Goal: Task Accomplishment & Management: Use online tool/utility

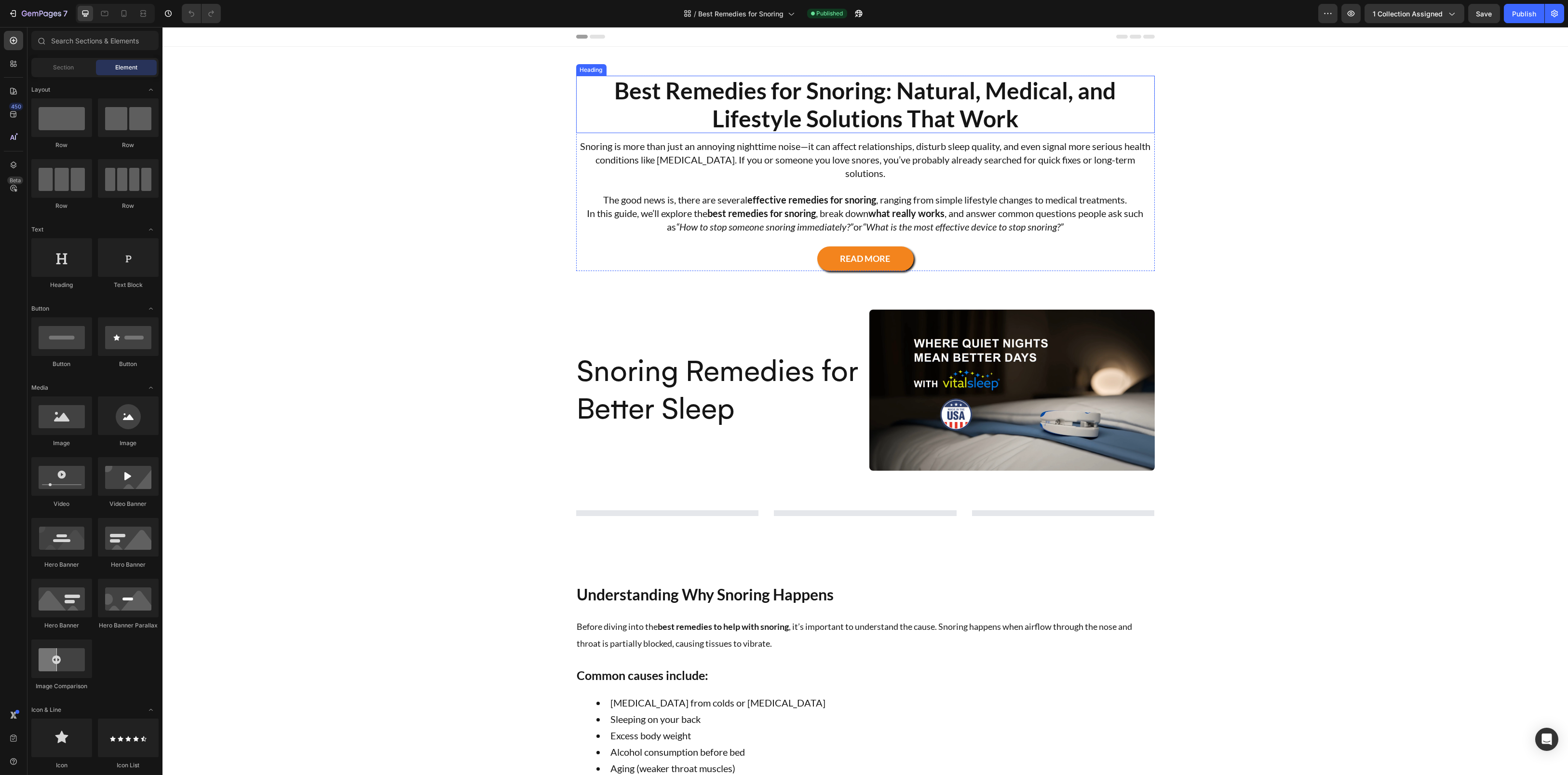
click at [752, 97] on h2 "Best Remedies for Snoring: Natural, Medical, and Lifestyle Solutions That Work" at bounding box center [866, 104] width 579 height 57
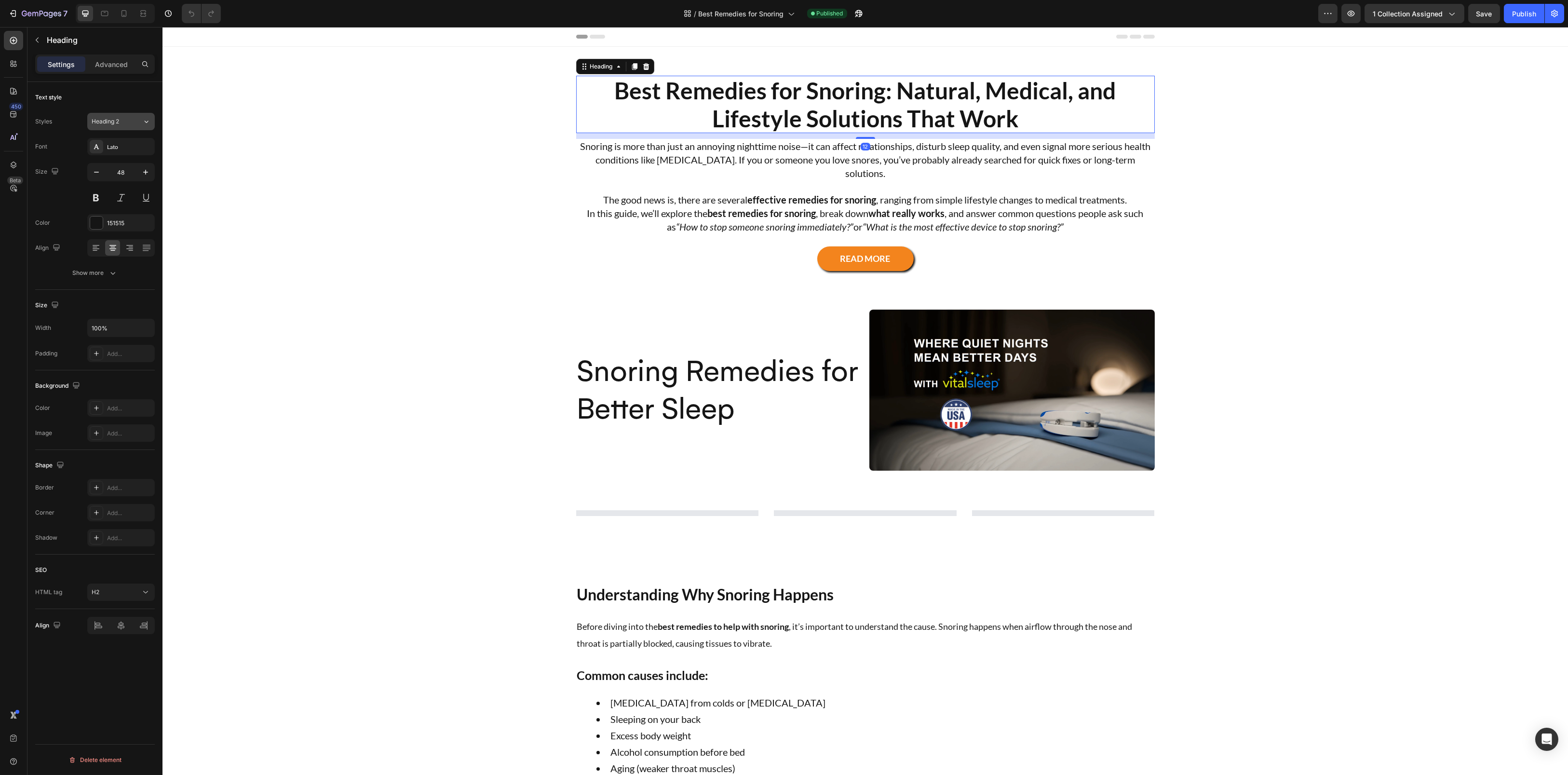
click at [116, 115] on button "Heading 2" at bounding box center [121, 121] width 68 height 18
click at [101, 141] on span "Heading 1" at bounding box center [83, 145] width 49 height 10
type input "57"
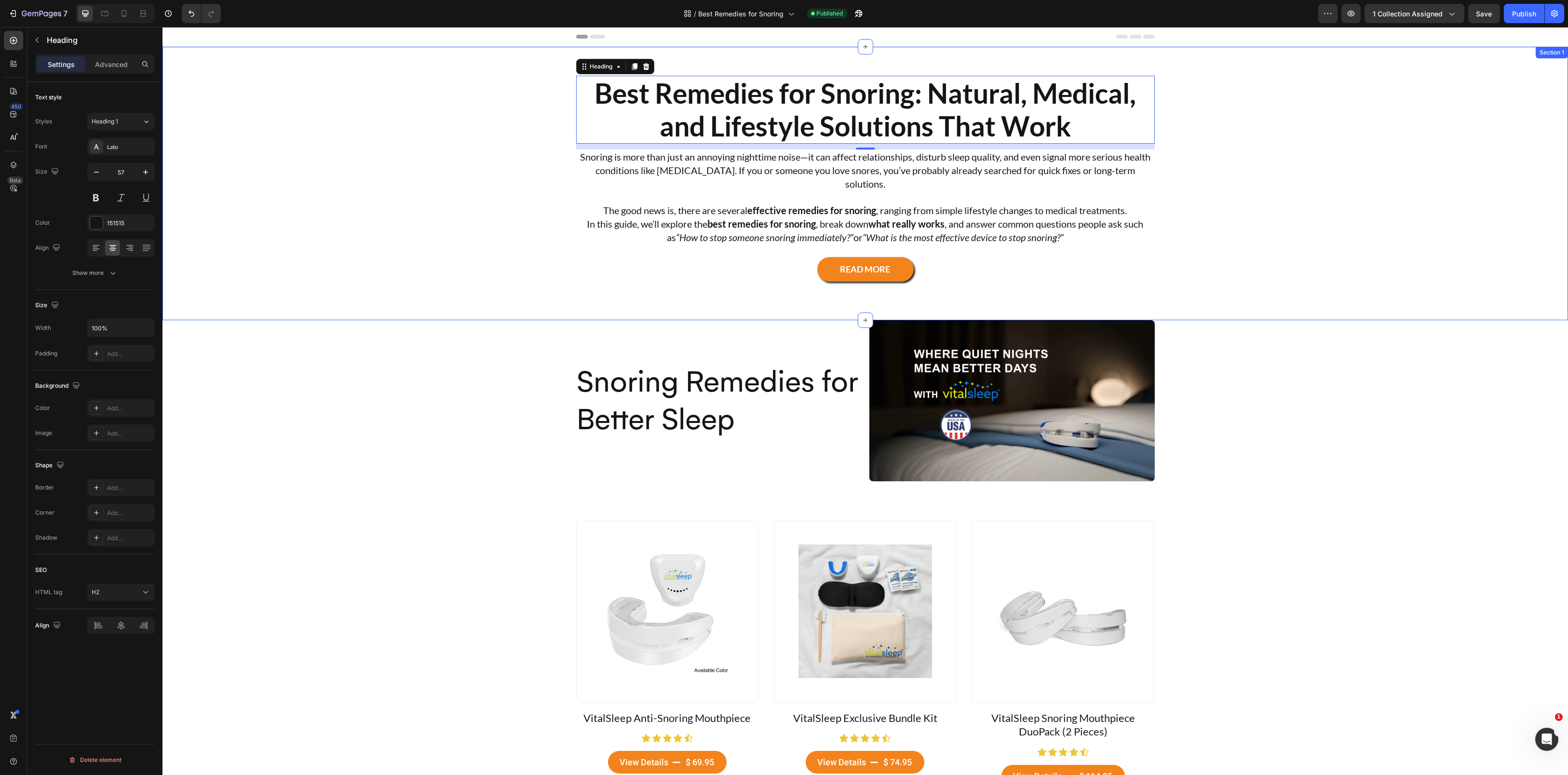
click at [405, 224] on div "Best Remedies for Snoring: Natural, Medical, and Lifestyle Solutions That Work …" at bounding box center [865, 178] width 1391 height 206
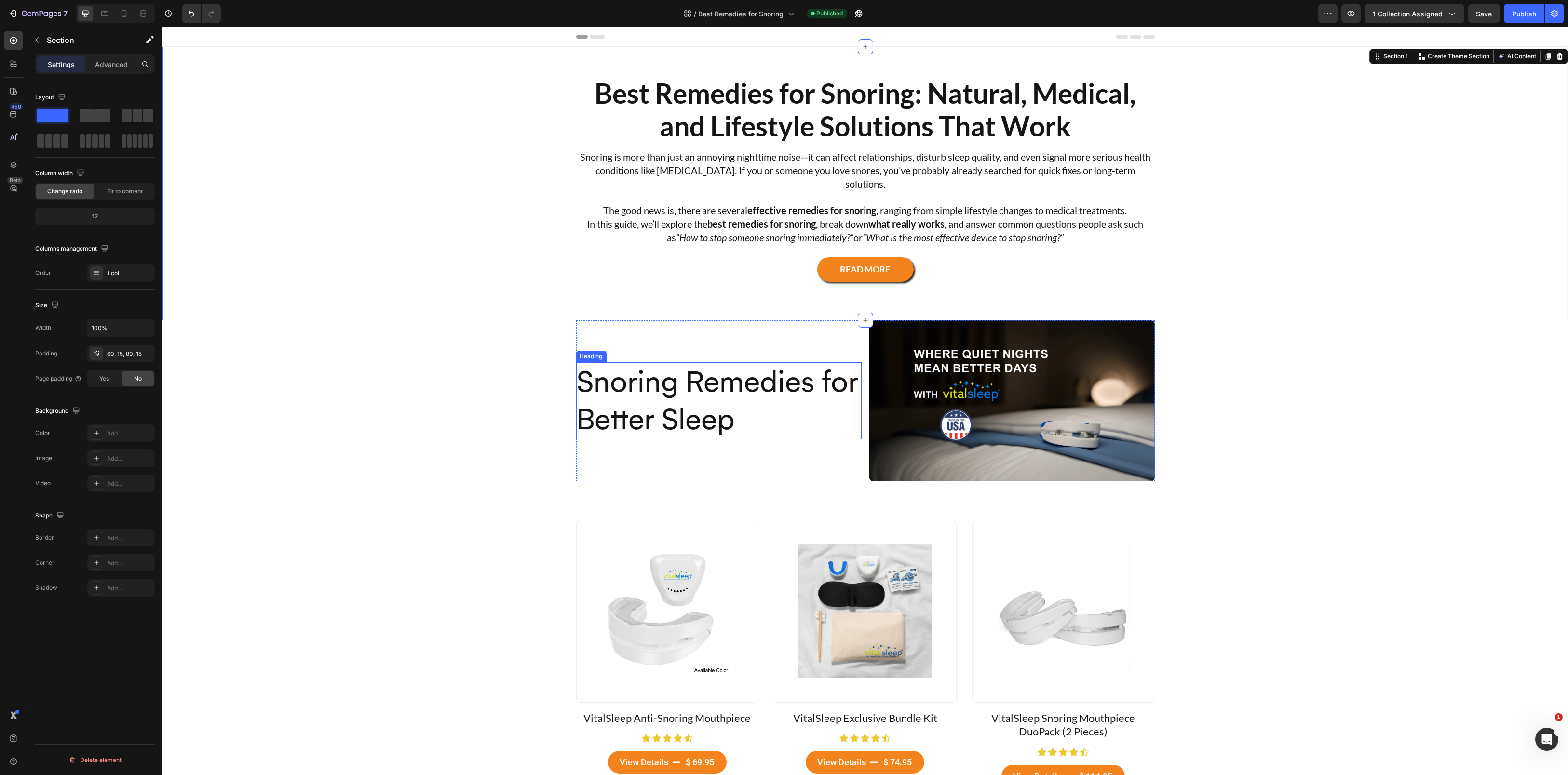
click at [691, 410] on h2 "Snoring Remedies for Better Sleep" at bounding box center [719, 401] width 285 height 77
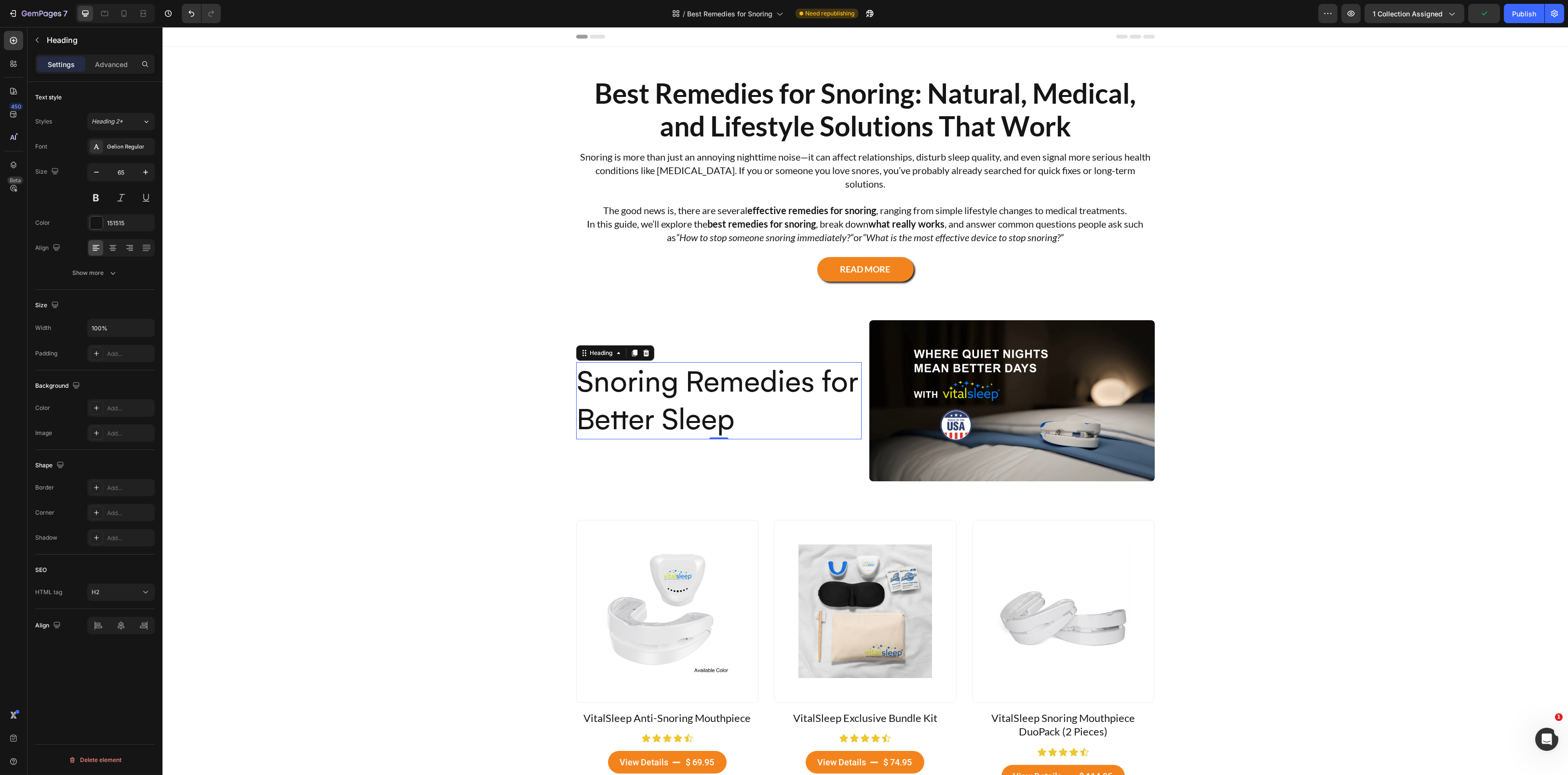
click at [665, 391] on h2 "Snoring Remedies for Better Sleep" at bounding box center [719, 401] width 285 height 77
click at [665, 391] on p "Snoring Remedies for Better Sleep" at bounding box center [719, 401] width 284 height 75
click at [634, 392] on p "Snoring Remedies for Better Sleep" at bounding box center [719, 401] width 284 height 75
click at [577, 382] on p "Snoring Remedies for Better Sleep" at bounding box center [719, 401] width 284 height 75
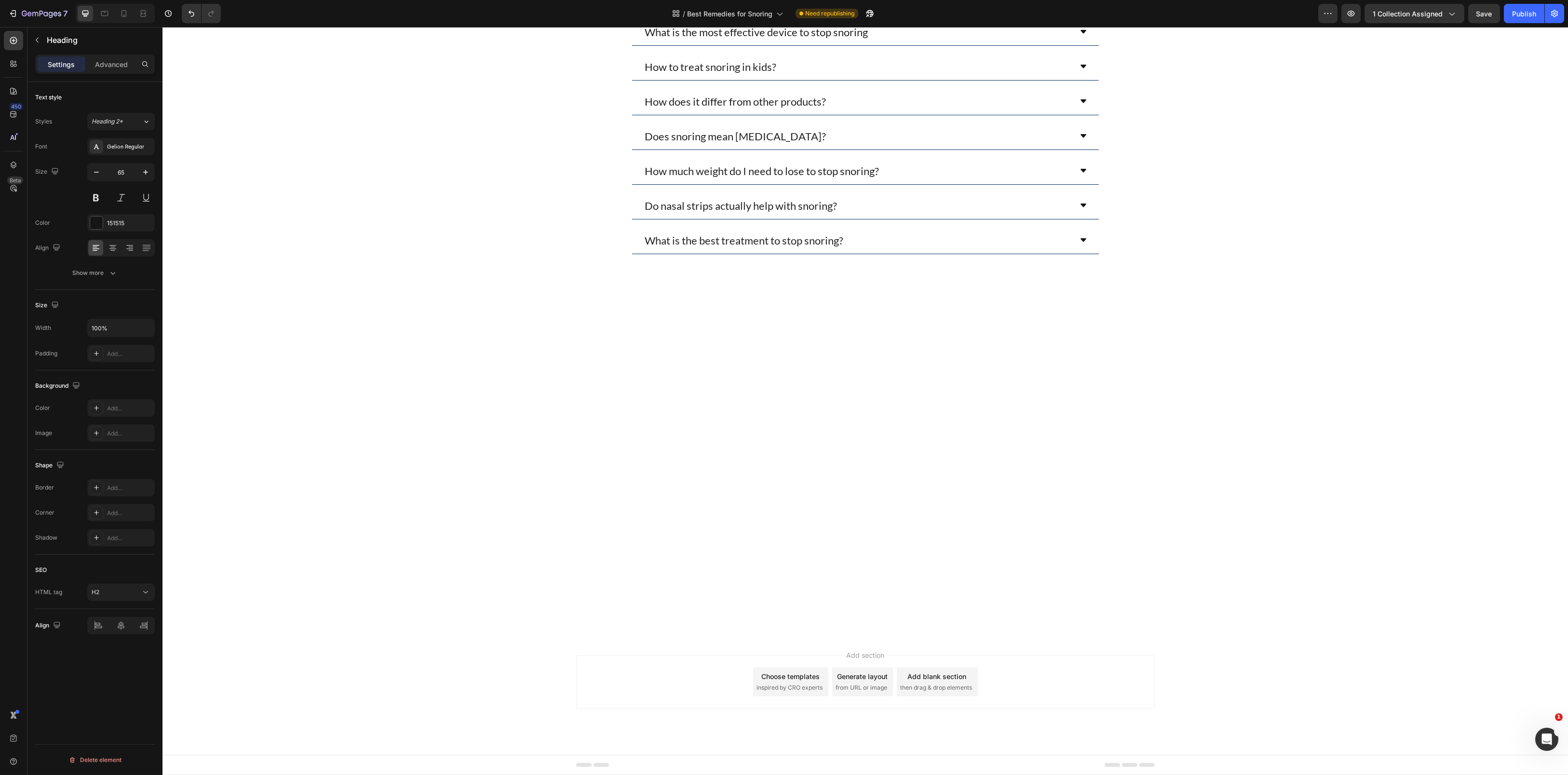
scroll to position [2344, 0]
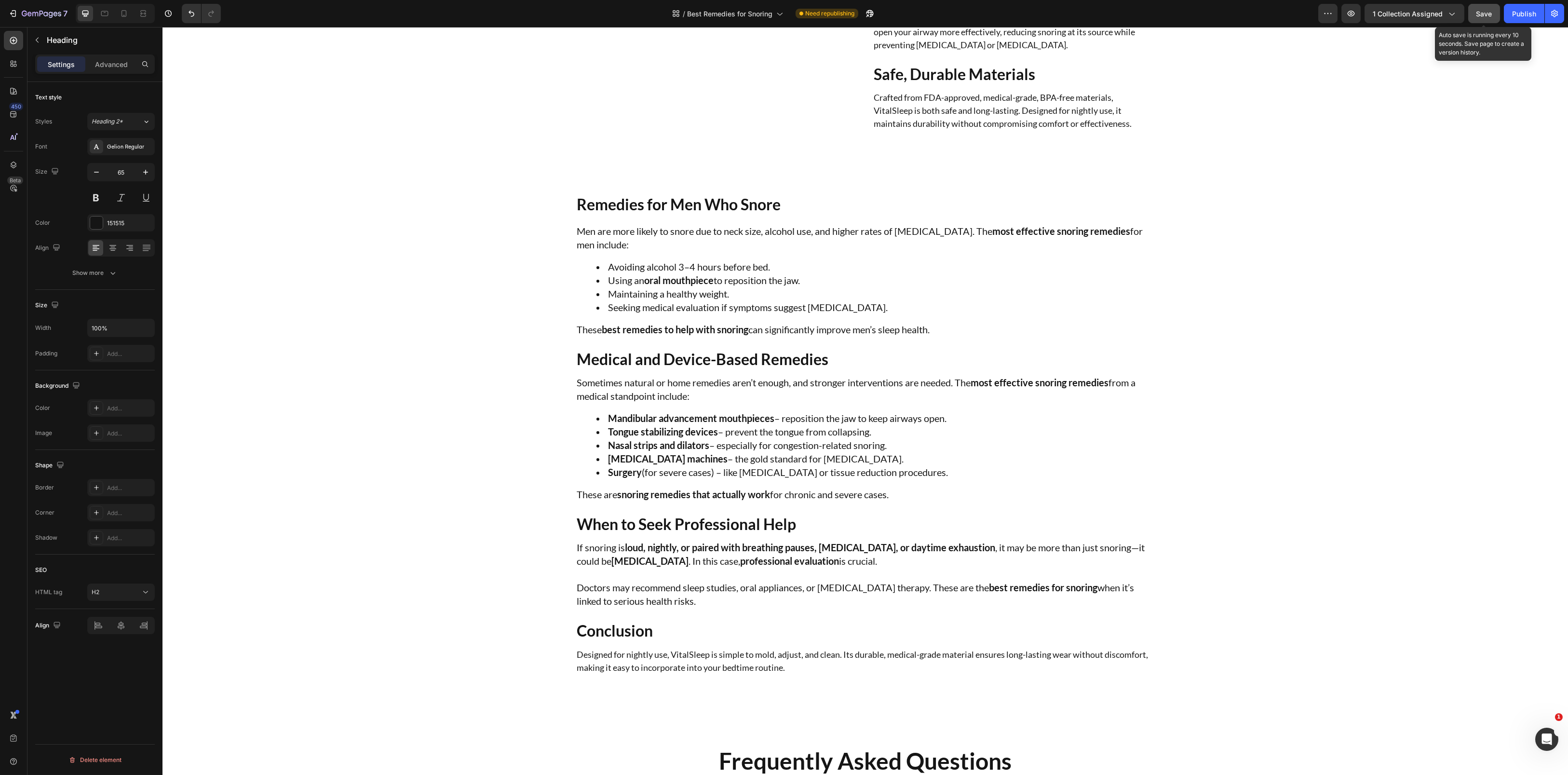
click at [1485, 17] on span "Save" at bounding box center [1484, 13] width 16 height 8
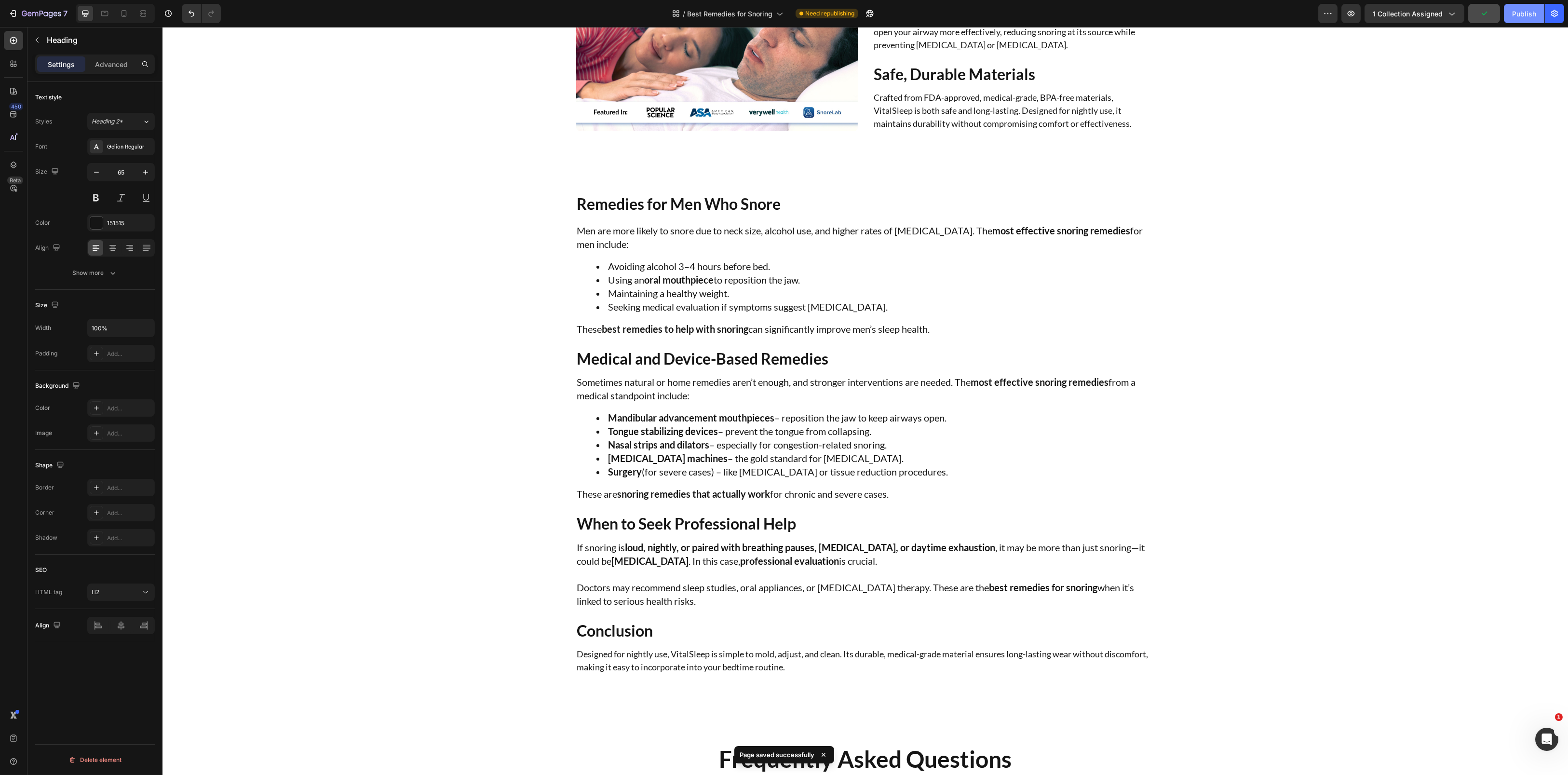
click at [1521, 19] on button "Publish" at bounding box center [1524, 13] width 41 height 19
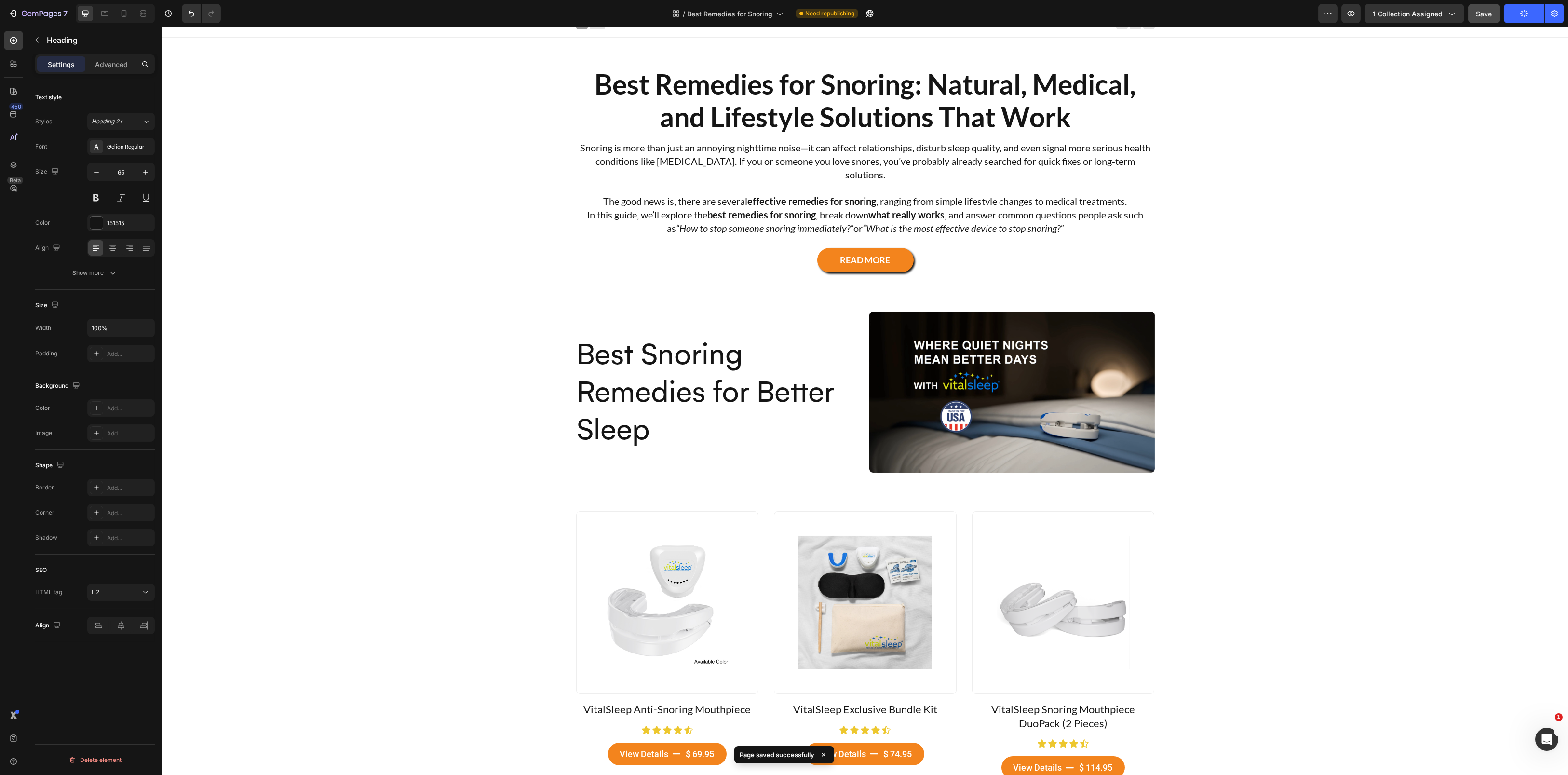
scroll to position [0, 0]
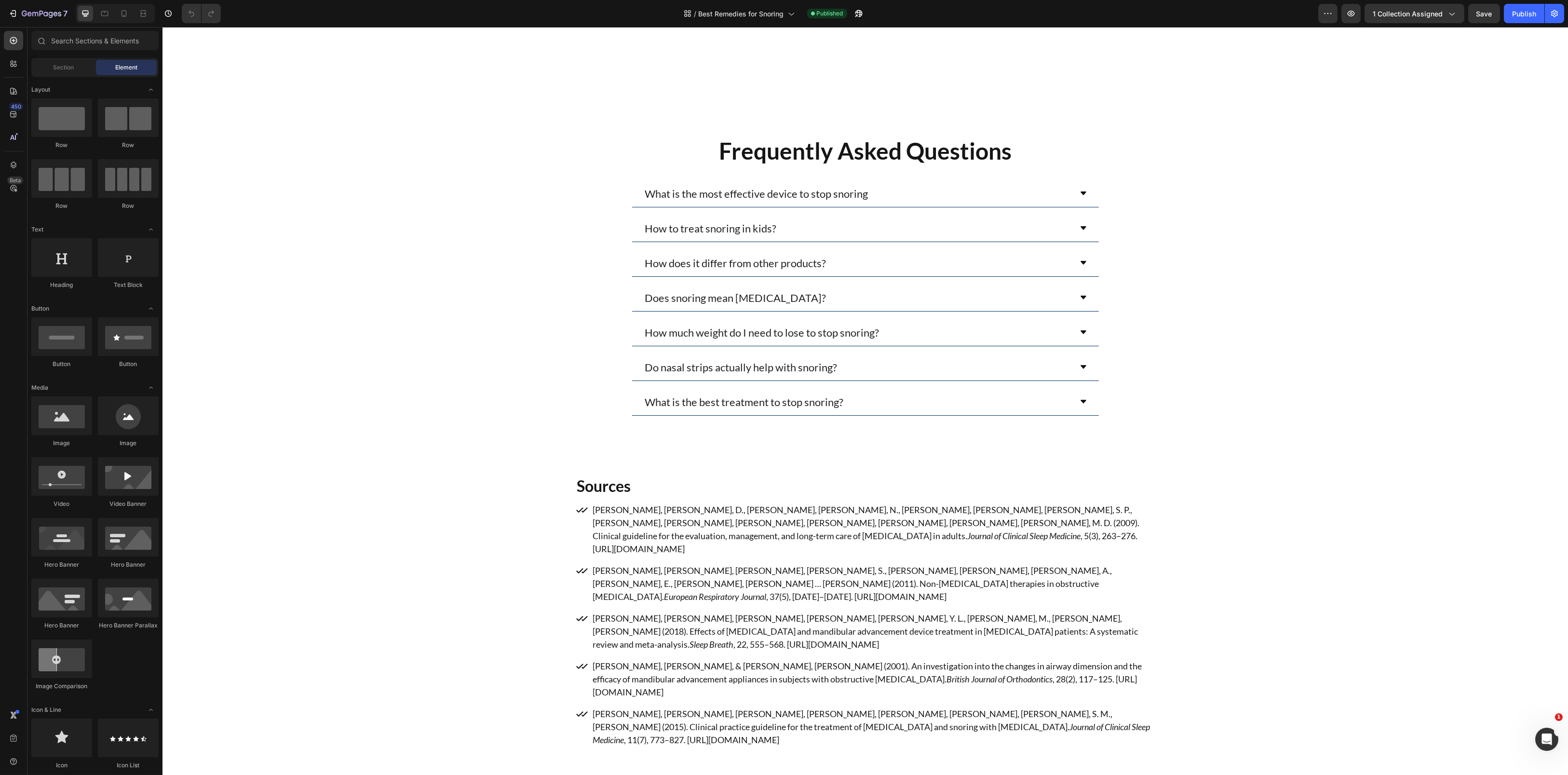
scroll to position [3087, 0]
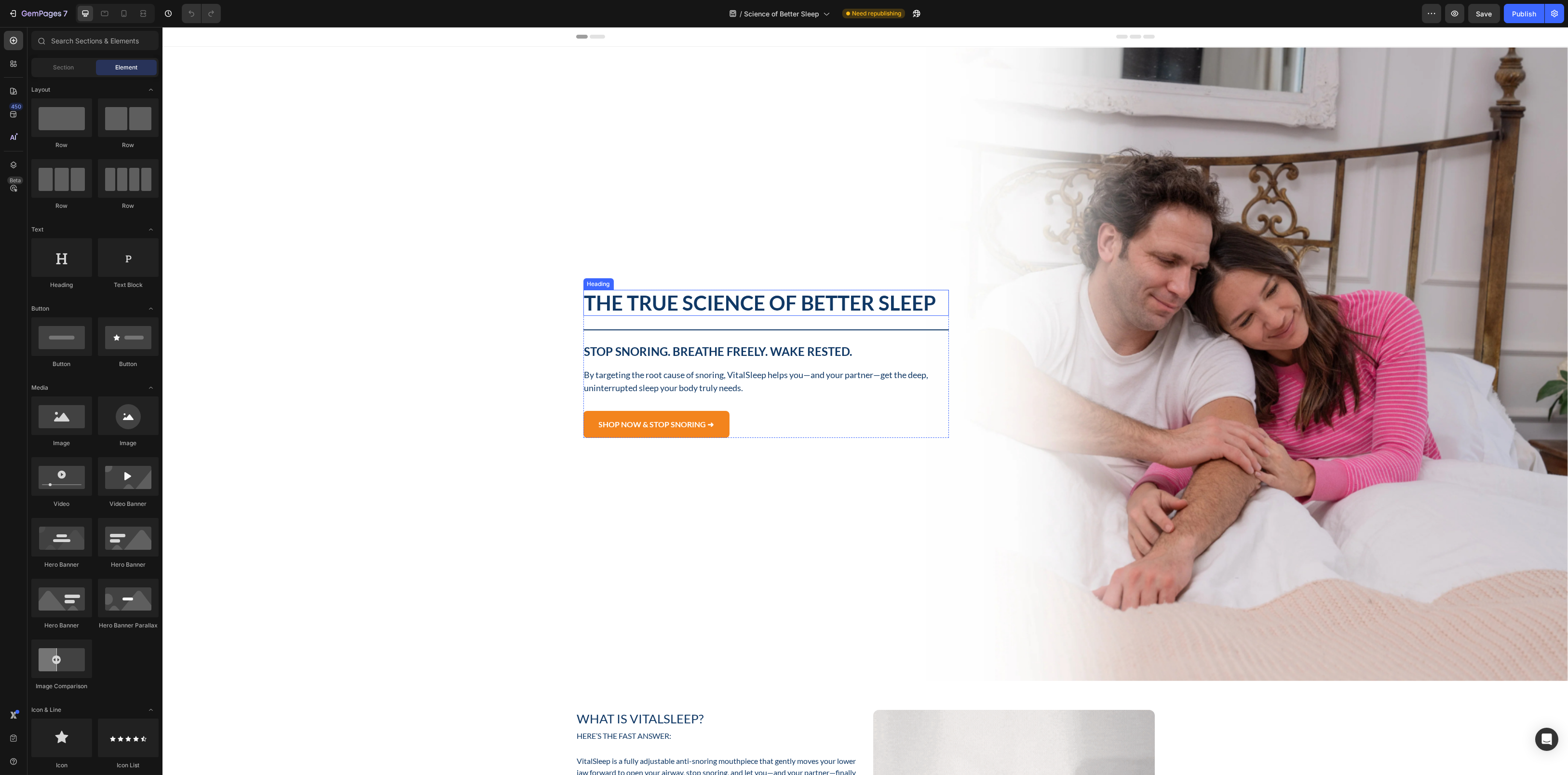
click at [698, 303] on h2 "The True Science of Better Sleep" at bounding box center [766, 303] width 366 height 26
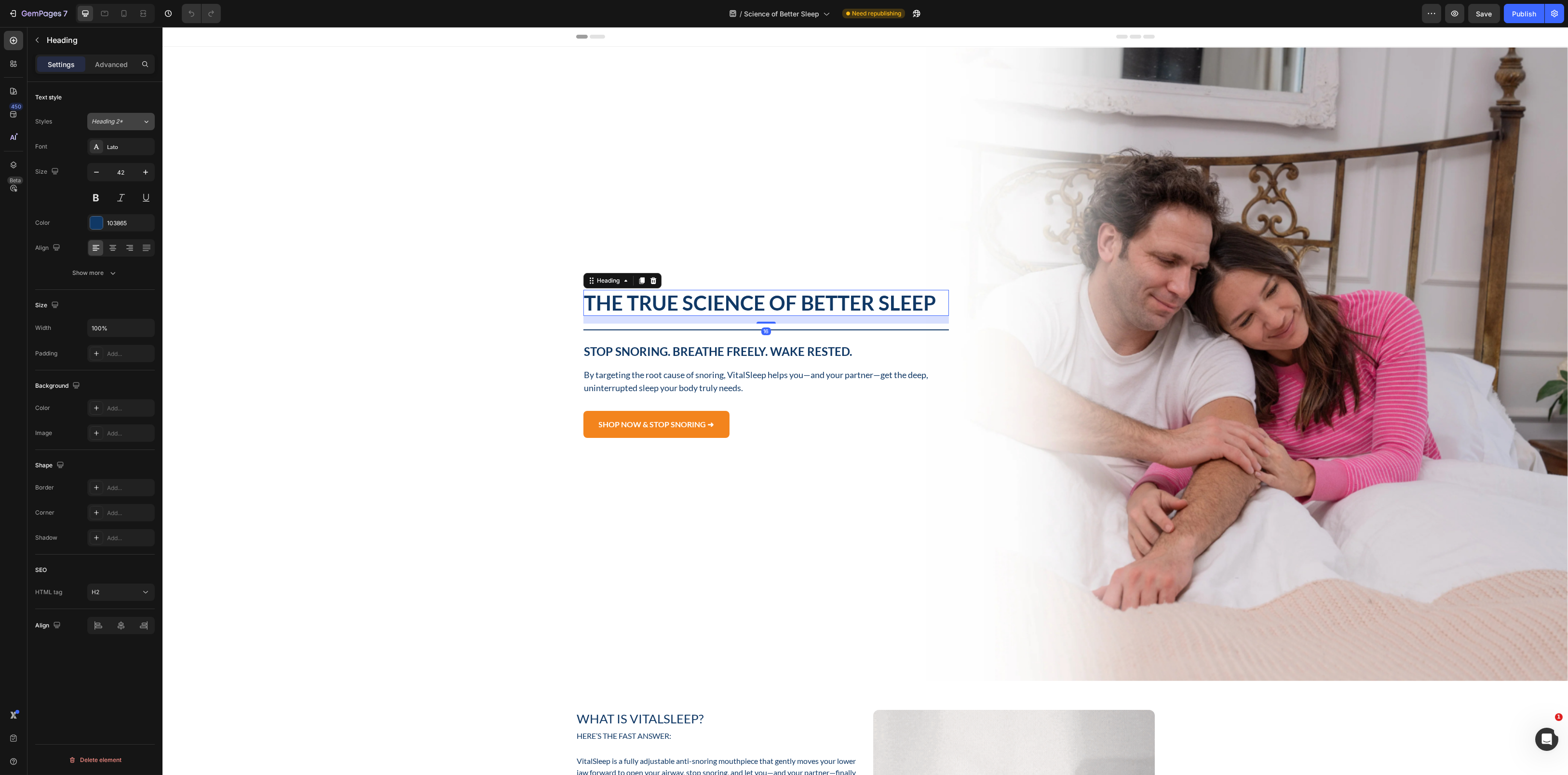
click at [124, 124] on div "Heading 2*" at bounding box center [111, 121] width 39 height 9
click at [94, 142] on span "Heading 1" at bounding box center [83, 145] width 49 height 10
type input "57"
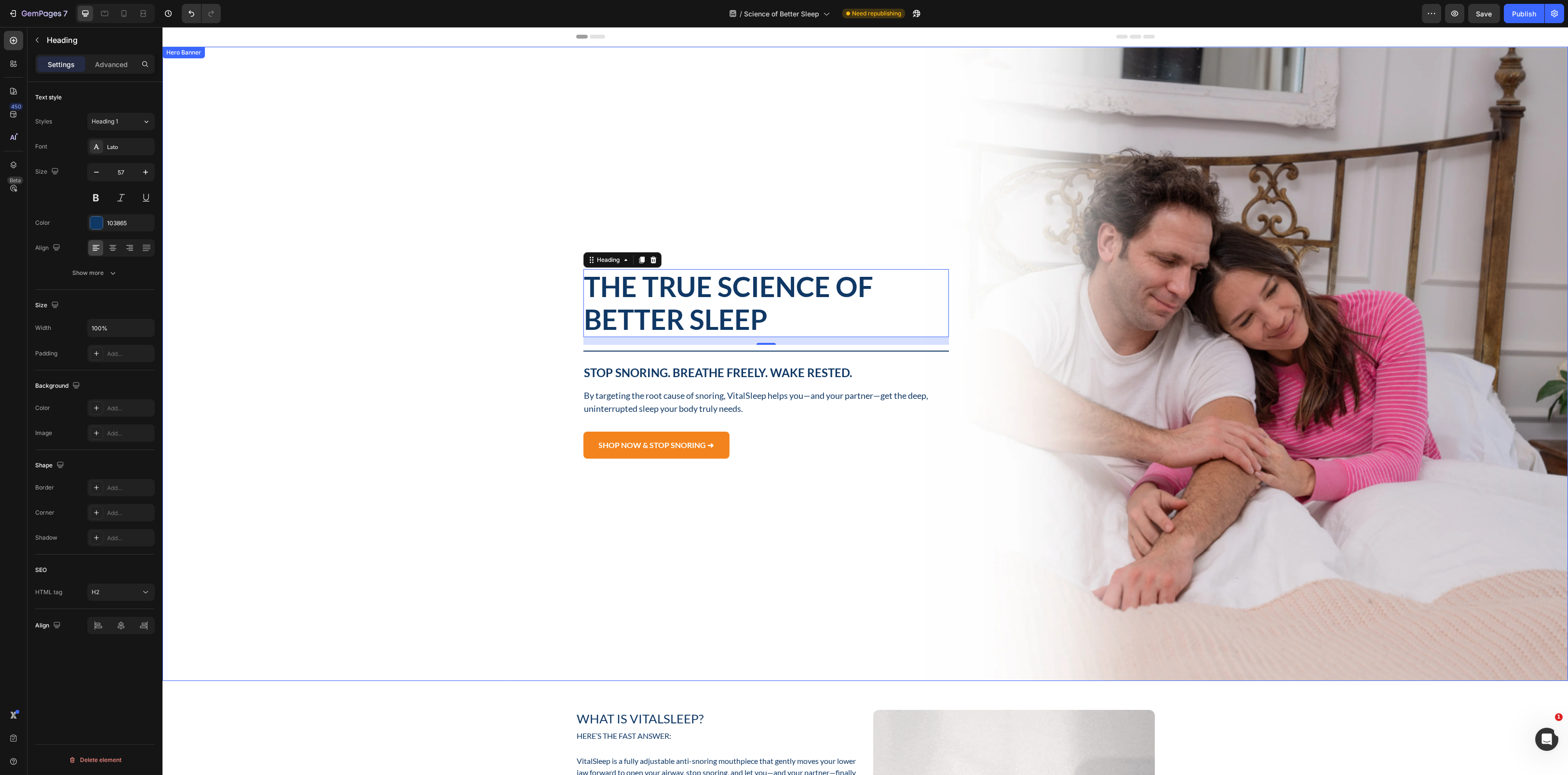
click at [600, 189] on div "Background Image" at bounding box center [865, 364] width 1405 height 634
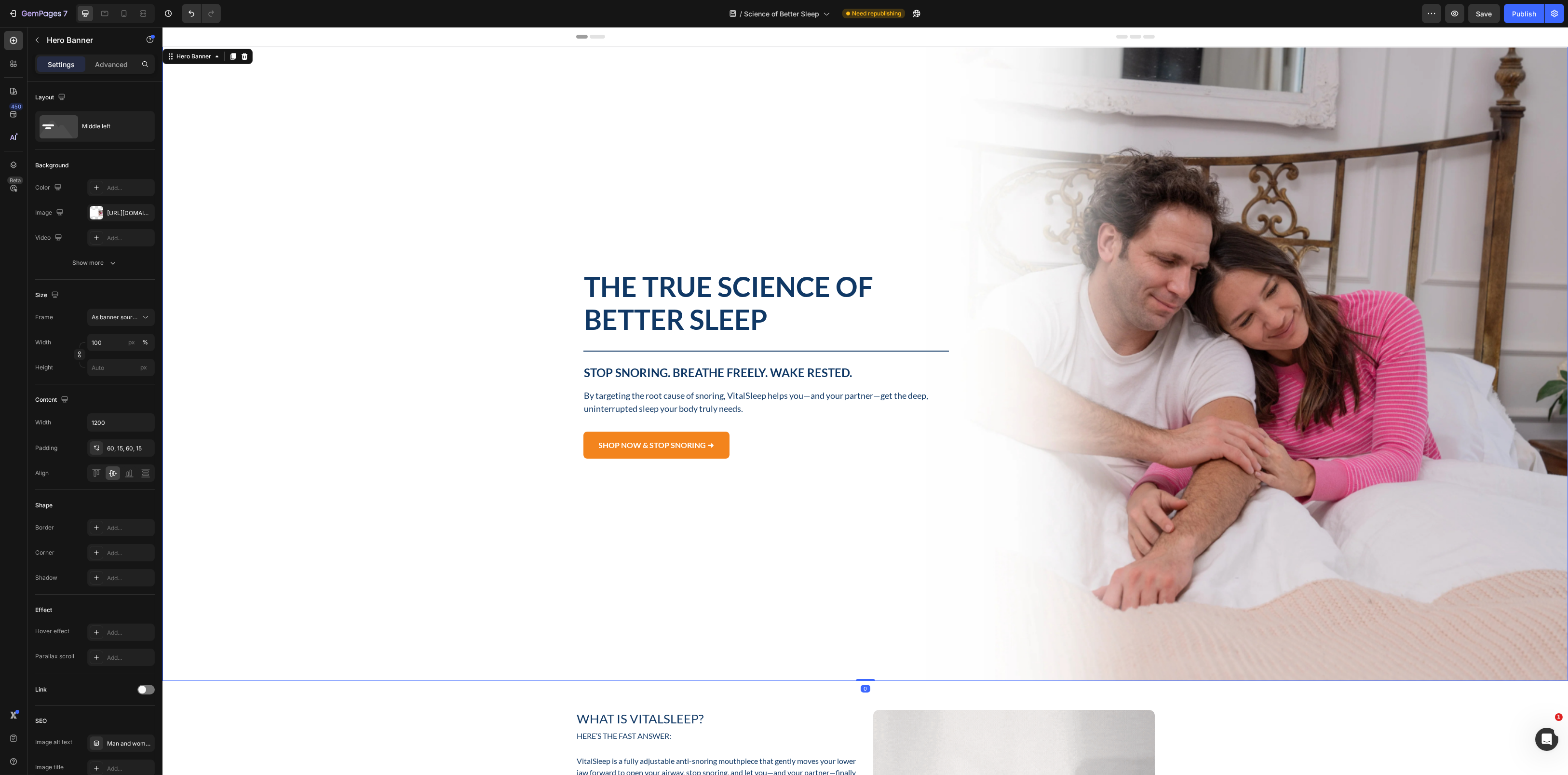
click at [656, 303] on h2 "The True Science of Better Sleep" at bounding box center [766, 303] width 366 height 68
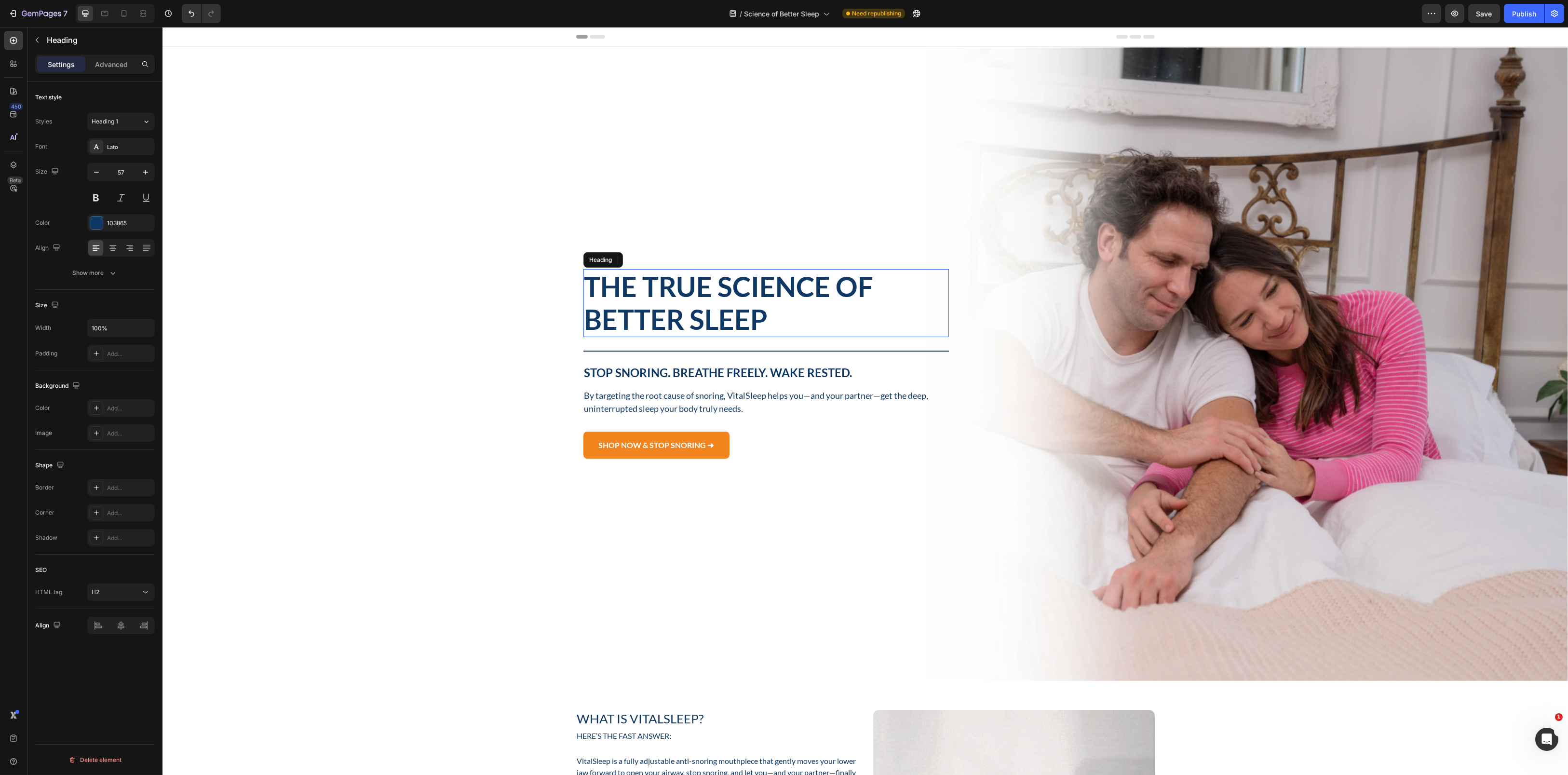
click at [656, 303] on h2 "The True Science of Better Sleep" at bounding box center [766, 303] width 366 height 68
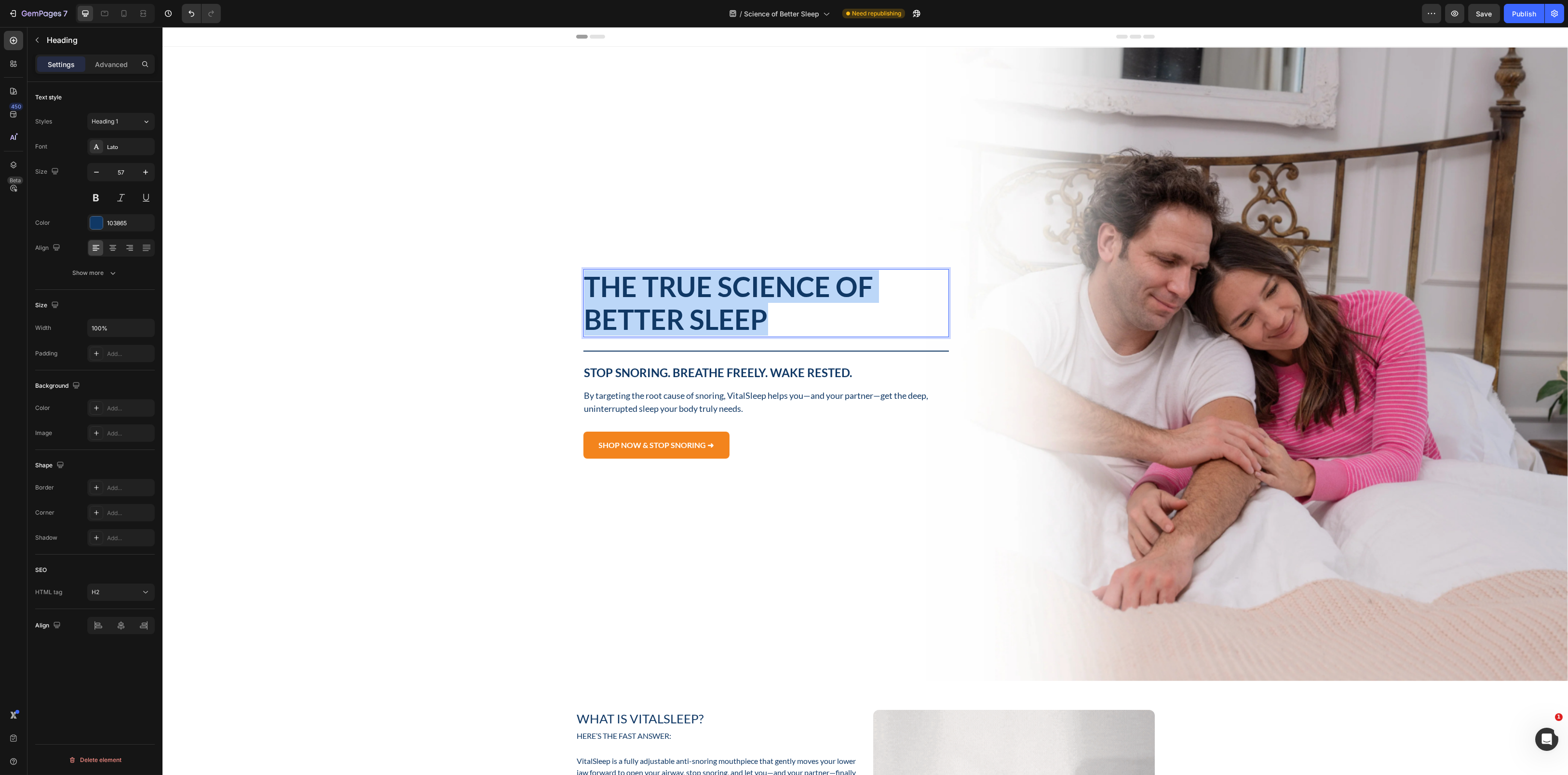
click at [656, 303] on p "The True Science of Better Sleep" at bounding box center [766, 303] width 364 height 66
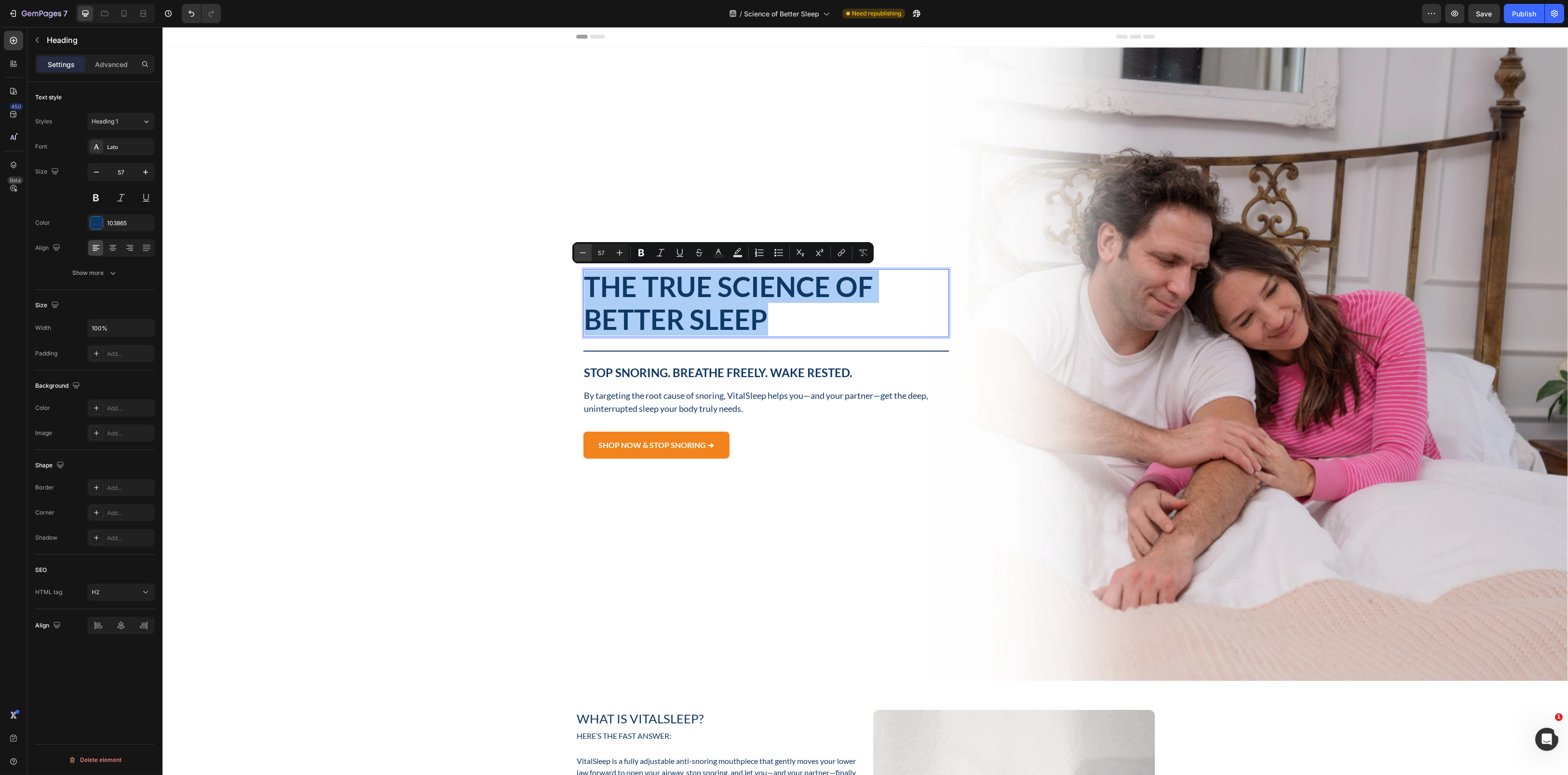
click at [583, 253] on icon "Editor contextual toolbar" at bounding box center [583, 252] width 6 height 1
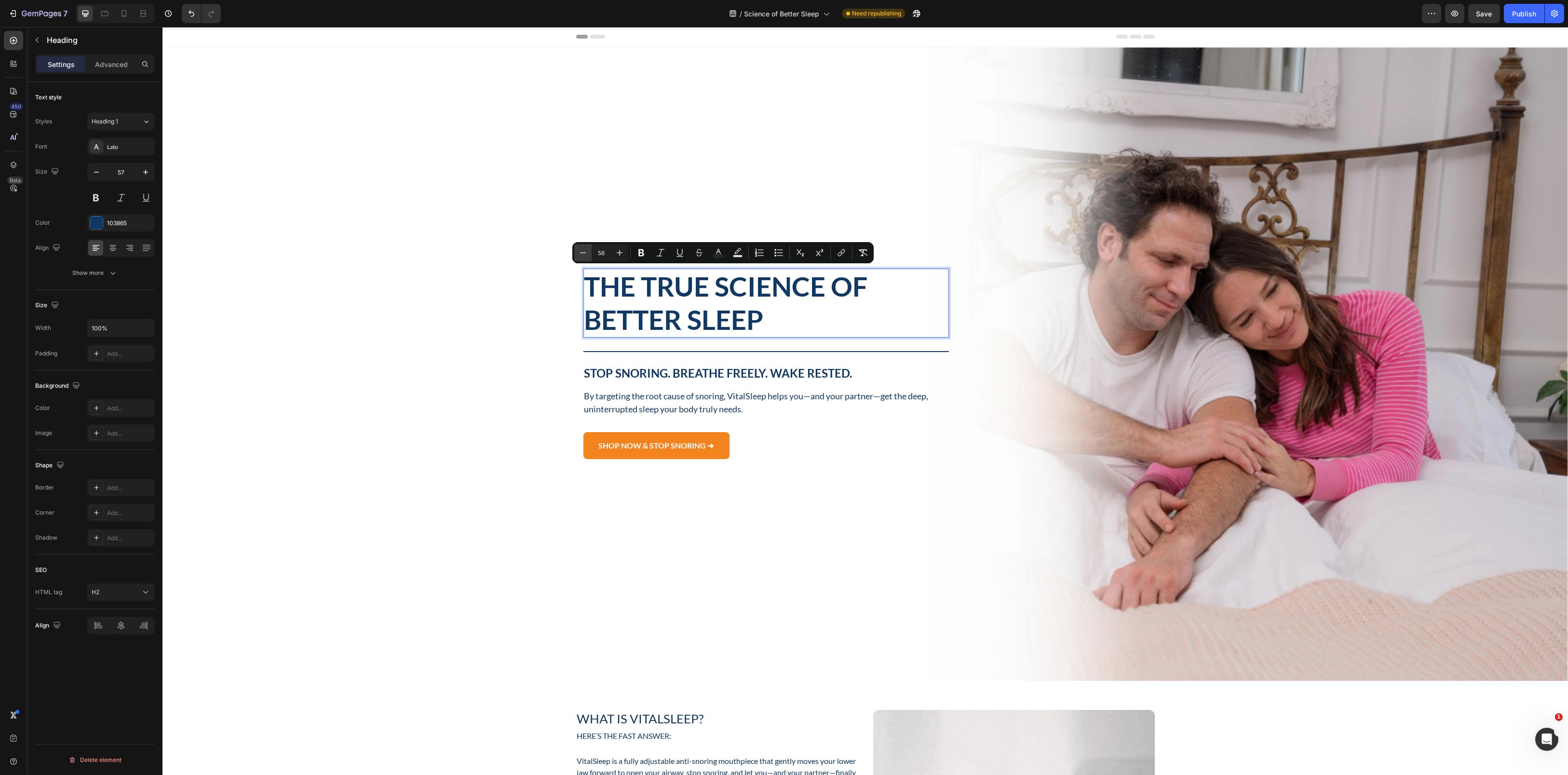
click at [583, 253] on icon "Editor contextual toolbar" at bounding box center [583, 252] width 6 height 1
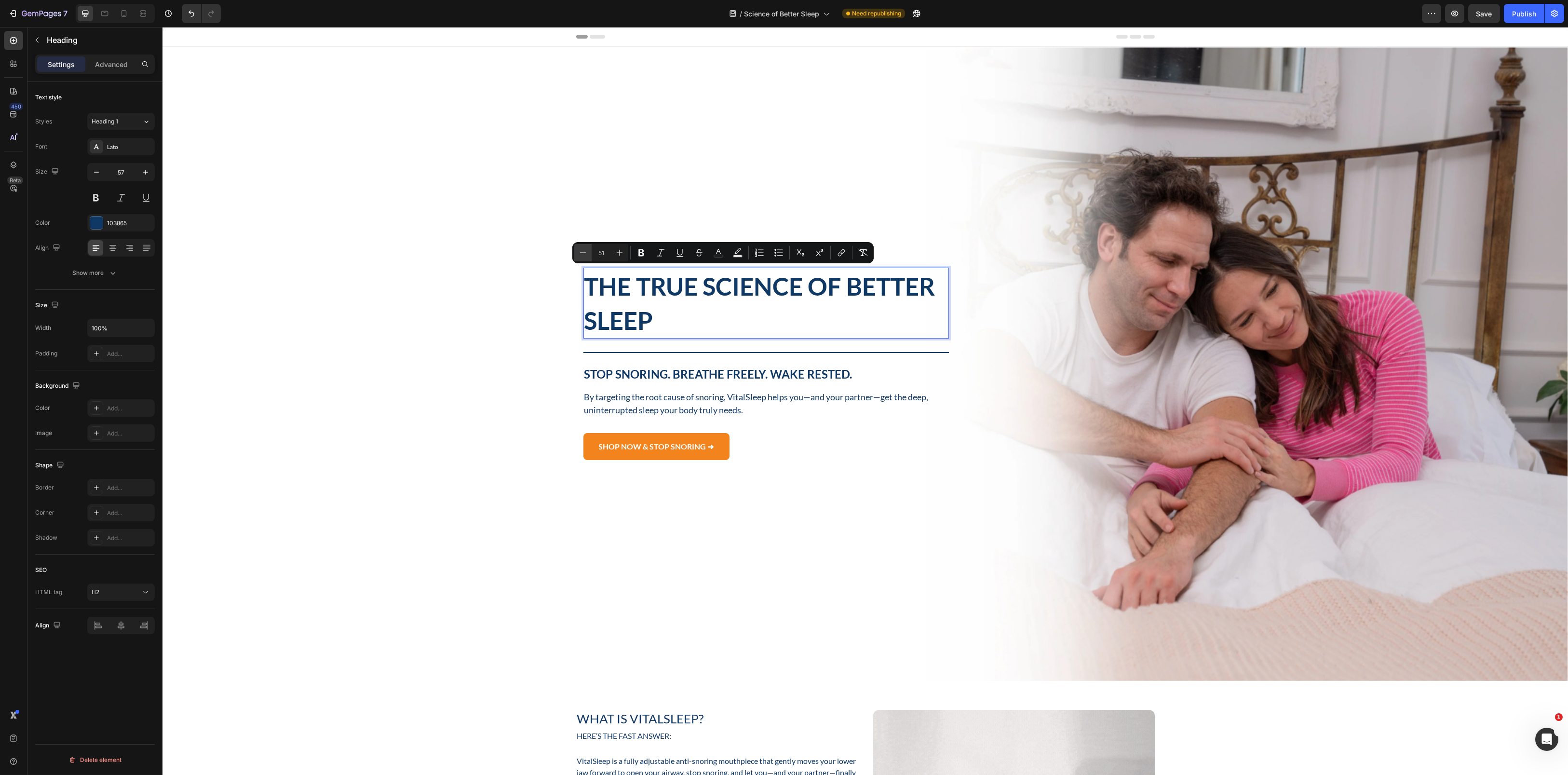
click at [583, 253] on icon "Editor contextual toolbar" at bounding box center [583, 252] width 6 height 1
click at [618, 252] on icon "Editor contextual toolbar" at bounding box center [620, 253] width 10 height 10
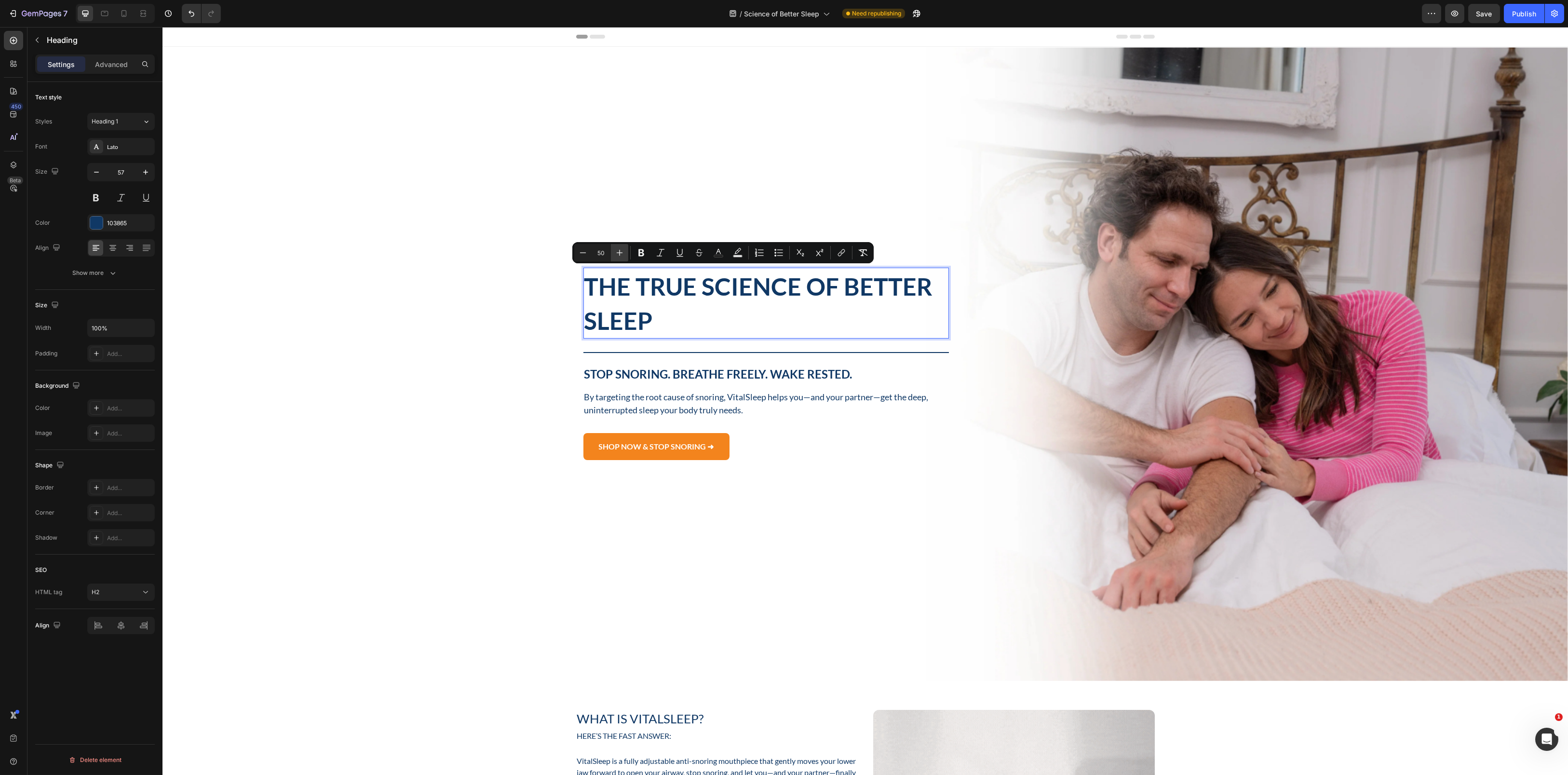
click at [618, 252] on icon "Editor contextual toolbar" at bounding box center [620, 253] width 10 height 10
type input "54"
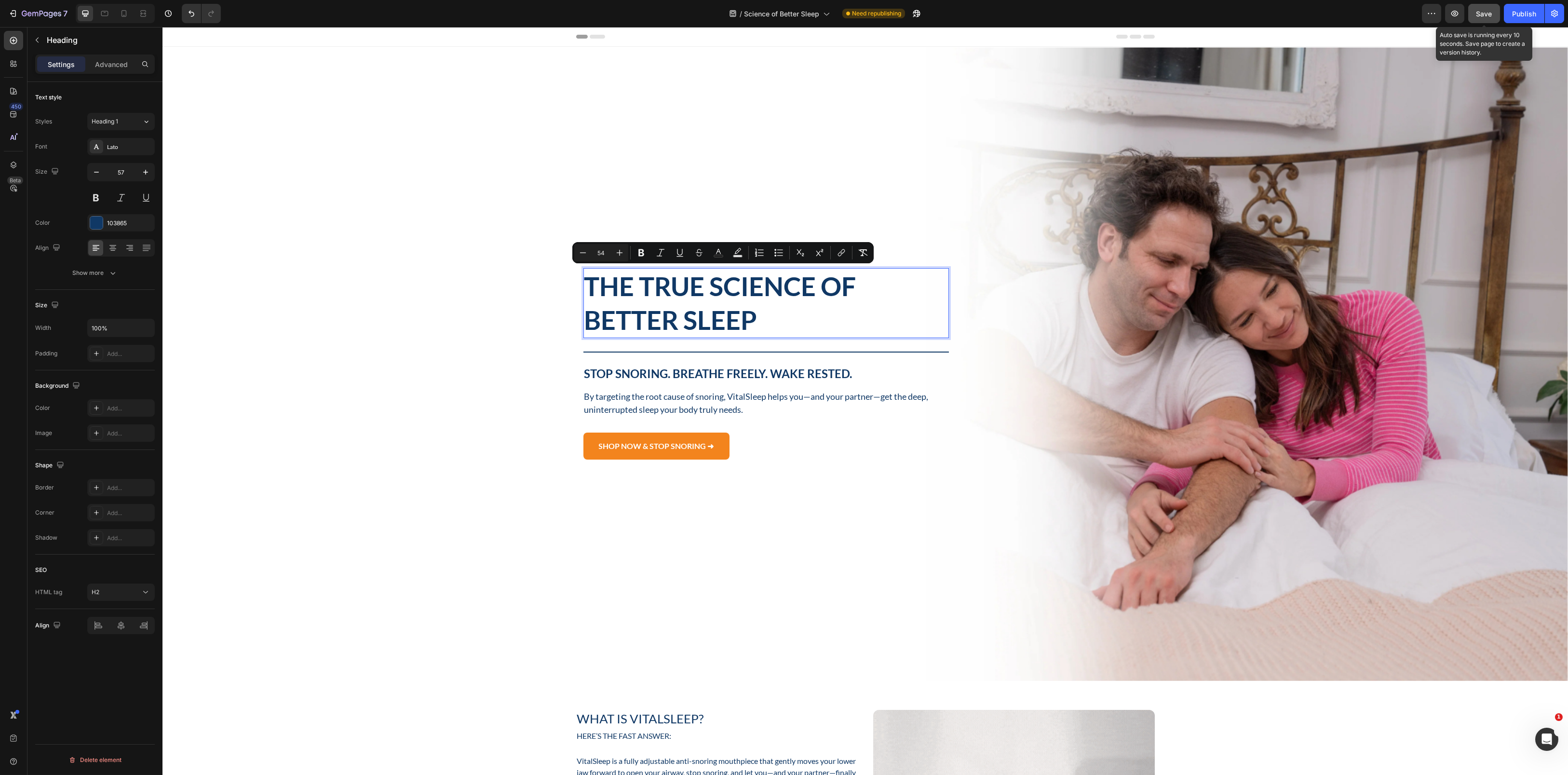
click at [1483, 13] on span "Save" at bounding box center [1484, 13] width 16 height 8
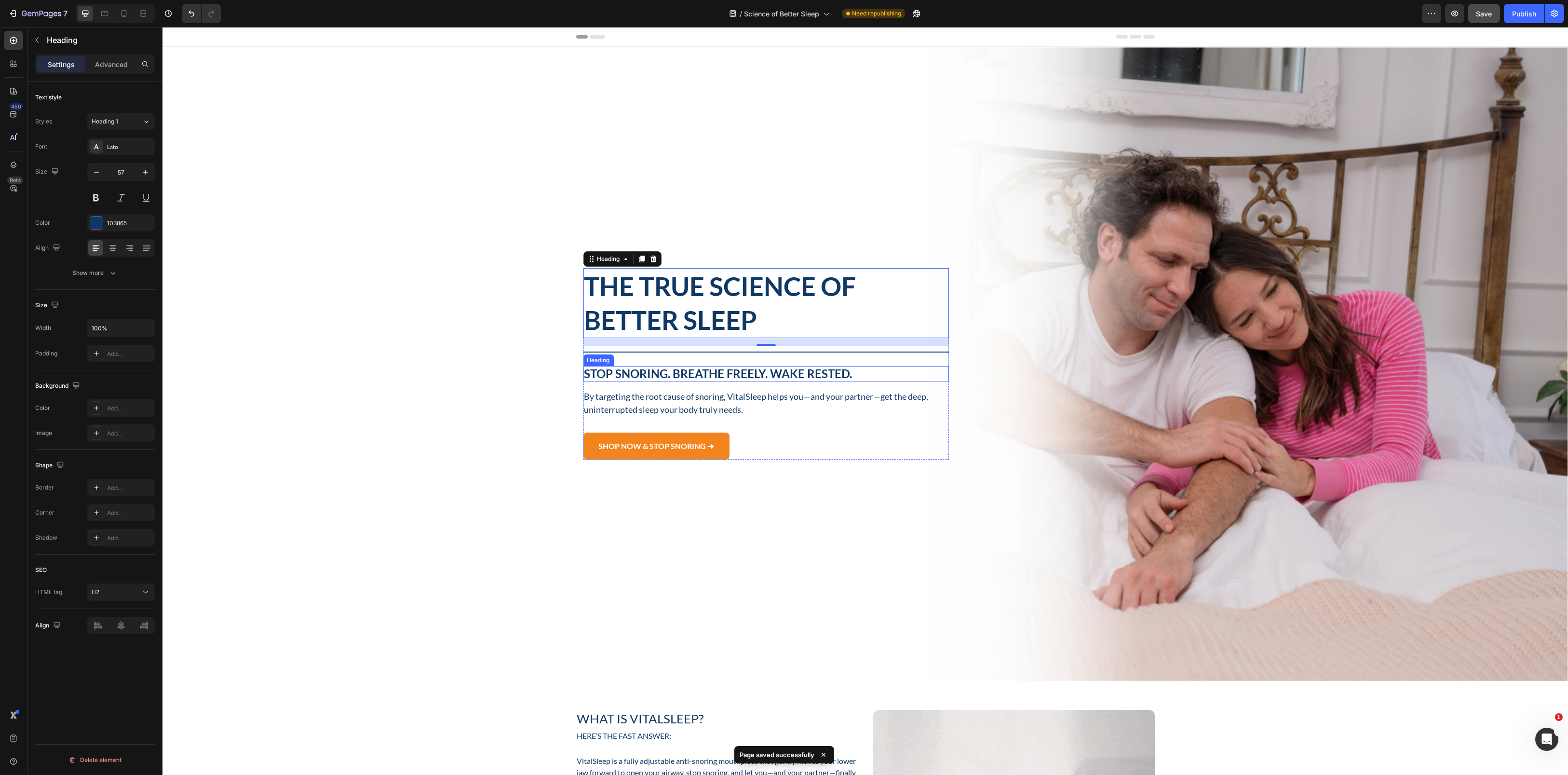
click at [749, 370] on h2 "Stop Snoring. Breathe Freely. Wake Rested." at bounding box center [766, 374] width 366 height 16
drag, startPoint x: 520, startPoint y: 202, endPoint x: 1245, endPoint y: 487, distance: 779.0
click at [1245, 487] on div "Cancel Copy Capture" at bounding box center [784, 399] width 1568 height 775
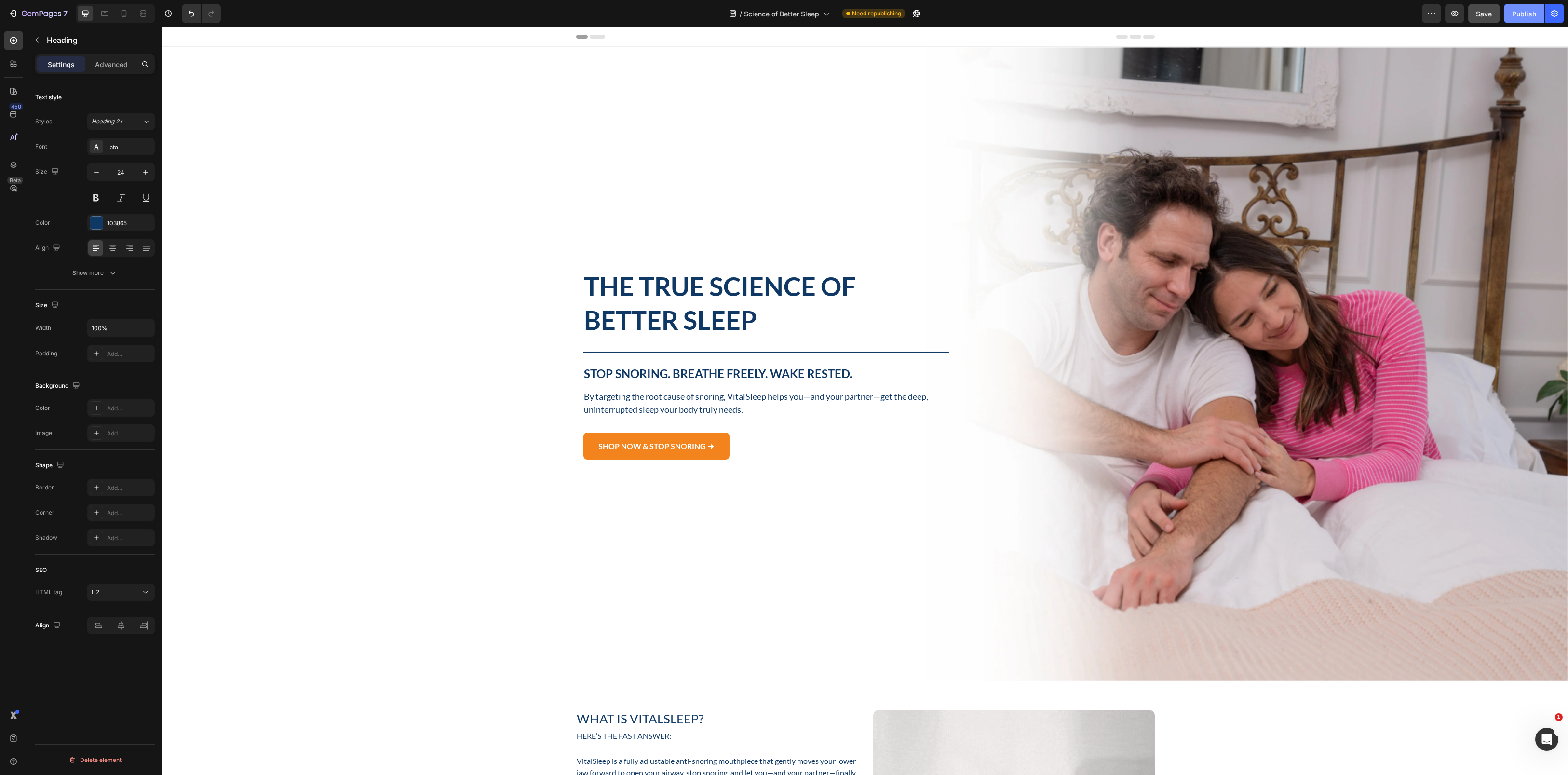
click at [1518, 15] on div "Publish" at bounding box center [1524, 13] width 24 height 10
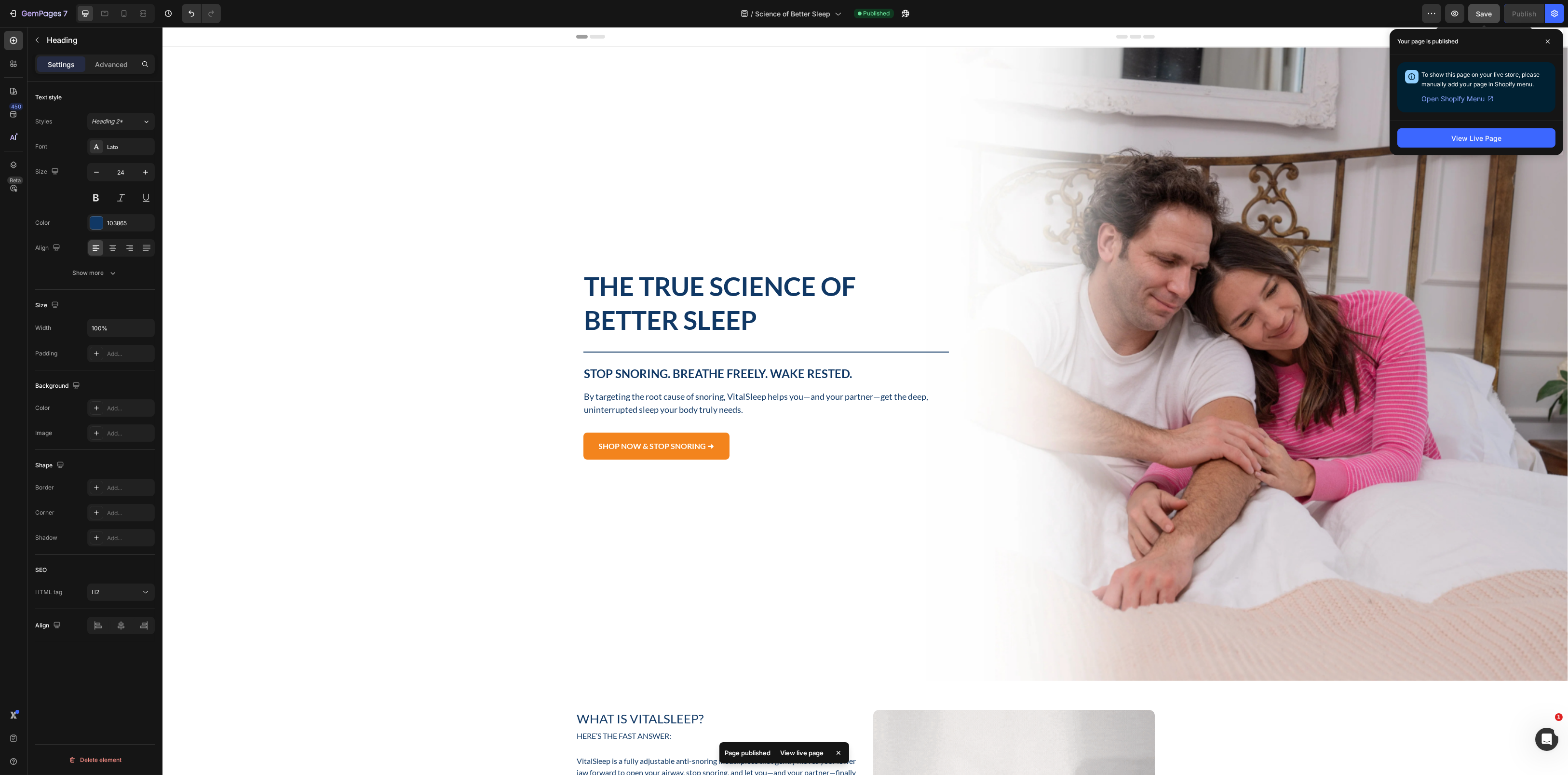
click at [1481, 13] on span "Save" at bounding box center [1484, 13] width 16 height 8
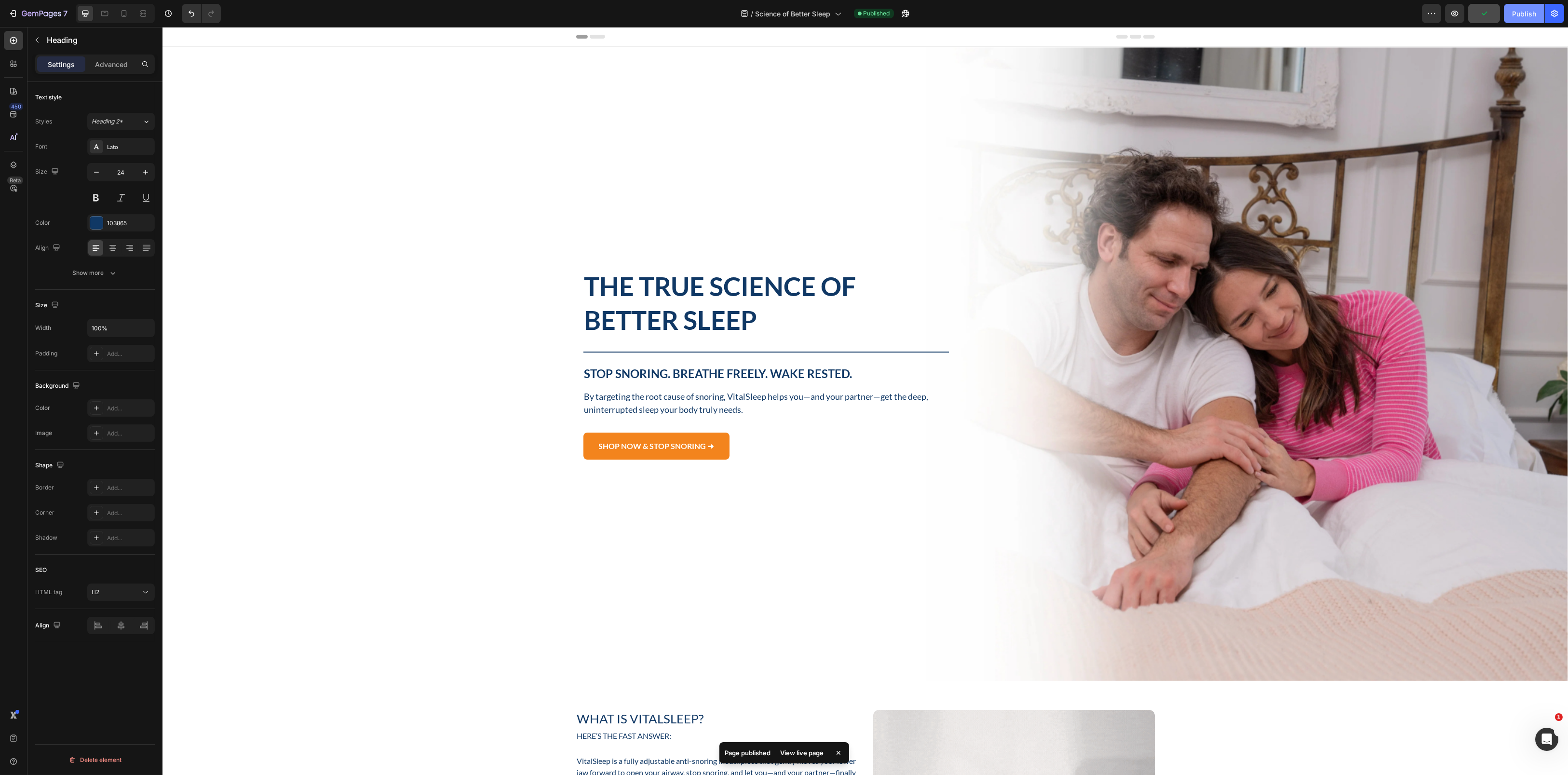
click at [1513, 14] on div "Publish" at bounding box center [1524, 13] width 24 height 10
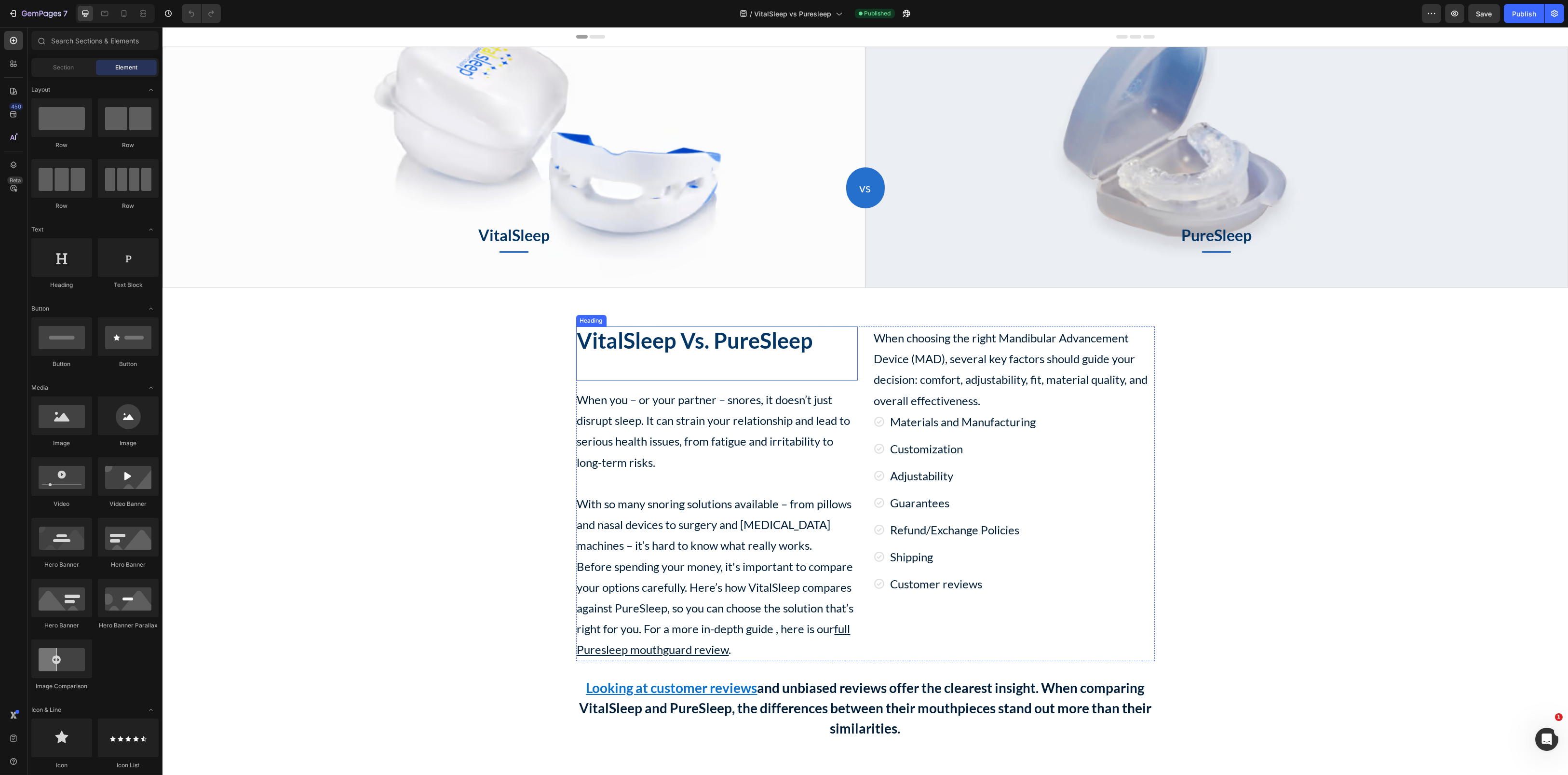
click at [688, 345] on h2 "VitalSleep Vs. PureSleep" at bounding box center [717, 353] width 282 height 54
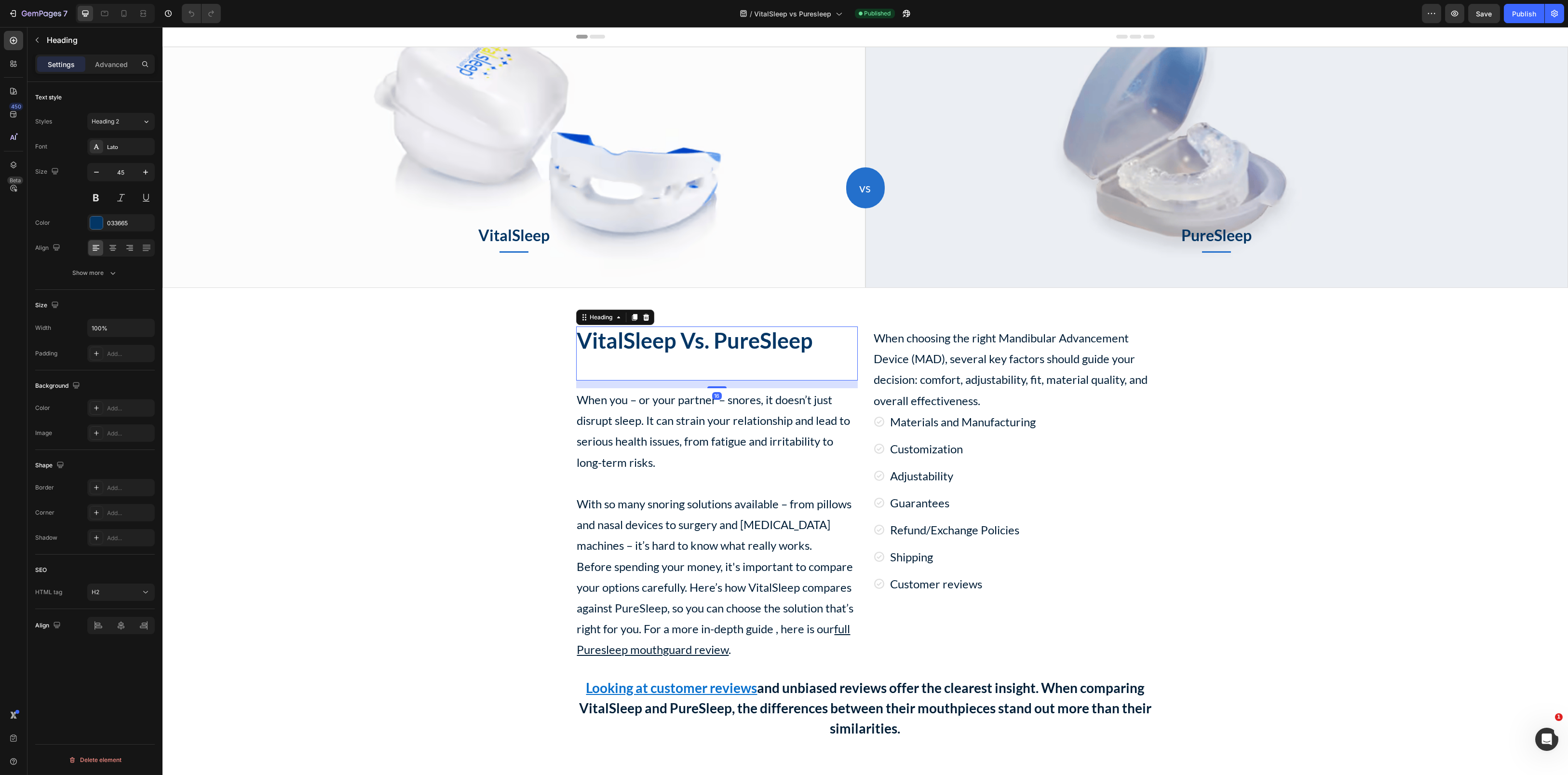
click at [688, 345] on h2 "VitalSleep Vs. PureSleep" at bounding box center [717, 353] width 282 height 54
click at [688, 345] on p "VitalSleep Vs. PureSleep" at bounding box center [716, 354] width 279 height 52
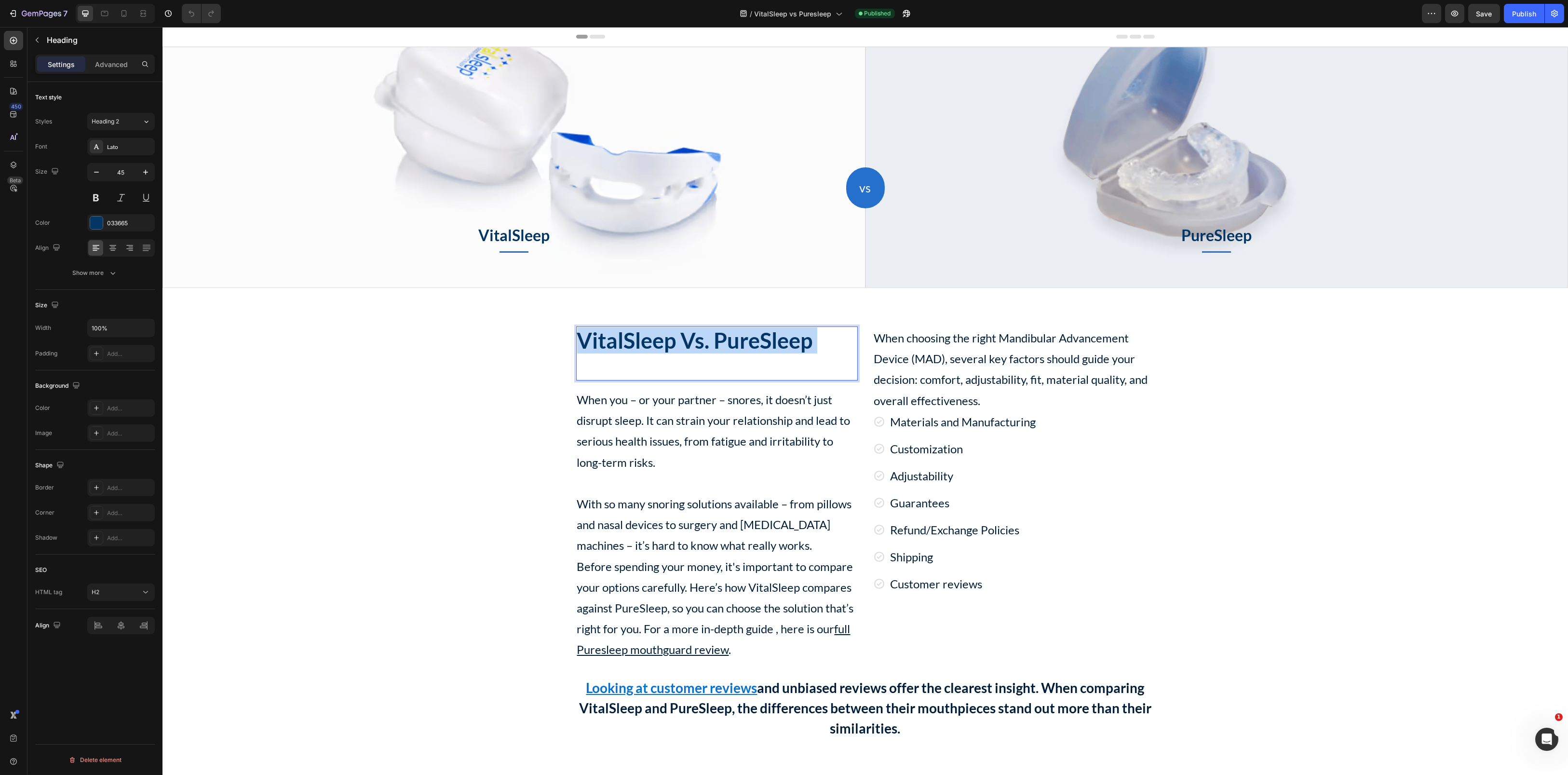
click at [688, 345] on p "VitalSleep Vs. PureSleep" at bounding box center [716, 354] width 279 height 52
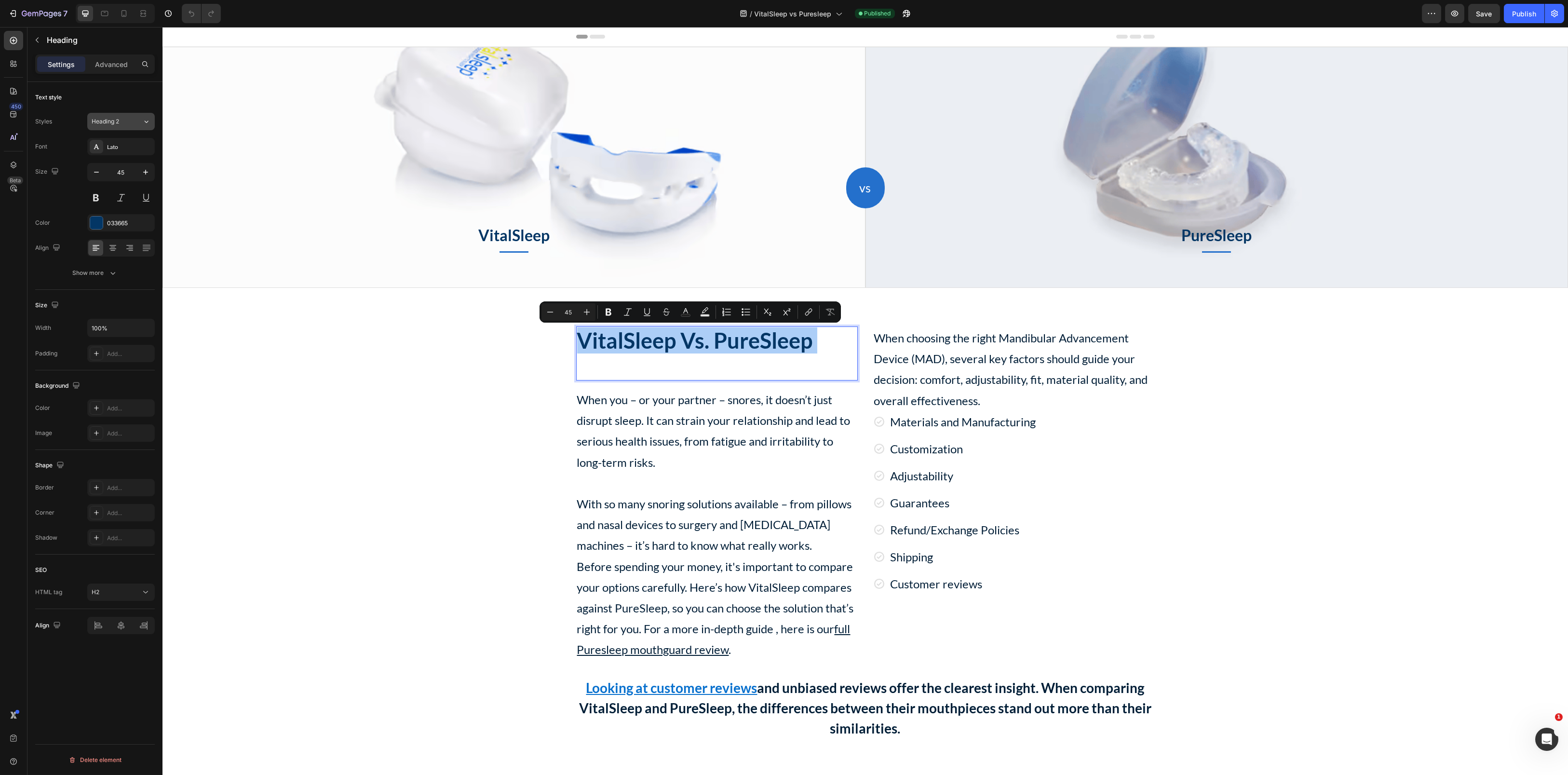
click at [127, 123] on div "Heading 2" at bounding box center [111, 121] width 39 height 9
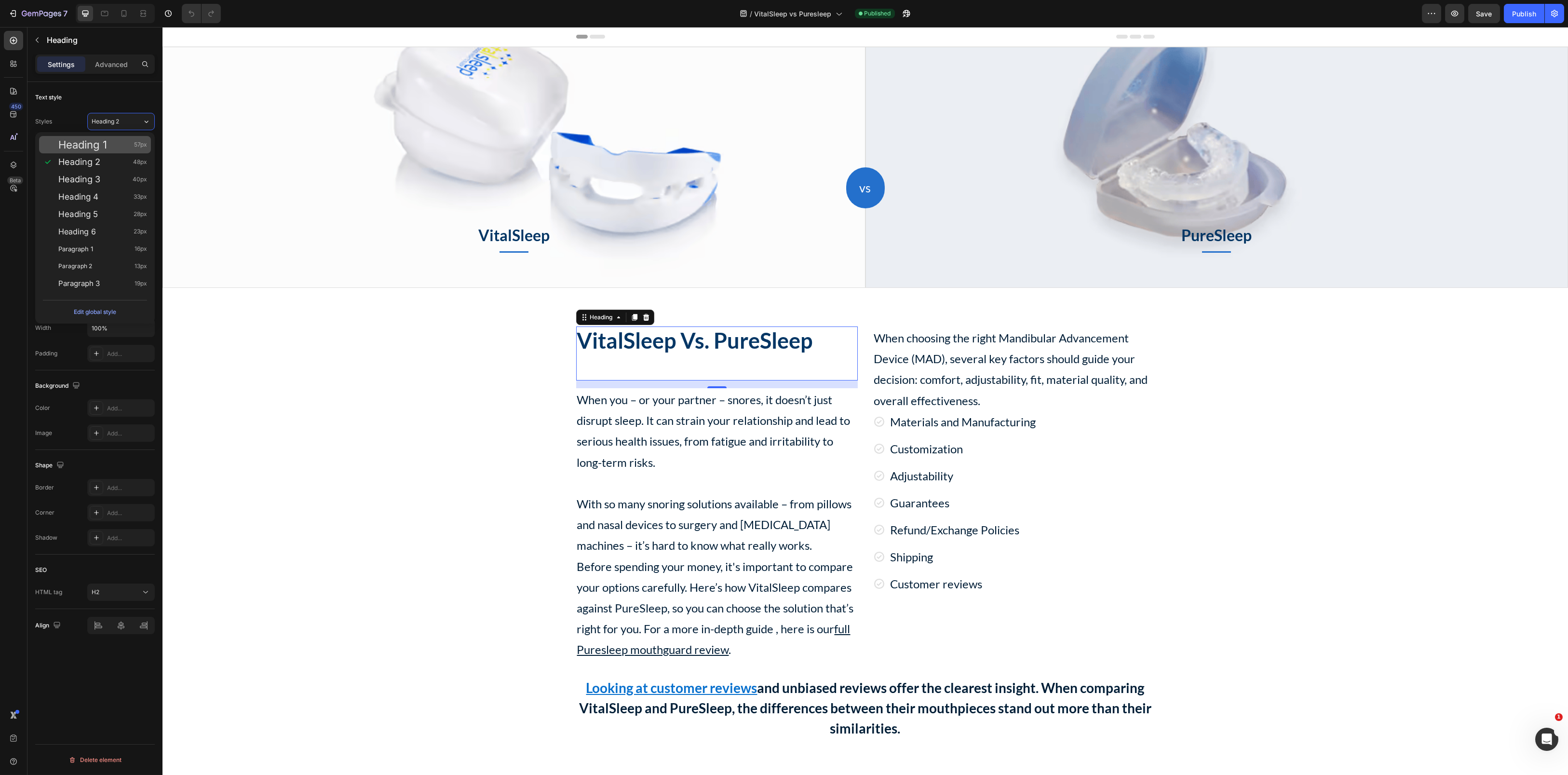
click at [103, 142] on span "Heading 1" at bounding box center [83, 145] width 49 height 10
type input "57"
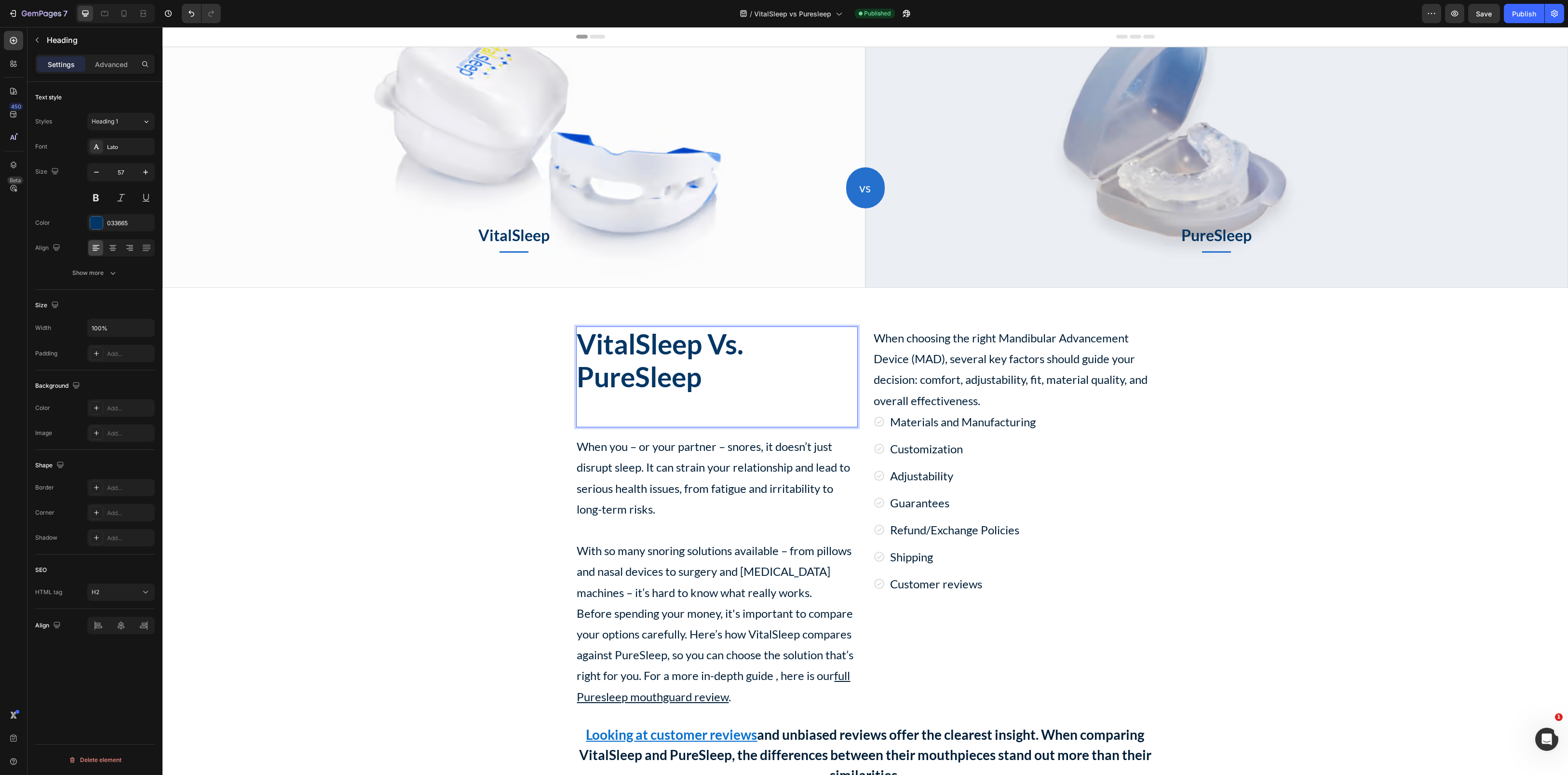
click at [726, 359] on p "VitalSleep Vs. PureSleep" at bounding box center [716, 377] width 279 height 99
click at [747, 352] on p "VitalSleep Vs. PureSleep" at bounding box center [716, 377] width 279 height 99
click at [707, 365] on p "VitalSleep VS PureSleep" at bounding box center [716, 377] width 279 height 99
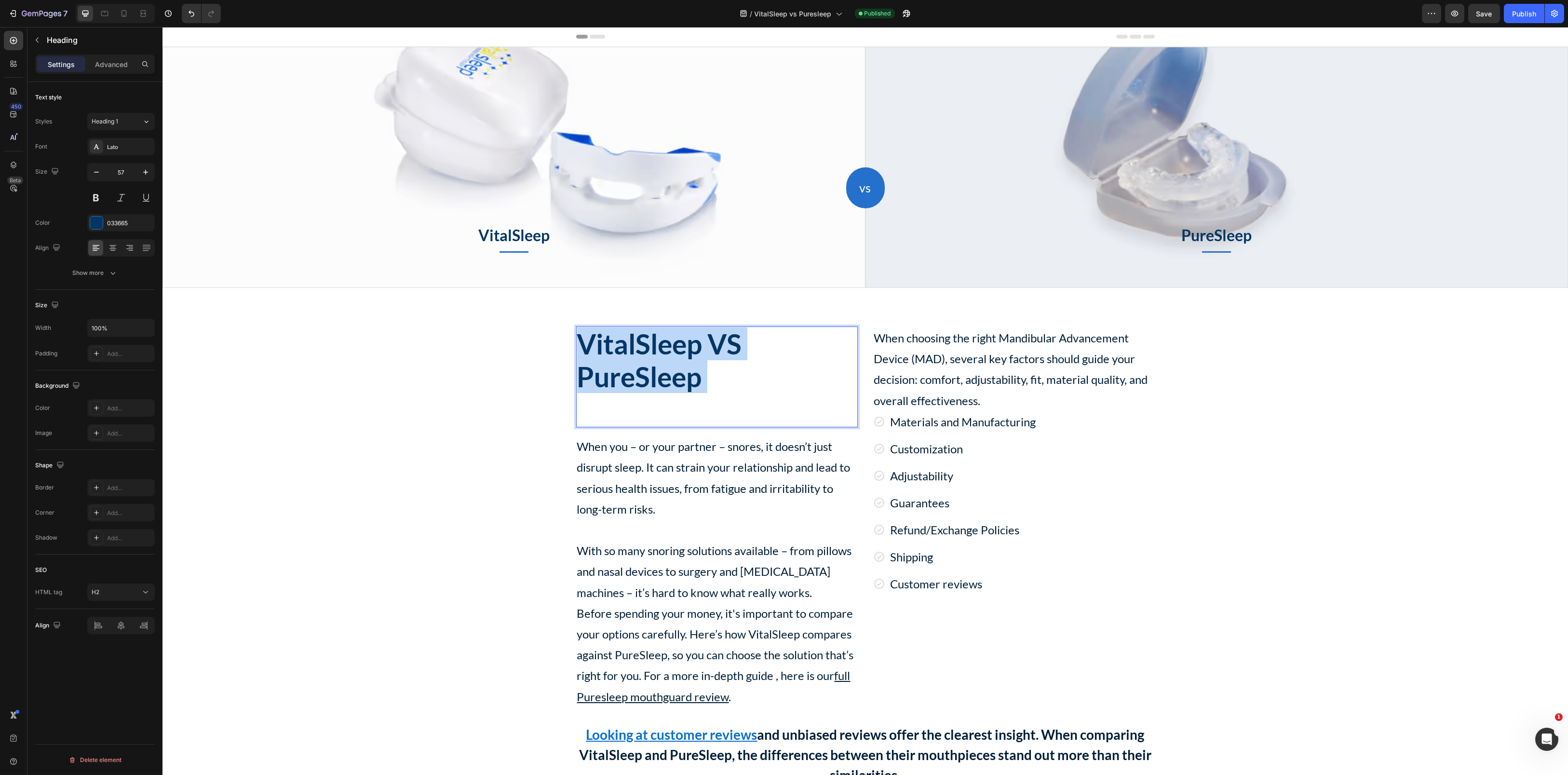
click at [707, 365] on p "VitalSleep VS PureSleep" at bounding box center [716, 377] width 279 height 99
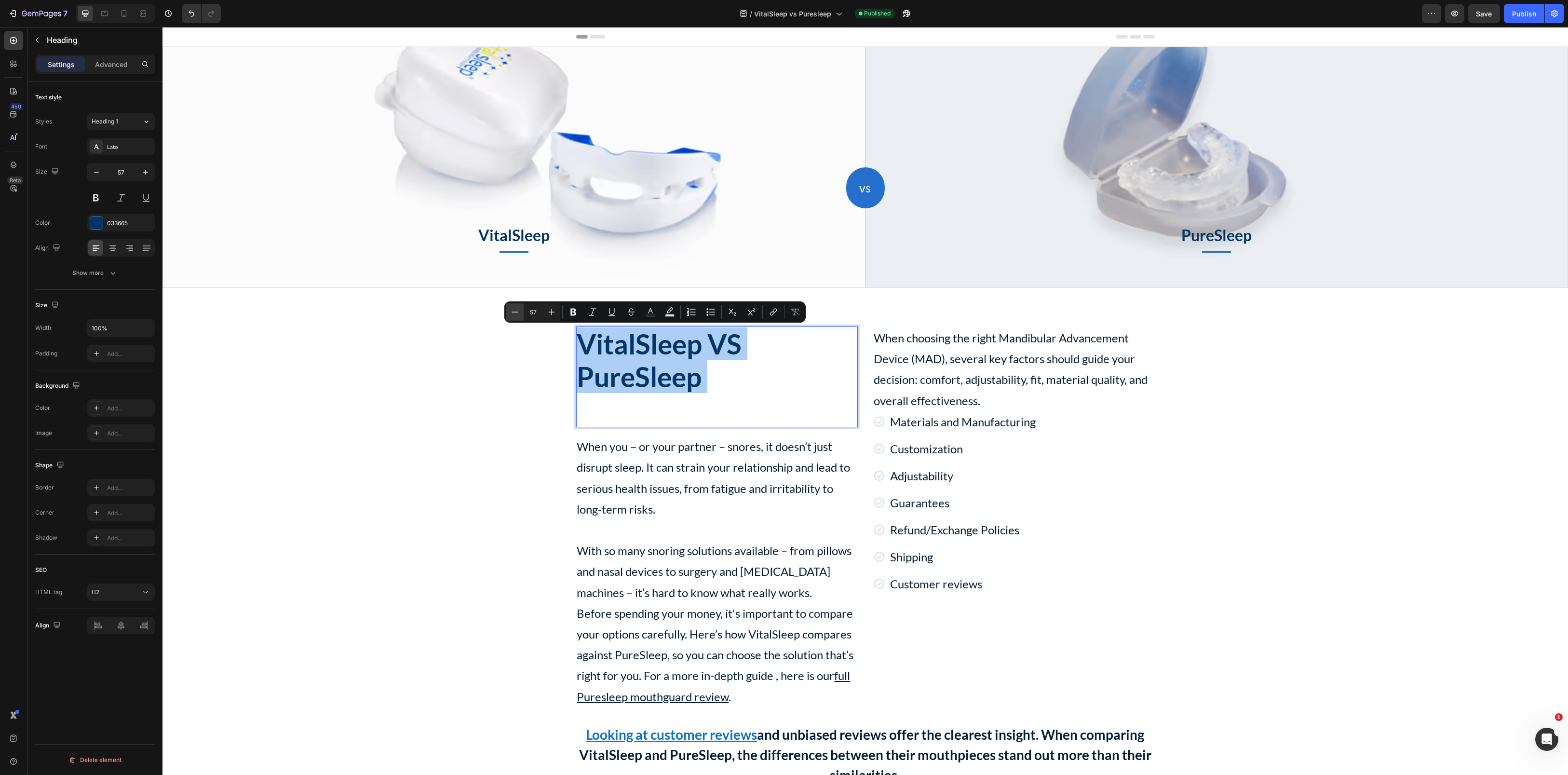
click at [514, 312] on icon "Editor contextual toolbar" at bounding box center [515, 312] width 6 height 1
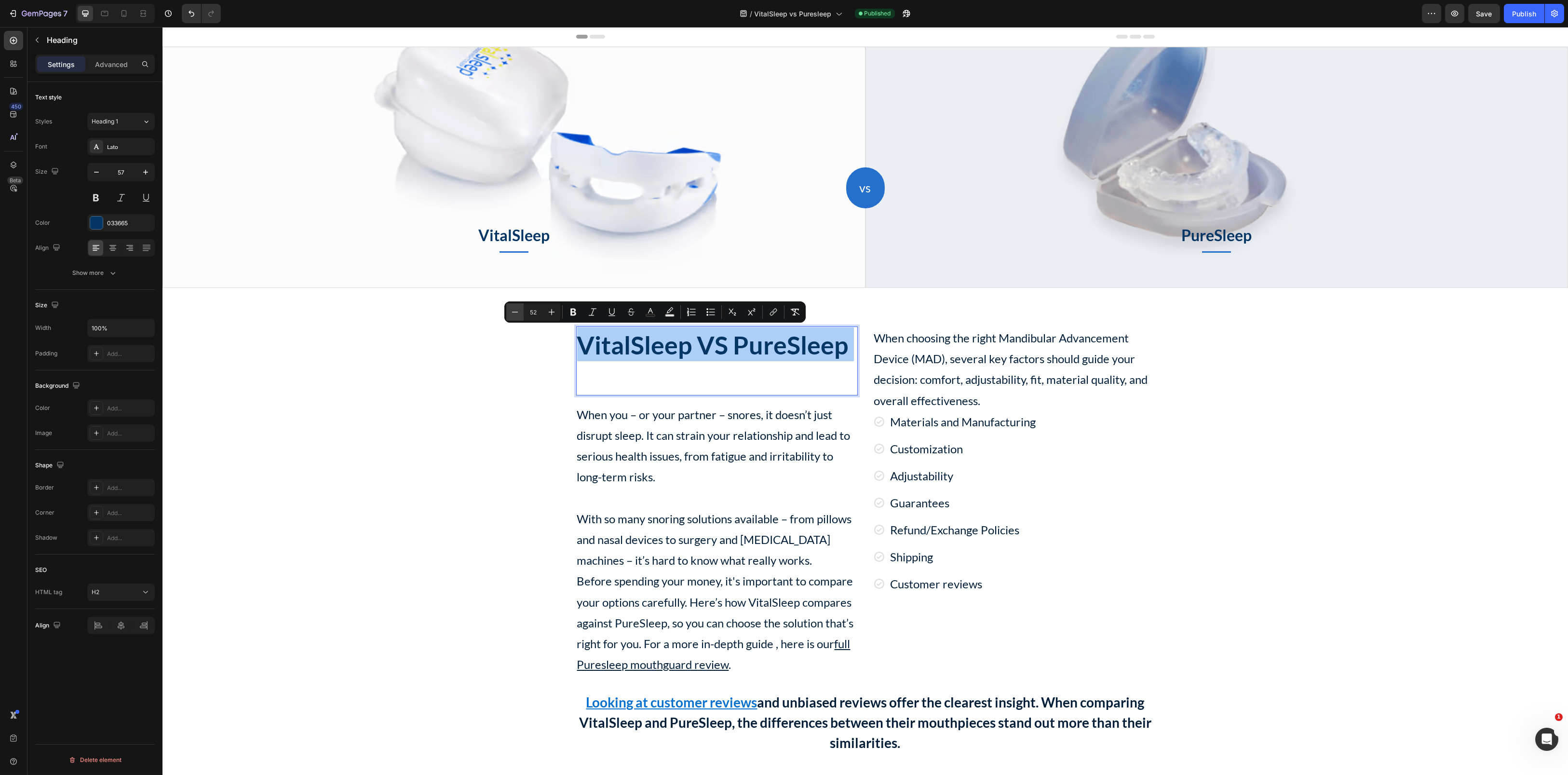
click at [514, 312] on icon "Editor contextual toolbar" at bounding box center [515, 312] width 6 height 1
type input "51"
click at [436, 377] on div "VitalSleep VS PureSleep Heading 16 When you – or your partner – snores, it does…" at bounding box center [865, 540] width 1391 height 428
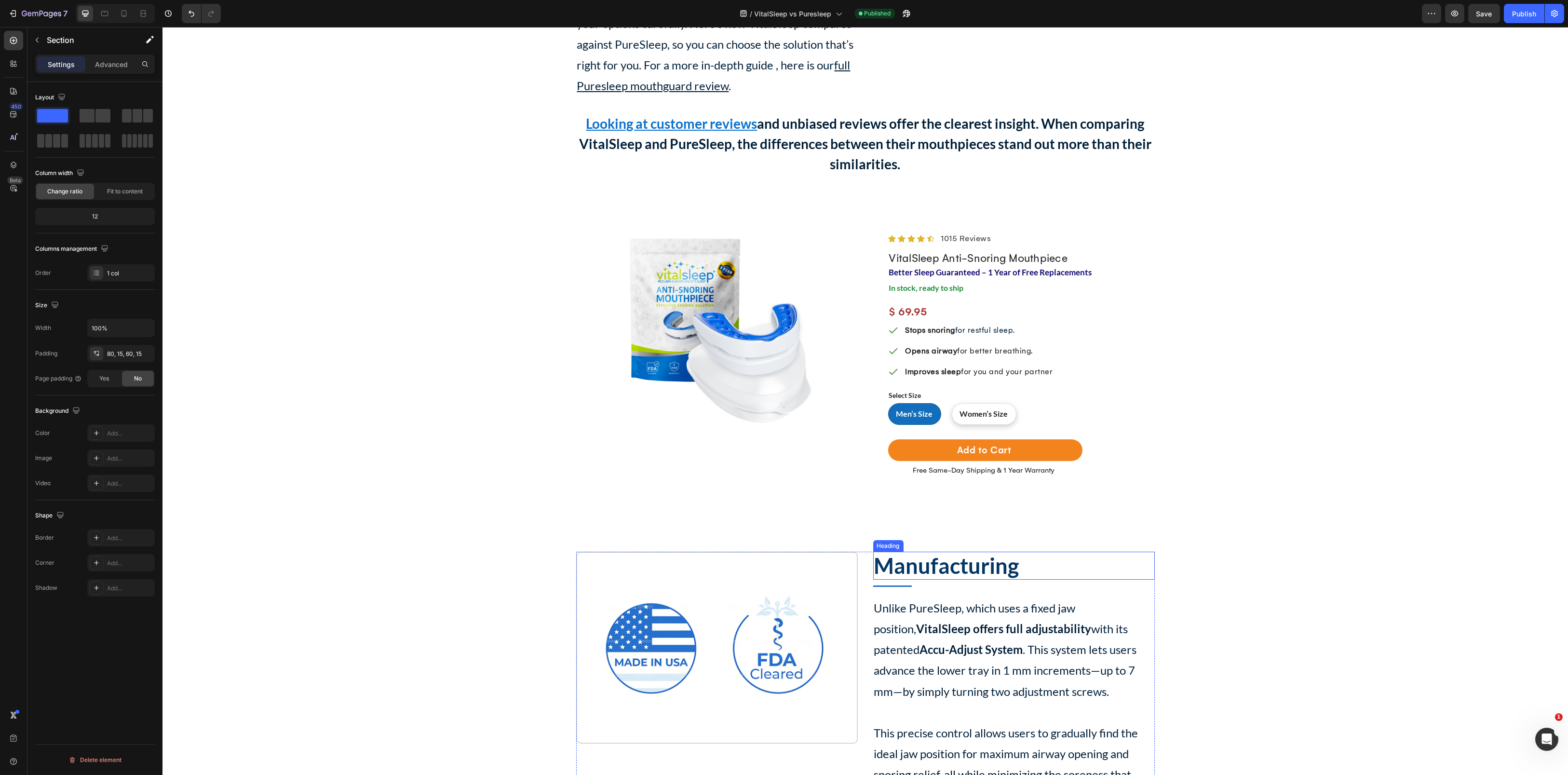
scroll to position [579, 0]
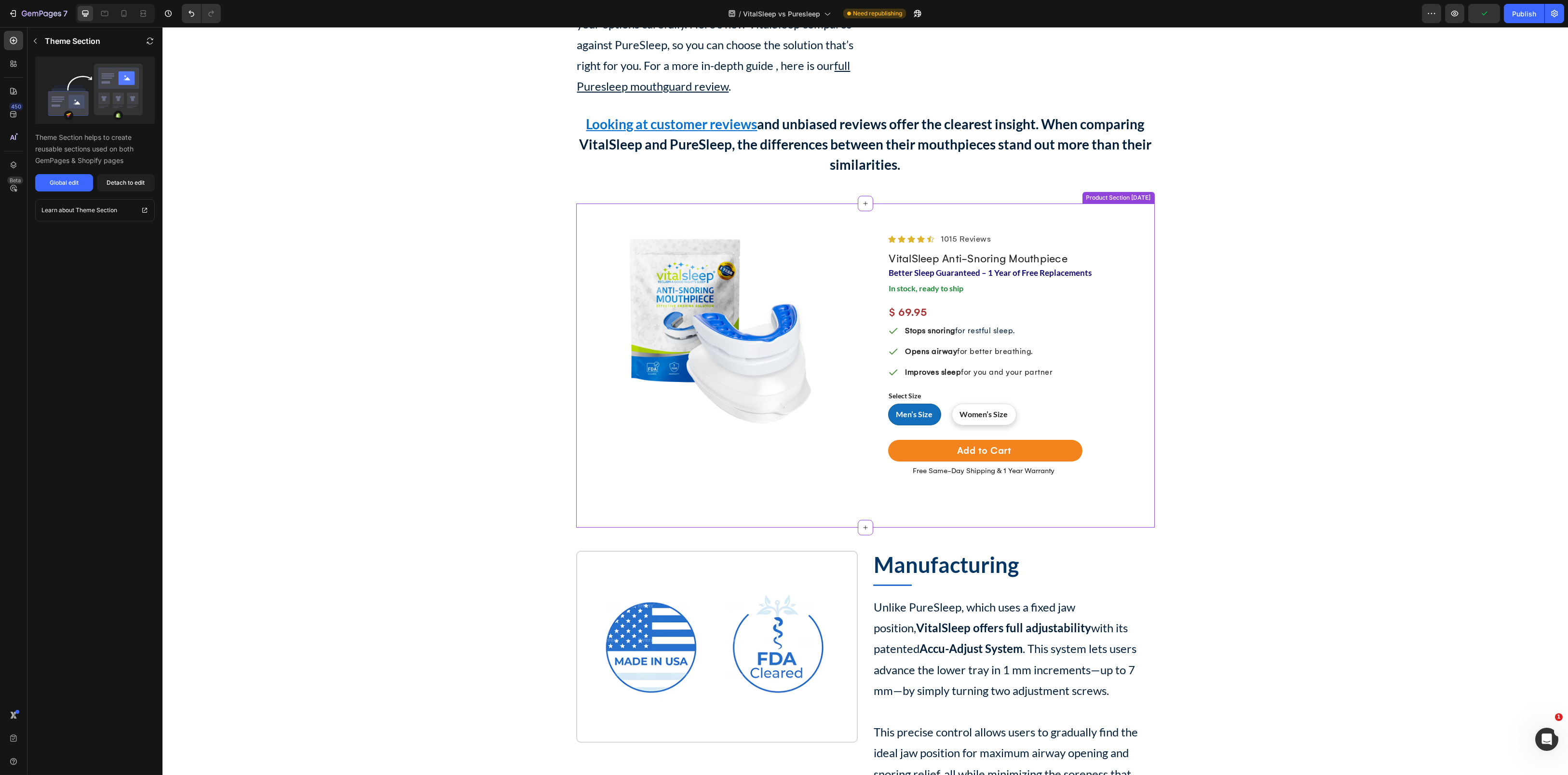
click at [943, 258] on h2 "Better Sleep Guaranteed – 1 Year of Free Replacements" at bounding box center [1018, 270] width 259 height 36
click at [943, 258] on h2 "Better Sleep Guaranteed – 1 Year of Free Replacements" at bounding box center [1018, 271] width 259 height 36
click at [73, 180] on div "Global edit" at bounding box center [65, 183] width 29 height 9
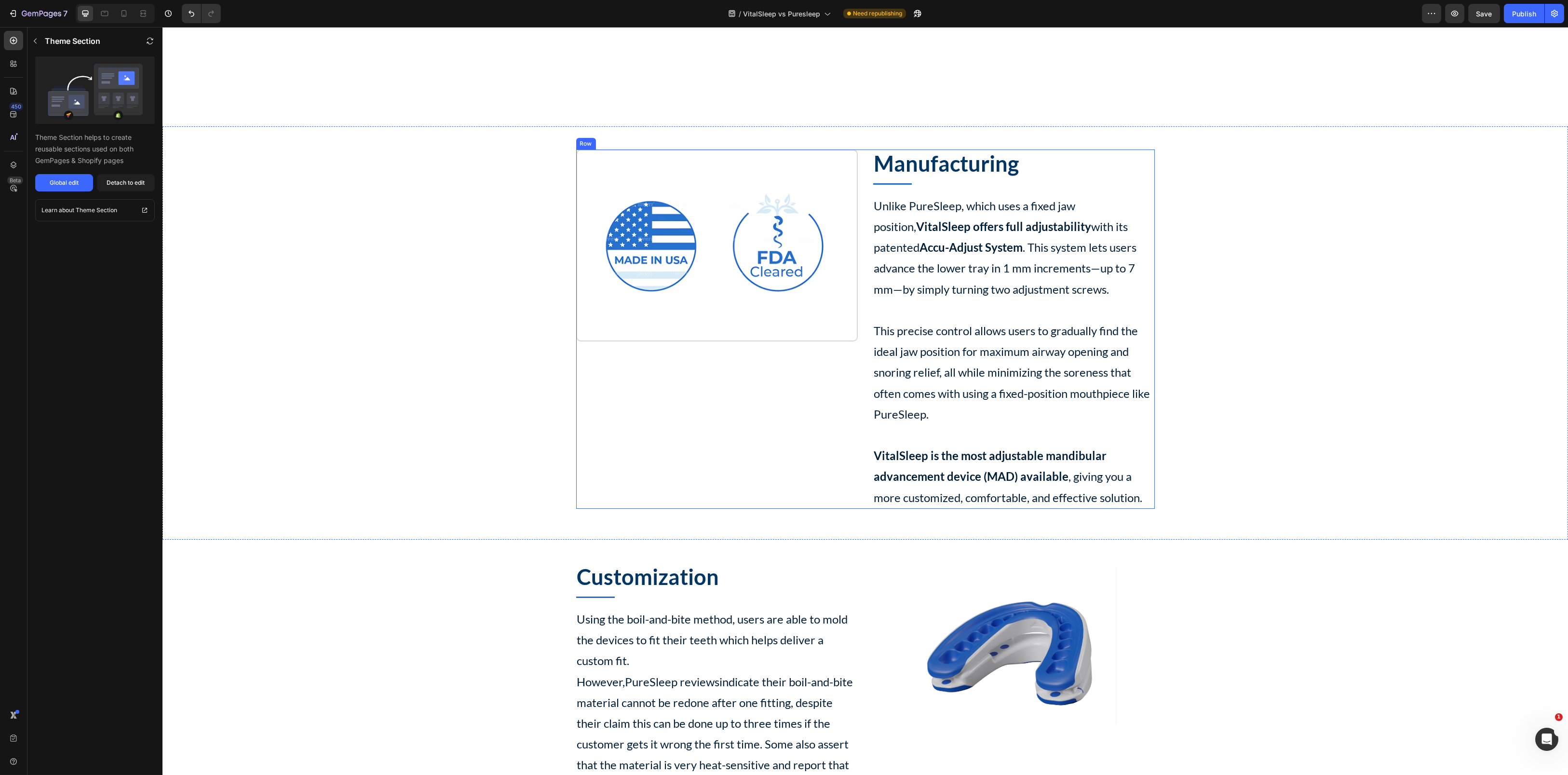
scroll to position [1157, 0]
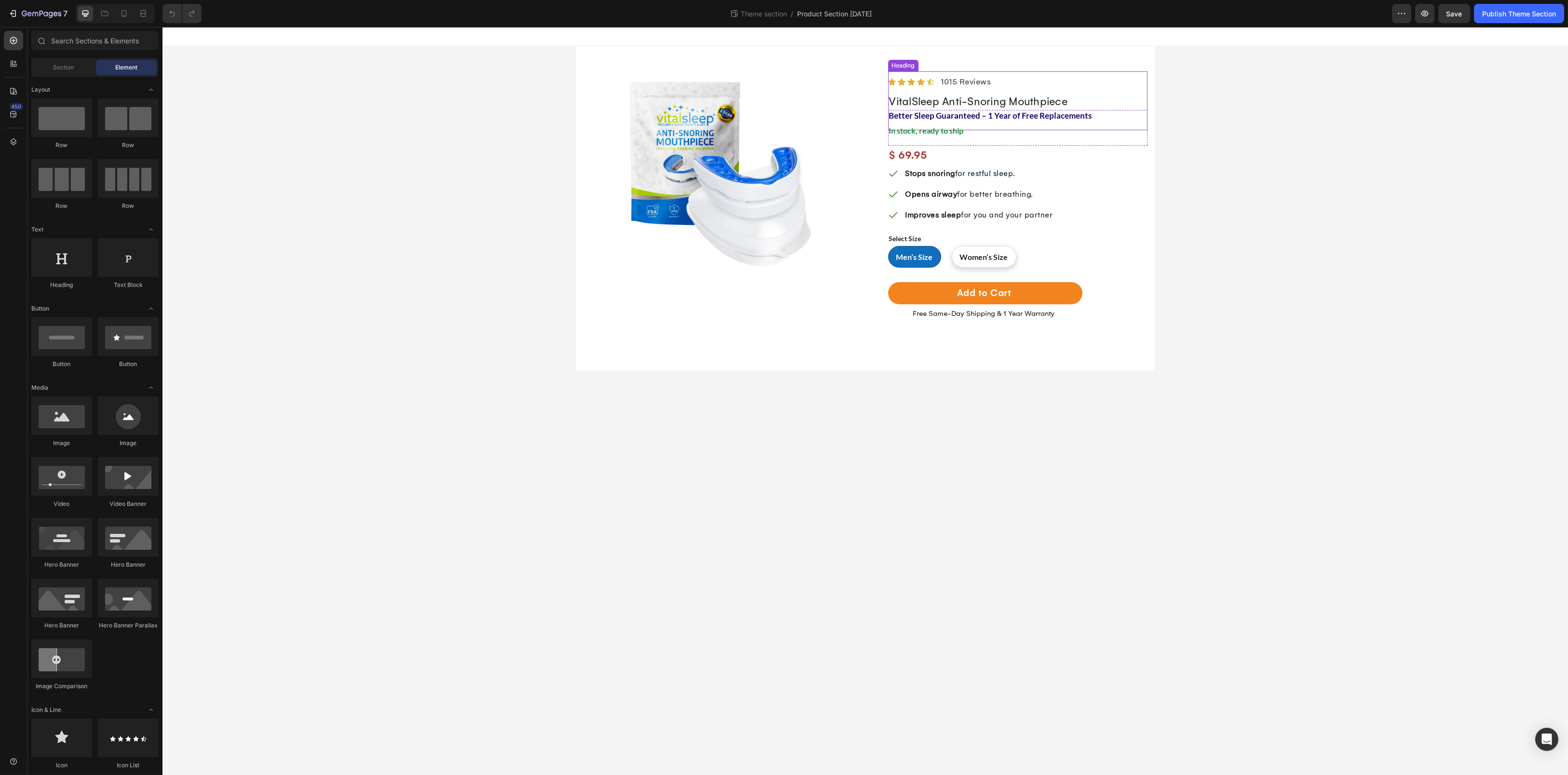
click at [975, 101] on h2 "Better Sleep Guaranteed – 1 Year of Free Replacements" at bounding box center [1018, 113] width 259 height 36
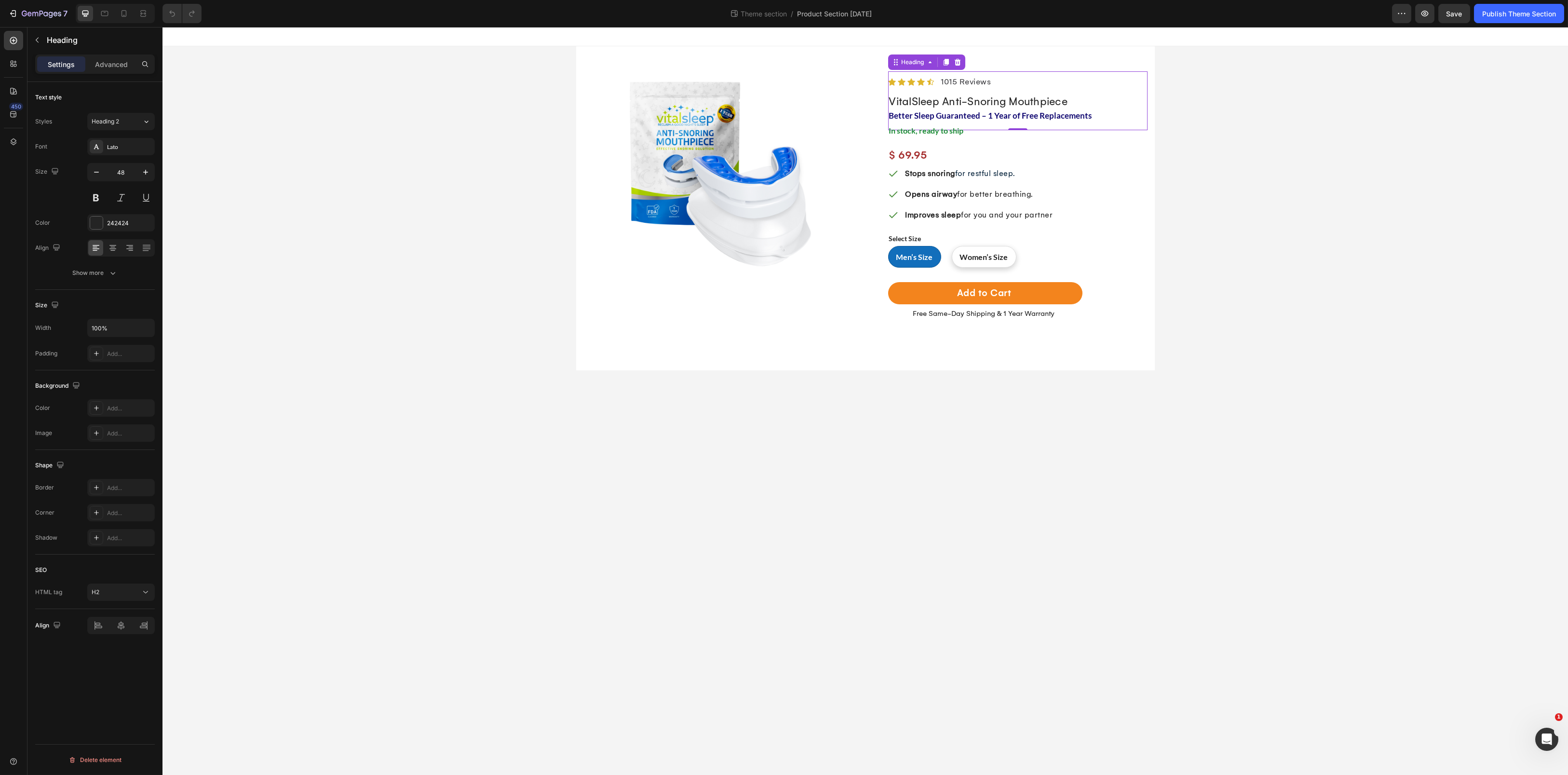
click at [1239, 222] on div "Image Row Icon Icon Icon Icon Icon Icon List Hoz 1015 Reviews Text block Row Vi…" at bounding box center [865, 208] width 1405 height 324
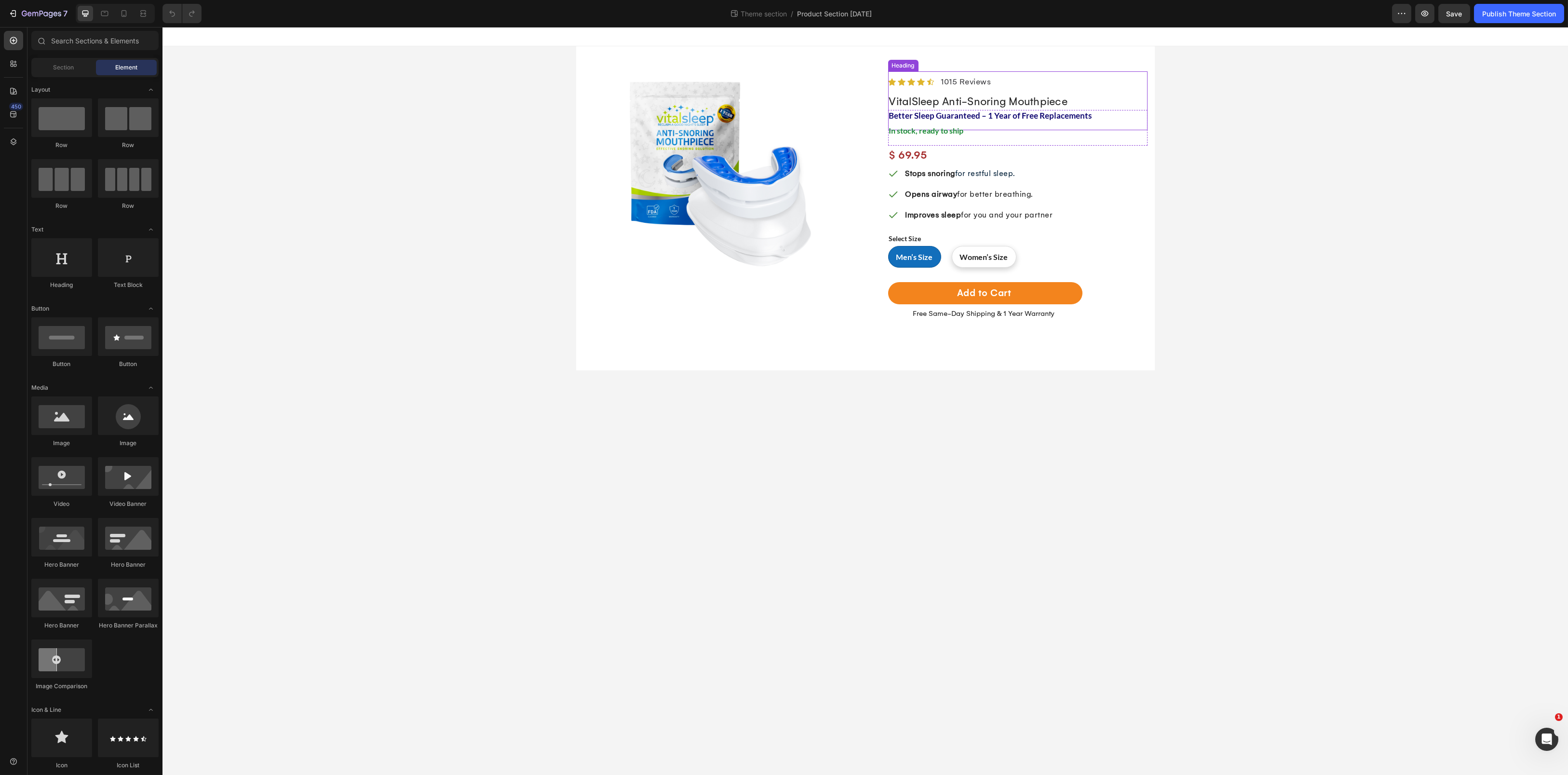
click at [962, 79] on div "Better Sleep Guaranteed – 1 Year of Free Replacements Heading" at bounding box center [1018, 100] width 259 height 59
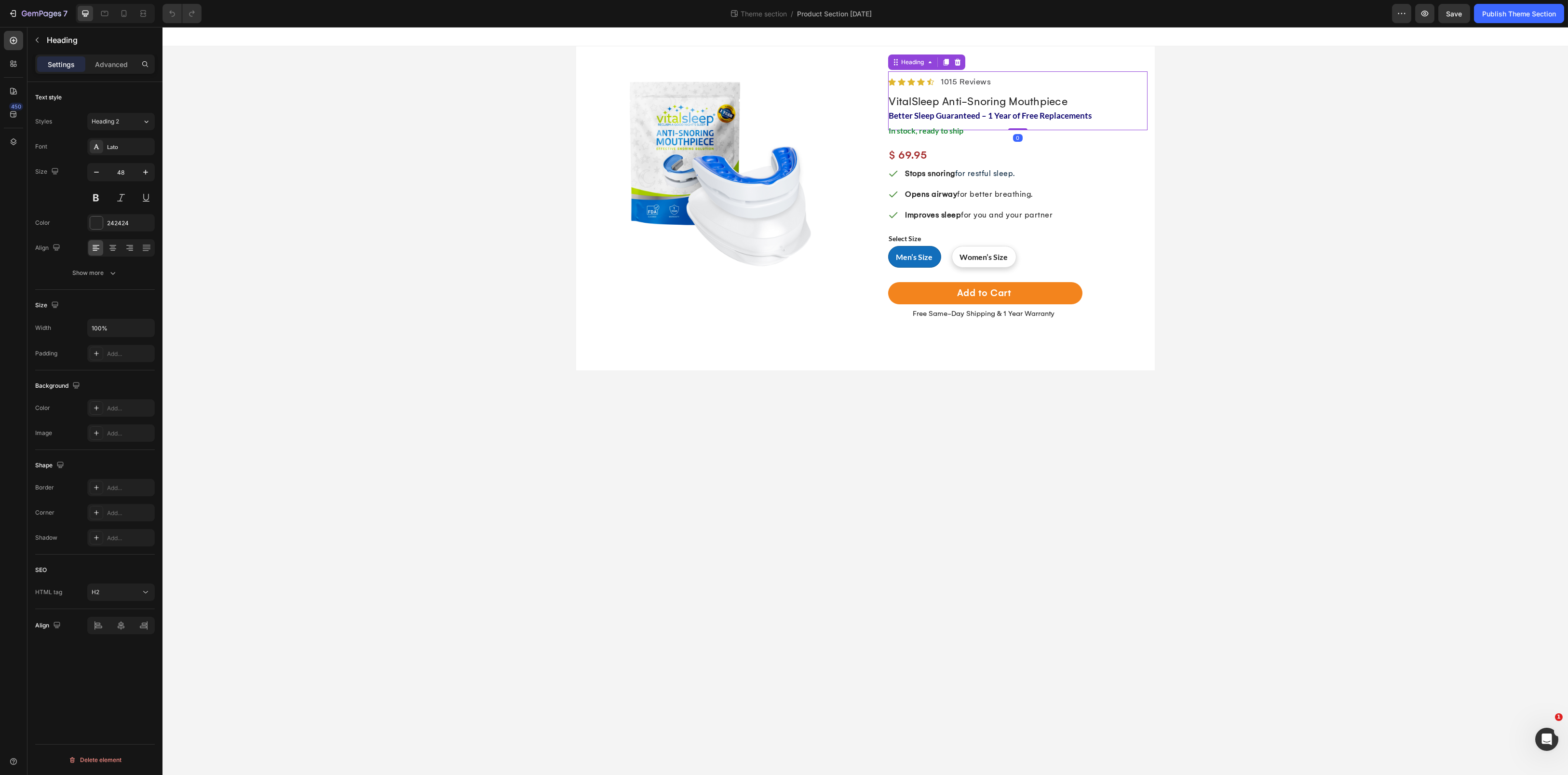
click at [956, 85] on div "Better Sleep Guaranteed – 1 Year of Free Replacements Heading 0" at bounding box center [1018, 100] width 259 height 59
click at [959, 85] on div "Better Sleep Guaranteed – 1 Year of Free Replacements Heading 0" at bounding box center [1018, 100] width 259 height 59
click at [1376, 89] on div "Image Row Icon Icon Icon Icon Icon Icon List Hoz 1015 Reviews Text block Row Vi…" at bounding box center [865, 208] width 1405 height 324
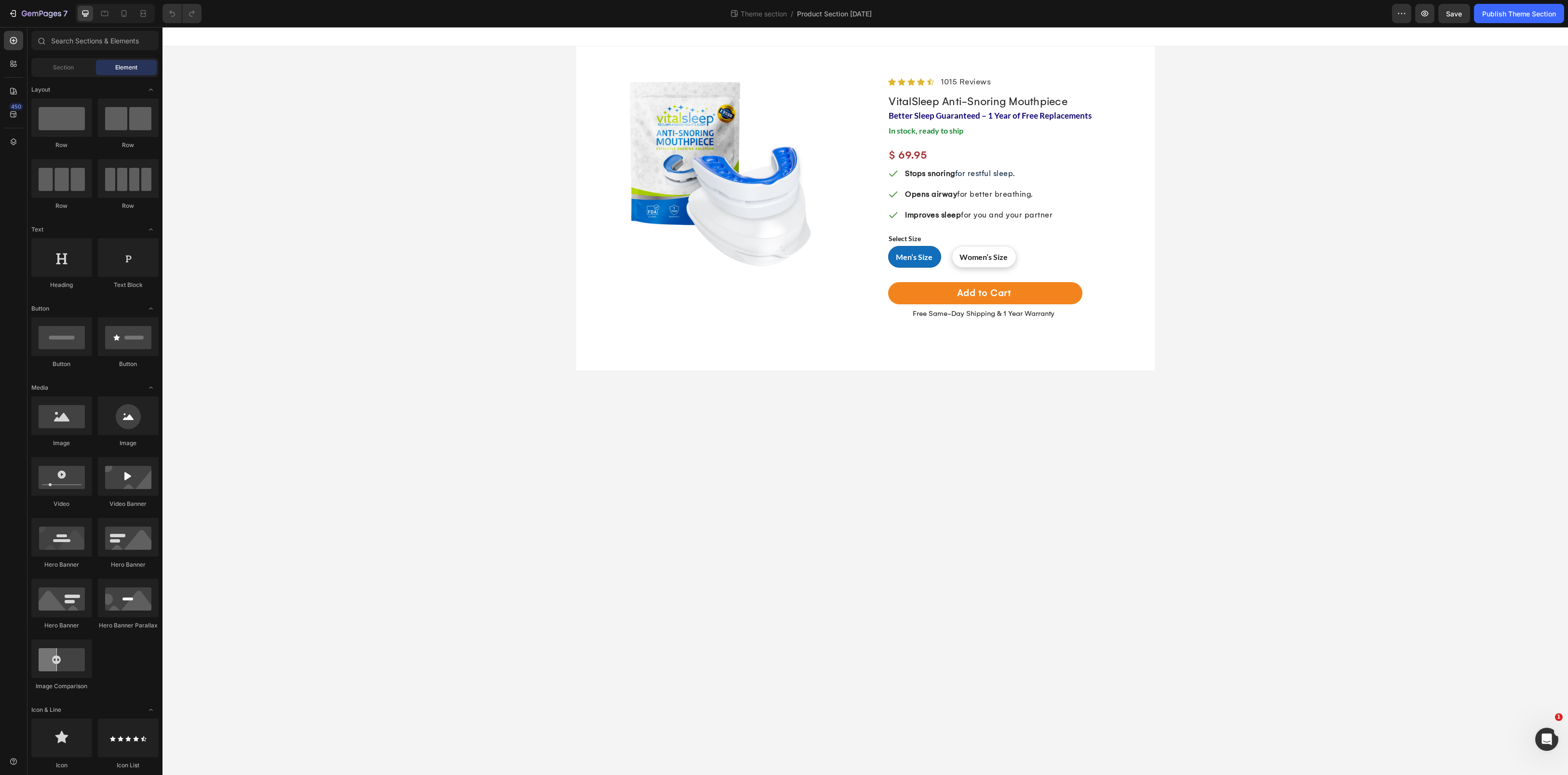
drag, startPoint x: 581, startPoint y: 47, endPoint x: 1129, endPoint y: 323, distance: 613.6
click at [1129, 323] on div "Cancel Copy Capture" at bounding box center [784, 399] width 1568 height 775
click at [1452, 19] on button "Save" at bounding box center [1454, 13] width 32 height 19
click at [936, 134] on span "In stock, ready to ship" at bounding box center [926, 130] width 75 height 9
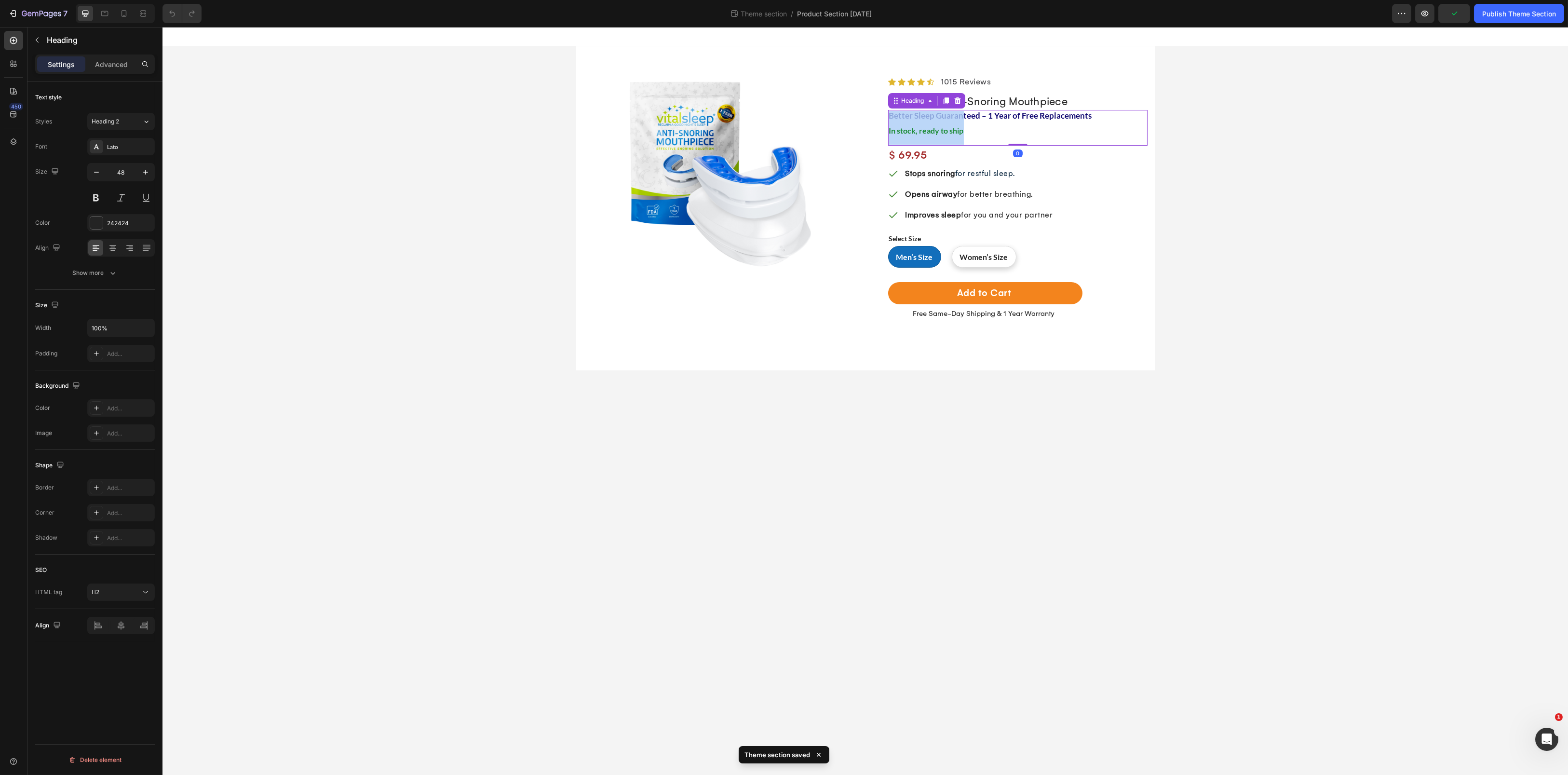
click at [936, 134] on span "In stock, ready to ship" at bounding box center [926, 130] width 75 height 9
click at [932, 133] on span "In stock, ready to ship" at bounding box center [926, 130] width 75 height 9
drag, startPoint x: 966, startPoint y: 132, endPoint x: 916, endPoint y: 136, distance: 50.2
click at [916, 136] on p "In stock, ready to ship" at bounding box center [1018, 127] width 257 height 33
click at [1451, 12] on span "Save" at bounding box center [1454, 13] width 16 height 8
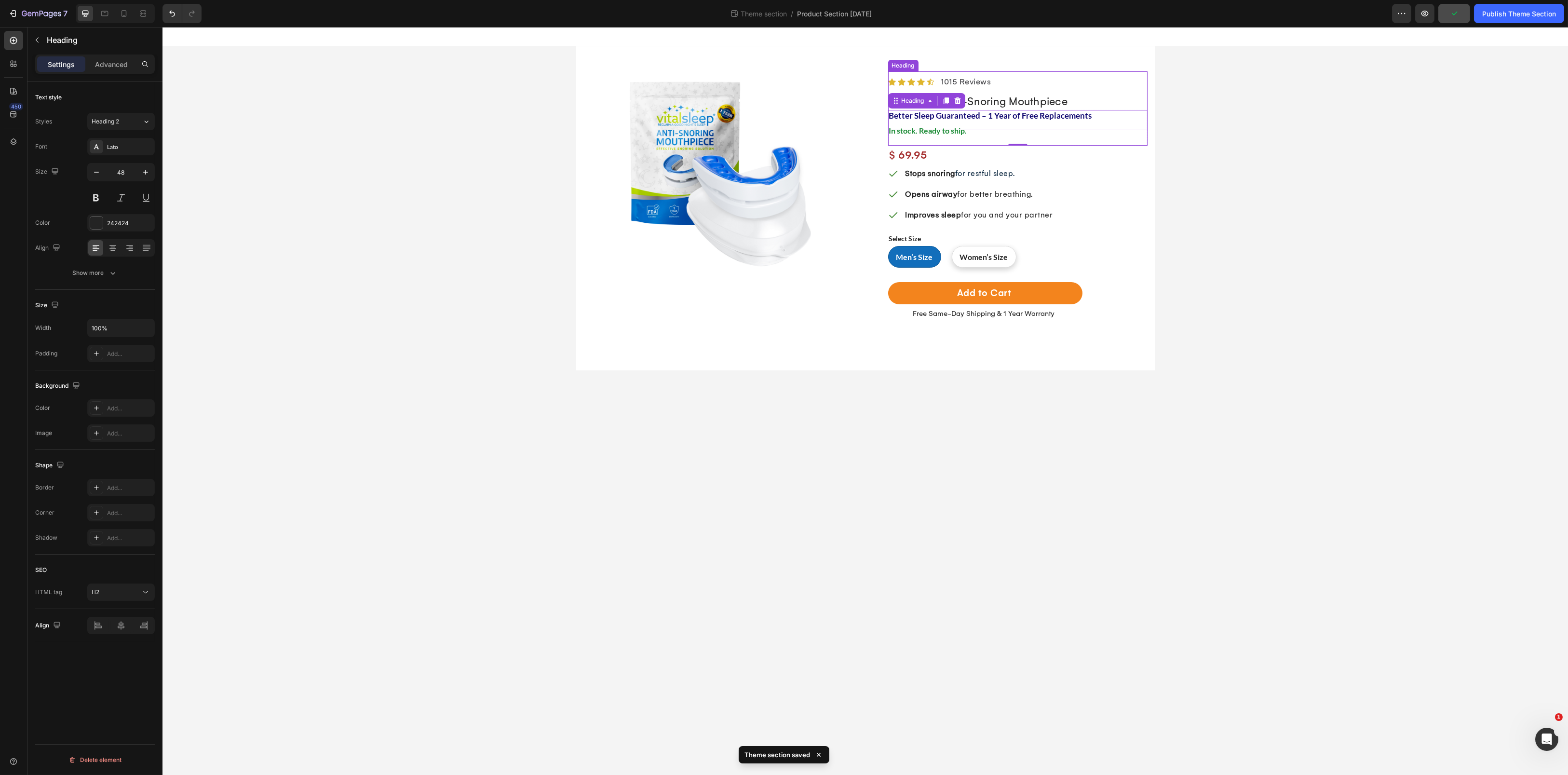
click at [977, 83] on div "Better Sleep Guaranteed – 1 Year of Free Replacements Heading" at bounding box center [1018, 100] width 259 height 59
click at [977, 83] on div "Better Sleep Guaranteed – 1 Year of Free Replacements Heading 0" at bounding box center [1018, 100] width 259 height 59
click at [971, 83] on div "Better Sleep Guaranteed – 1 Year of Free Replacements Heading 0" at bounding box center [1018, 100] width 259 height 59
click at [971, 82] on div "Better Sleep Guaranteed – 1 Year of Free Replacements Heading 0" at bounding box center [1018, 100] width 259 height 59
click at [954, 78] on div "Better Sleep Guaranteed – 1 Year of Free Replacements Heading 0" at bounding box center [1018, 100] width 259 height 59
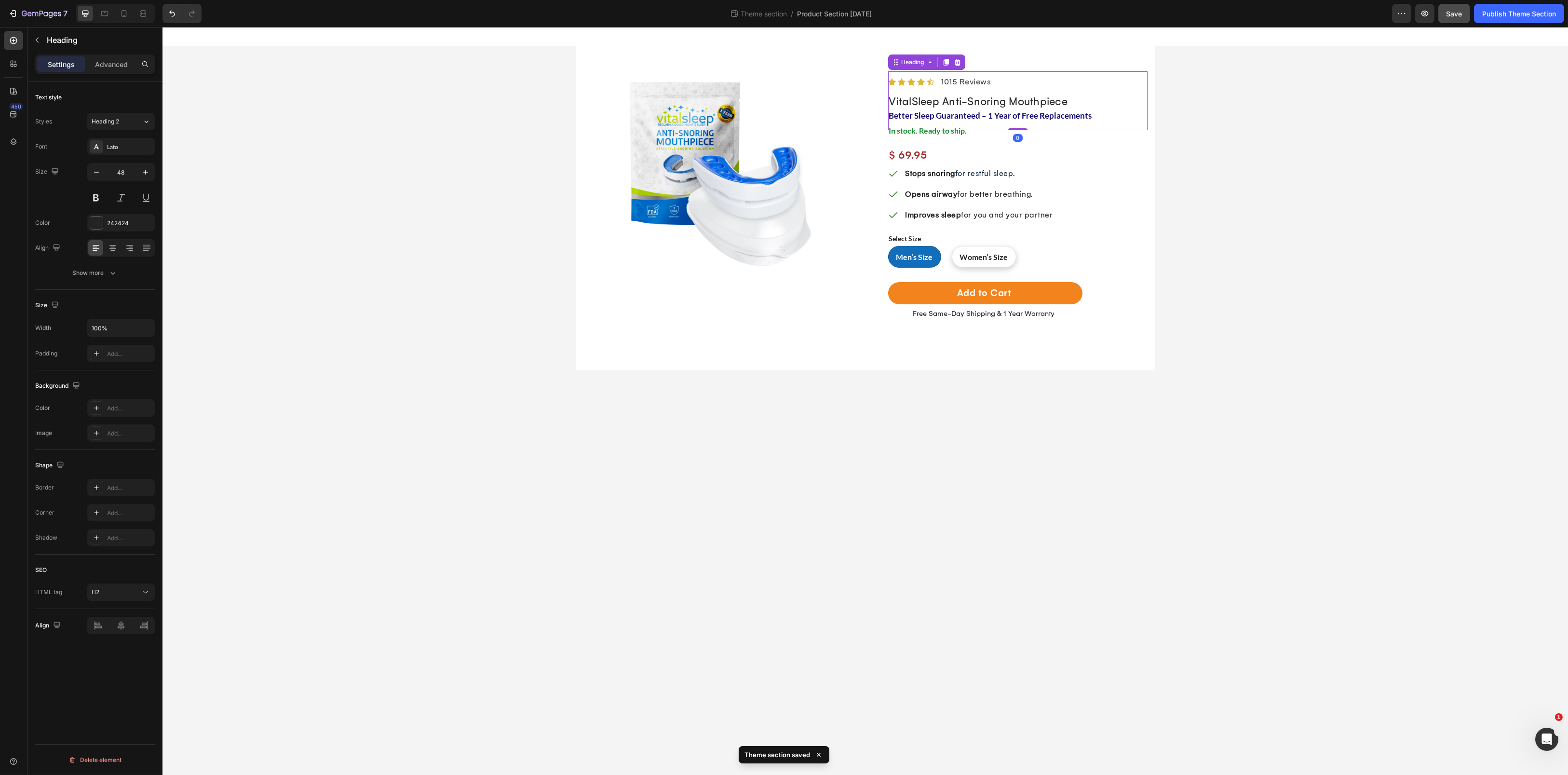
click at [954, 78] on div "Better Sleep Guaranteed – 1 Year of Free Replacements Heading 0" at bounding box center [1018, 100] width 259 height 59
click at [925, 81] on div "Better Sleep Guaranteed – 1 Year of Free Replacements Heading 0" at bounding box center [1018, 100] width 259 height 59
click at [949, 80] on div "Better Sleep Guaranteed – 1 Year of Free Replacements Heading 0" at bounding box center [1018, 100] width 259 height 59
click at [950, 80] on div "Better Sleep Guaranteed – 1 Year of Free Replacements Heading 0" at bounding box center [1018, 100] width 259 height 59
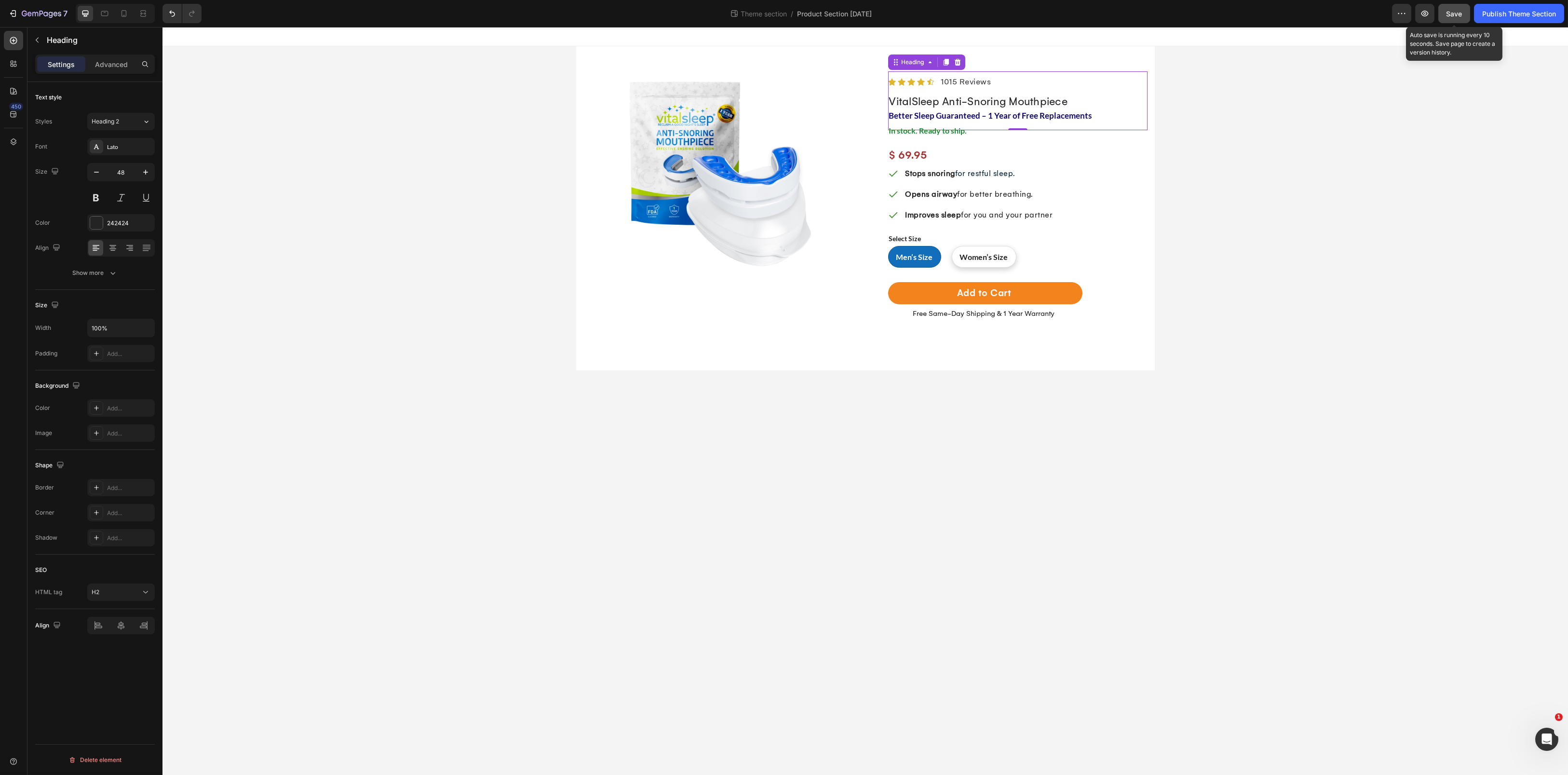
click at [1449, 15] on span "Save" at bounding box center [1454, 13] width 16 height 8
click at [1511, 13] on div "Publish Theme Section" at bounding box center [1519, 13] width 74 height 10
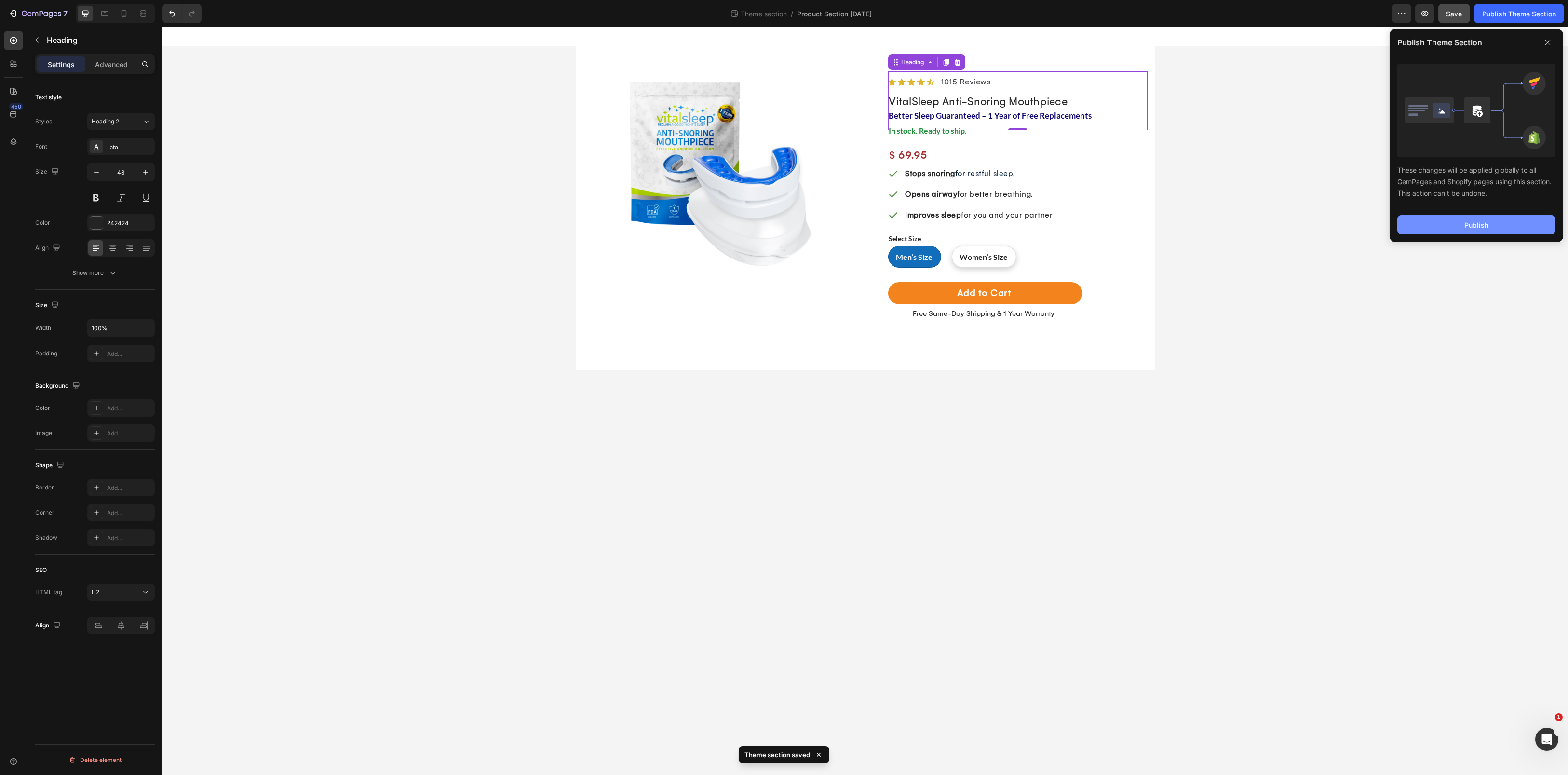
click at [1467, 216] on button "Publish" at bounding box center [1477, 225] width 158 height 19
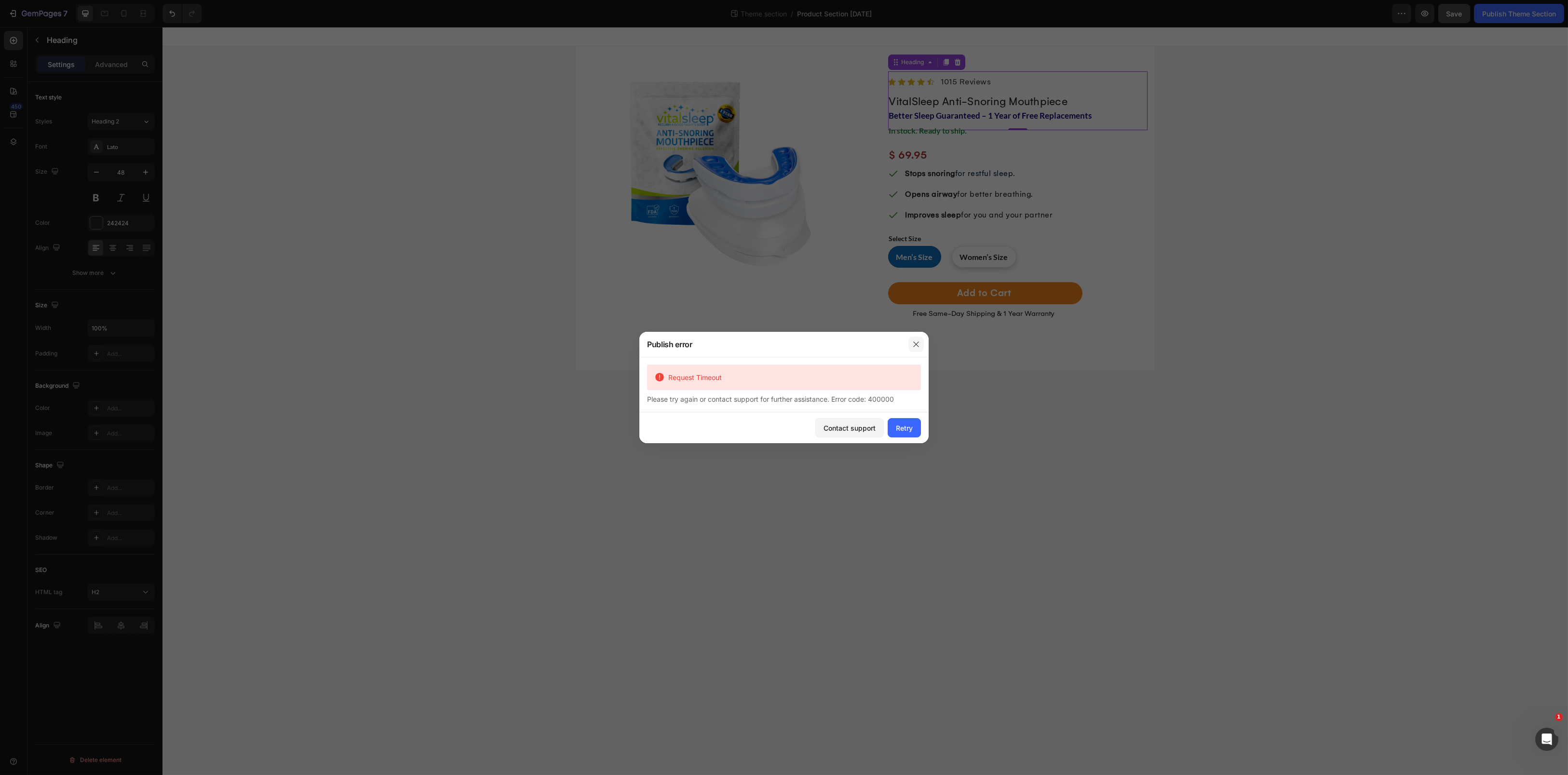
click at [920, 344] on button "button" at bounding box center [915, 344] width 15 height 15
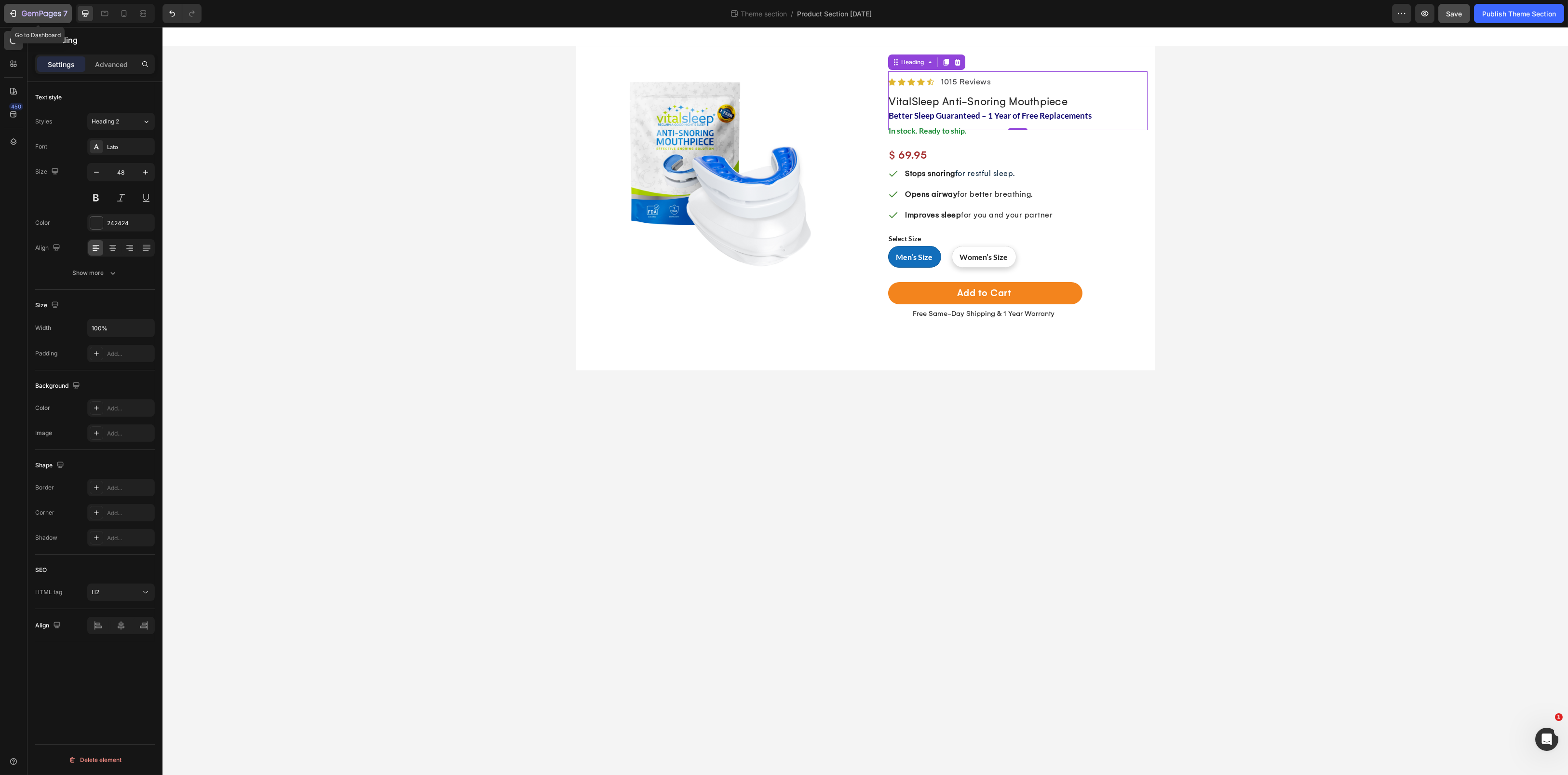
click at [16, 14] on icon "button" at bounding box center [13, 13] width 10 height 10
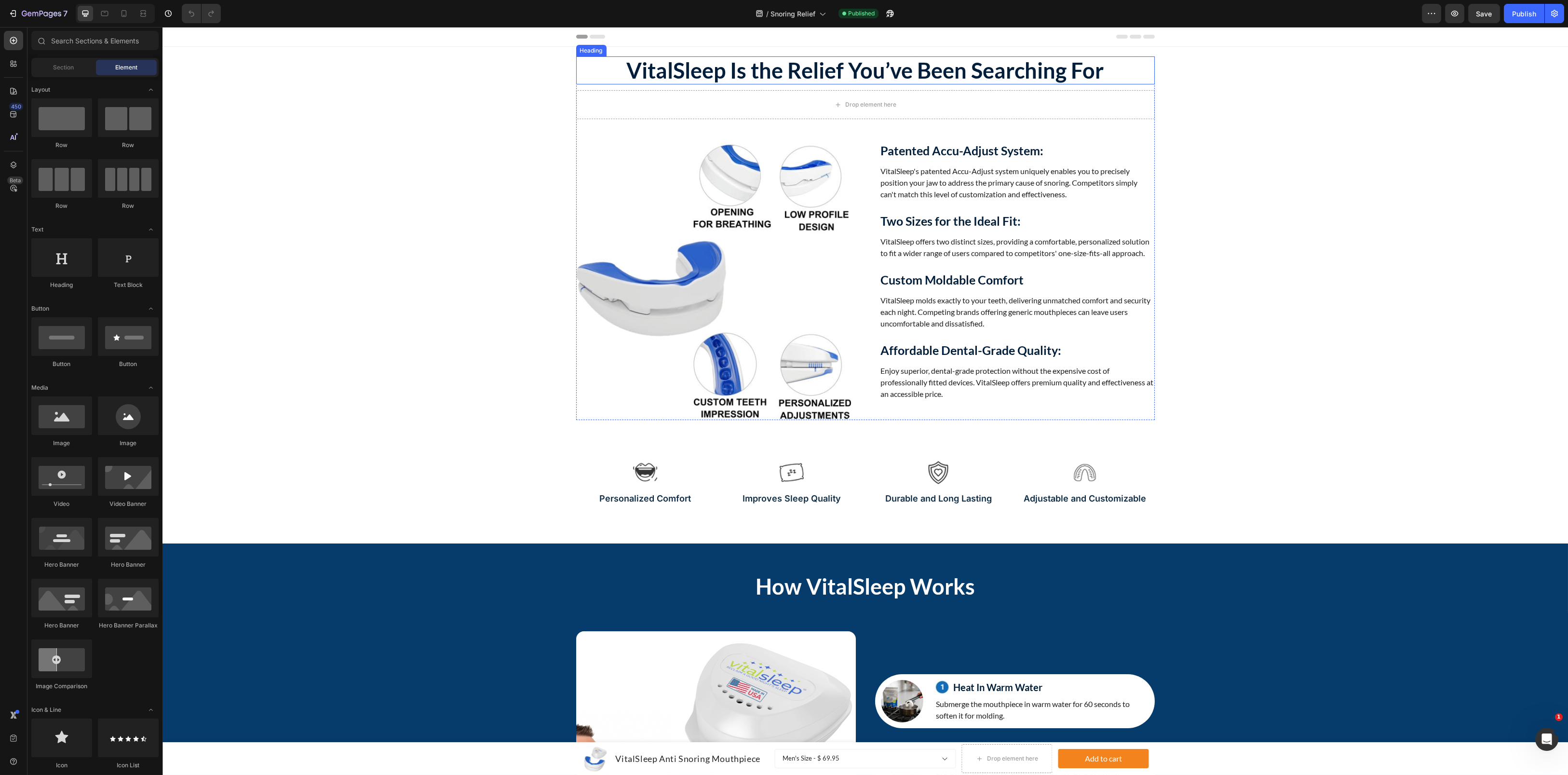
click at [793, 71] on h2 "VitalSleep Is the Relief You’ve Been Searching For" at bounding box center [866, 71] width 579 height 28
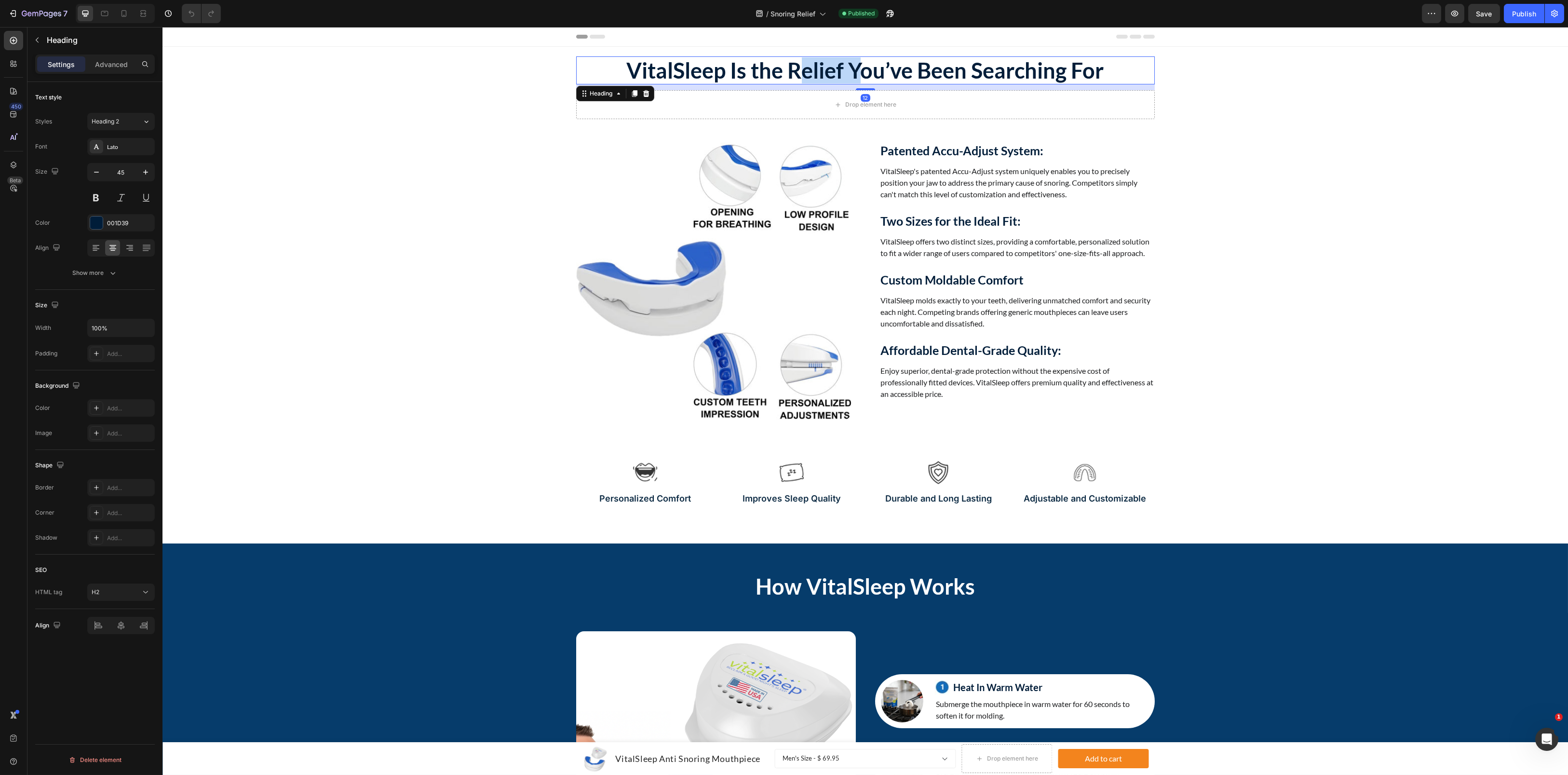
click at [793, 71] on p "VitalSleep Is the Relief You’ve Been Searching For" at bounding box center [865, 70] width 576 height 26
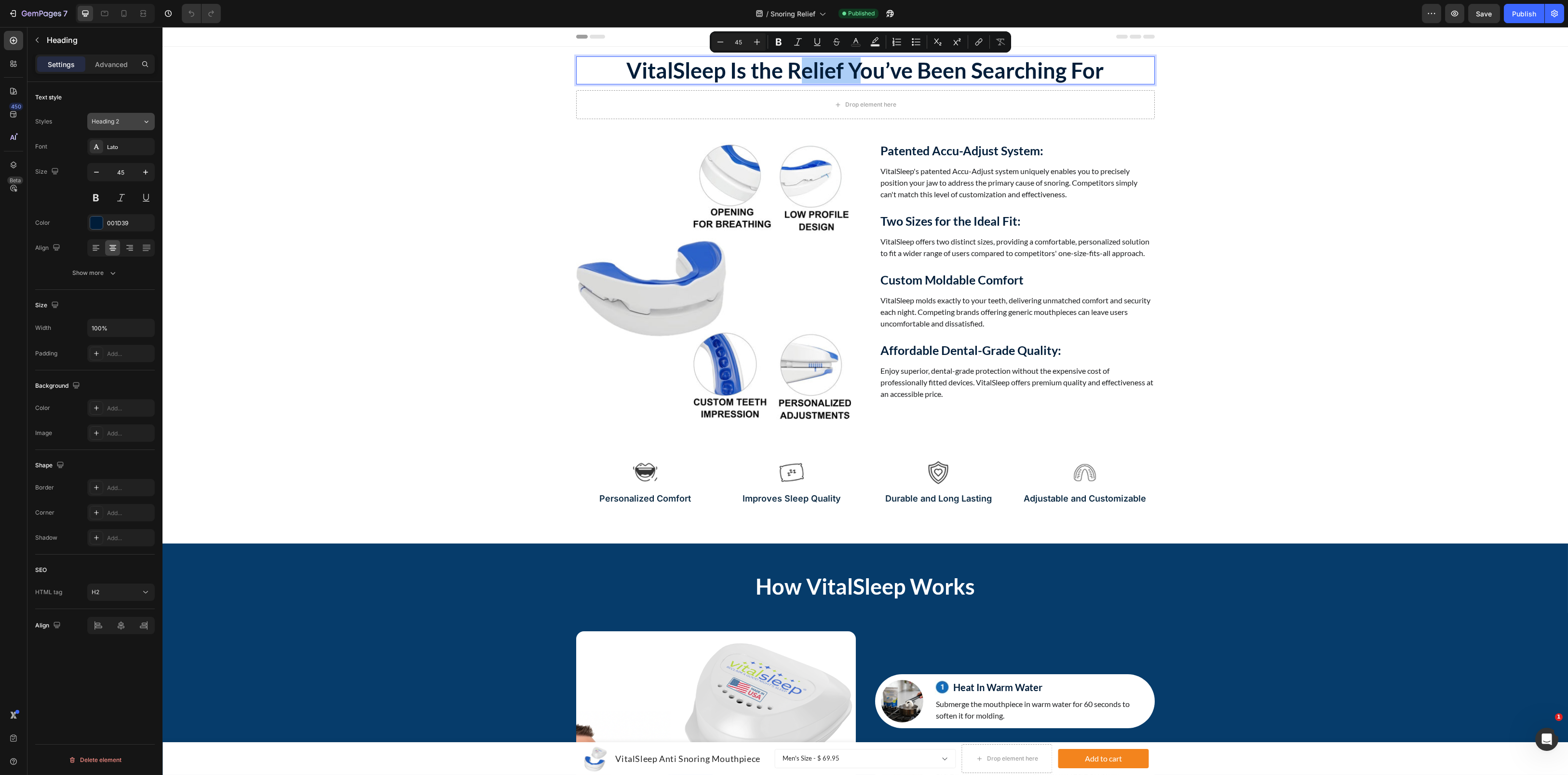
click at [127, 124] on div "Heading 2" at bounding box center [111, 121] width 39 height 9
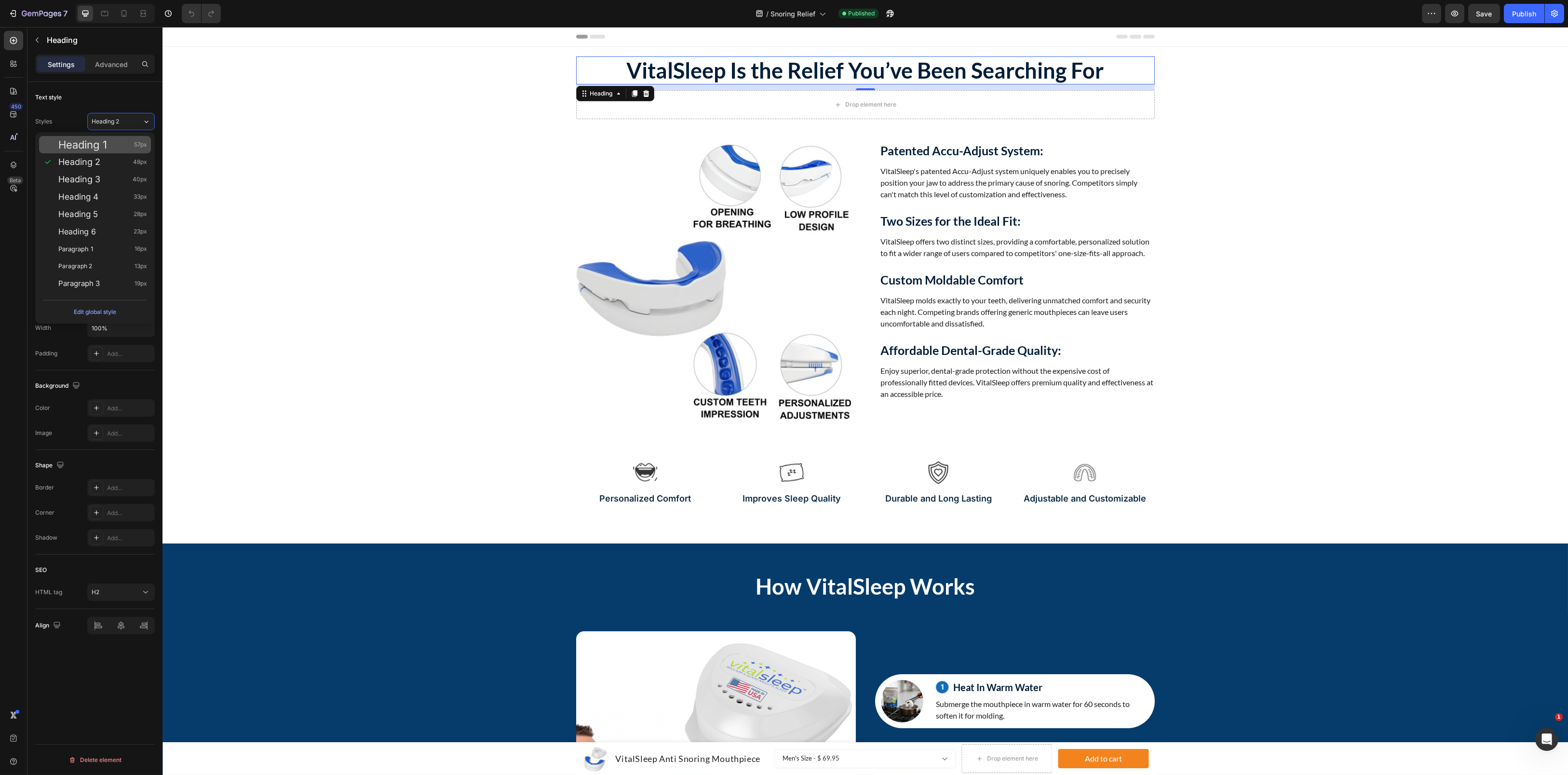
click at [109, 149] on div "Heading 1 57px" at bounding box center [103, 145] width 89 height 10
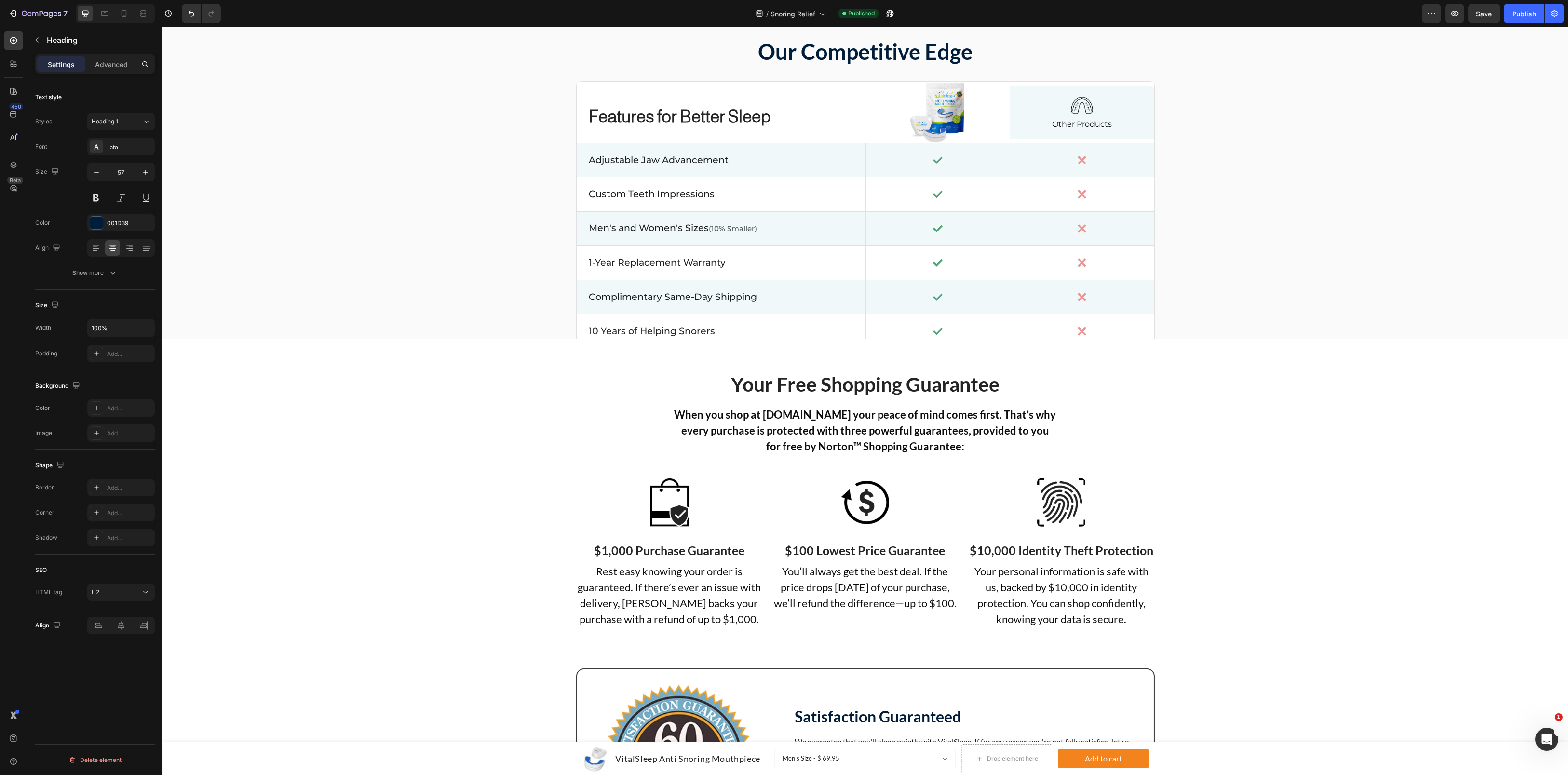
scroll to position [3092, 0]
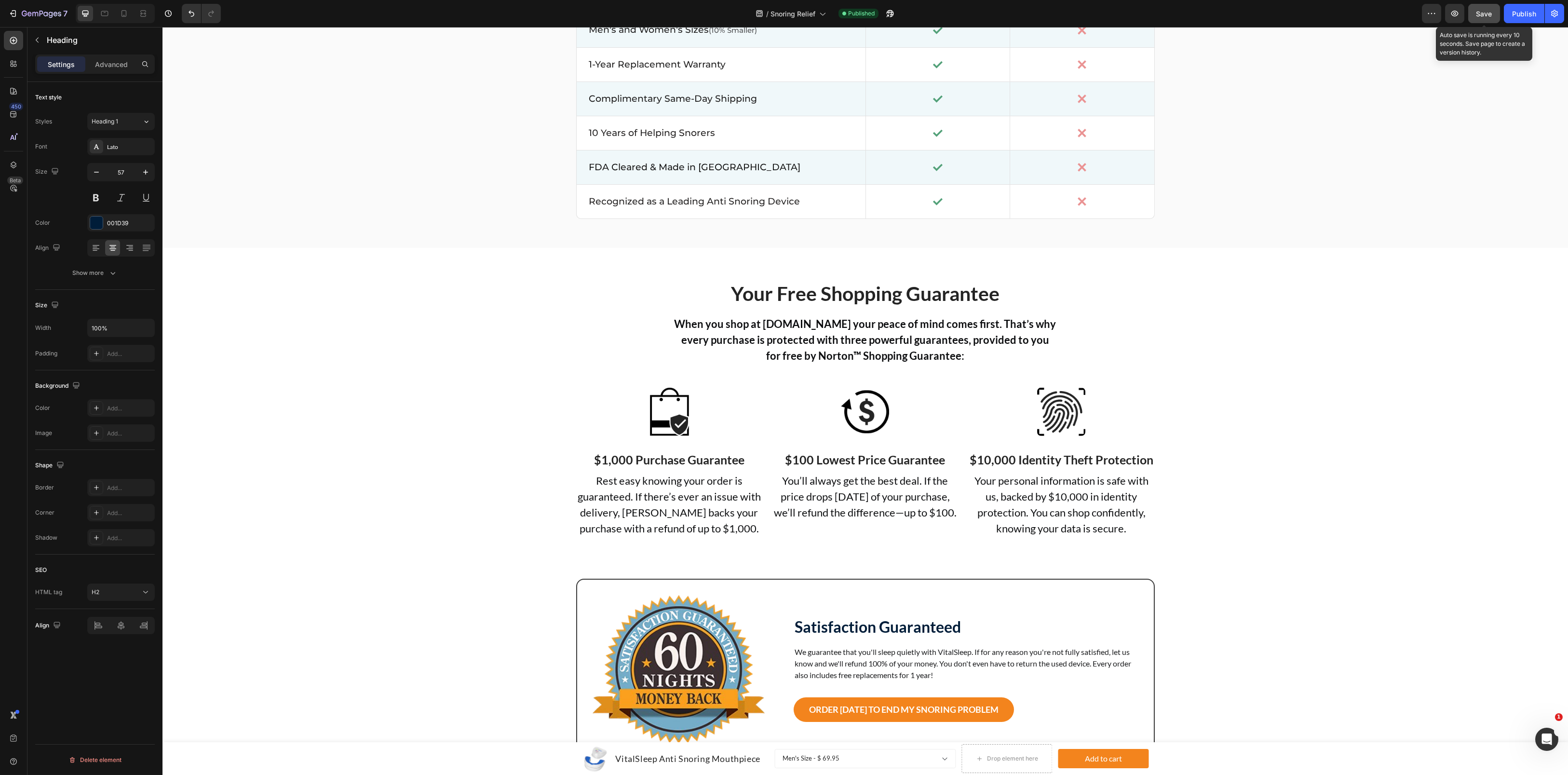
click at [1487, 12] on span "Save" at bounding box center [1484, 13] width 16 height 8
click at [1524, 16] on div "Publish" at bounding box center [1524, 13] width 24 height 10
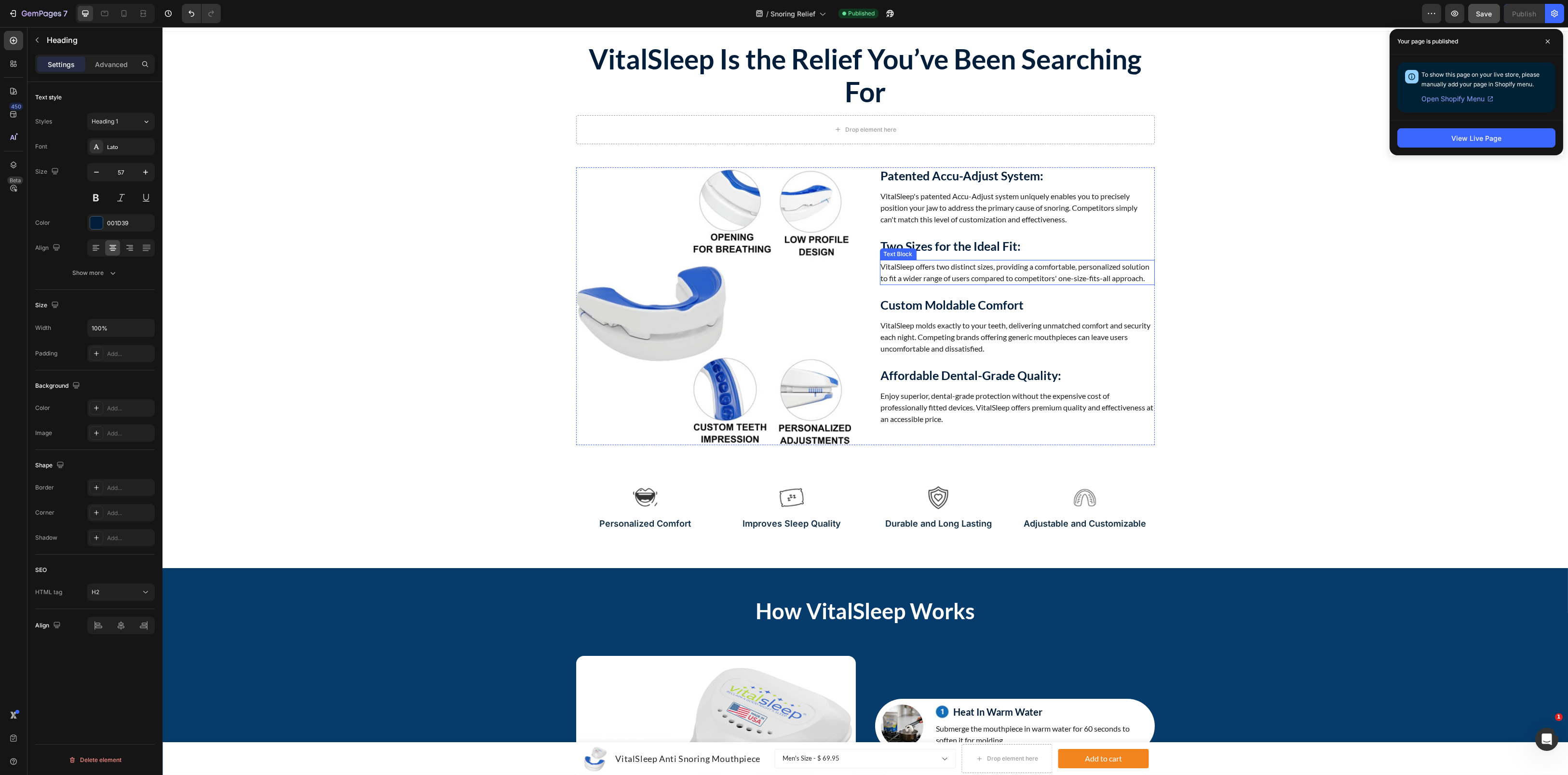
scroll to position [0, 0]
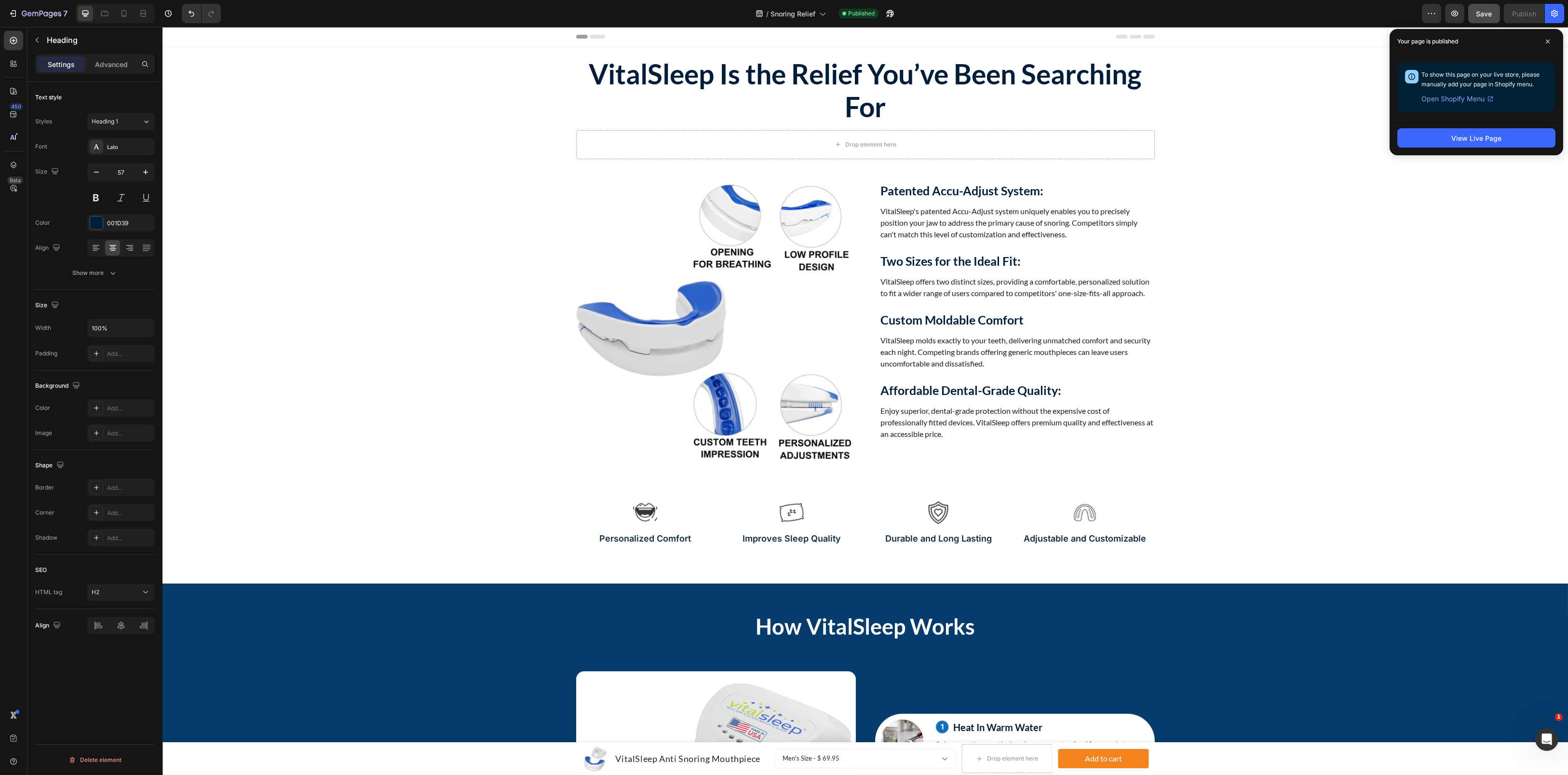
click at [839, 76] on h2 "VitalSleep Is the Relief You’ve Been Searching For" at bounding box center [866, 91] width 579 height 68
click at [839, 76] on p "VitalSleep Is the Relief You’ve Been Searching For" at bounding box center [865, 90] width 576 height 66
click at [99, 176] on icon "button" at bounding box center [97, 172] width 10 height 10
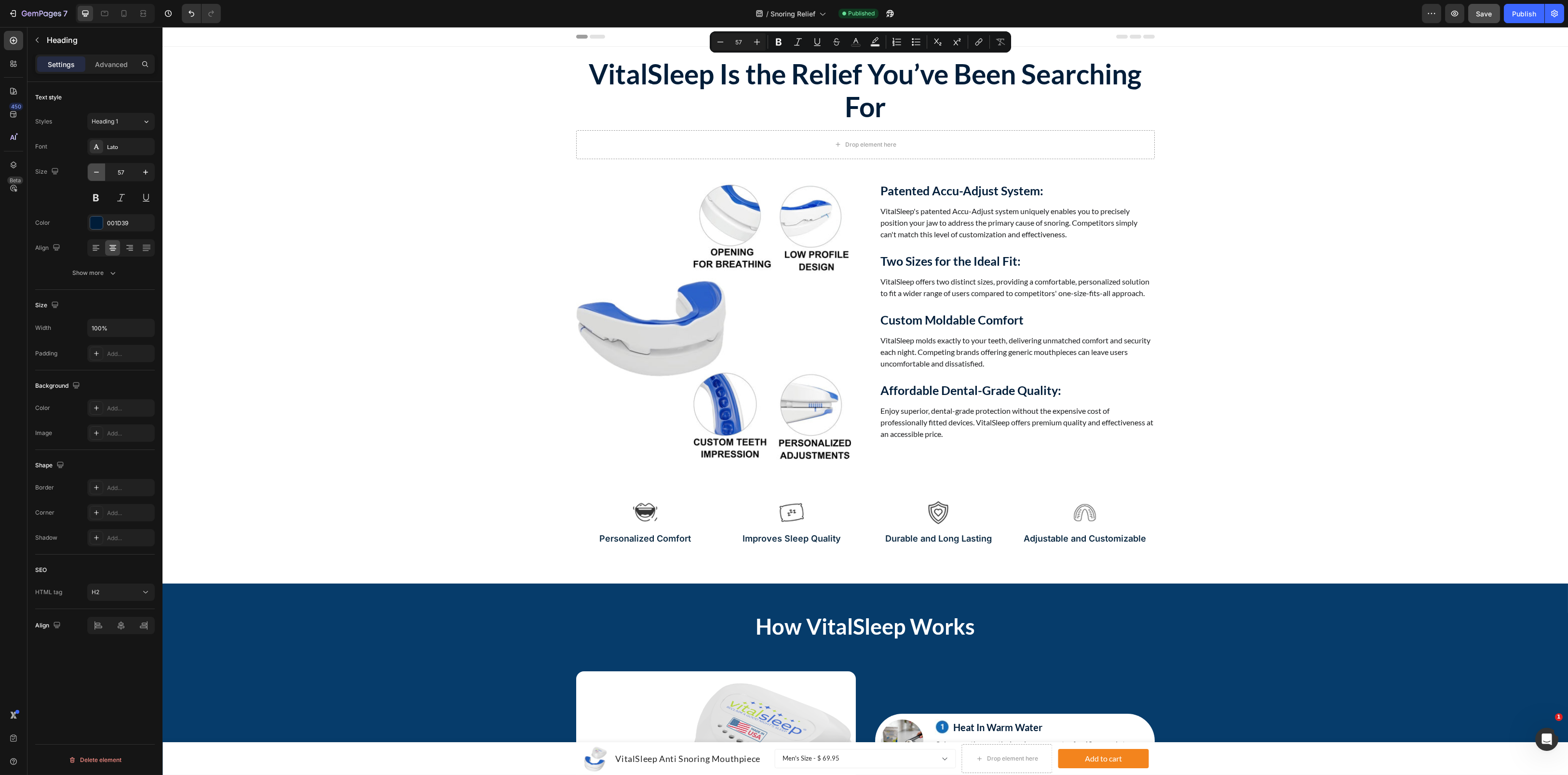
click at [99, 176] on icon "button" at bounding box center [97, 172] width 10 height 10
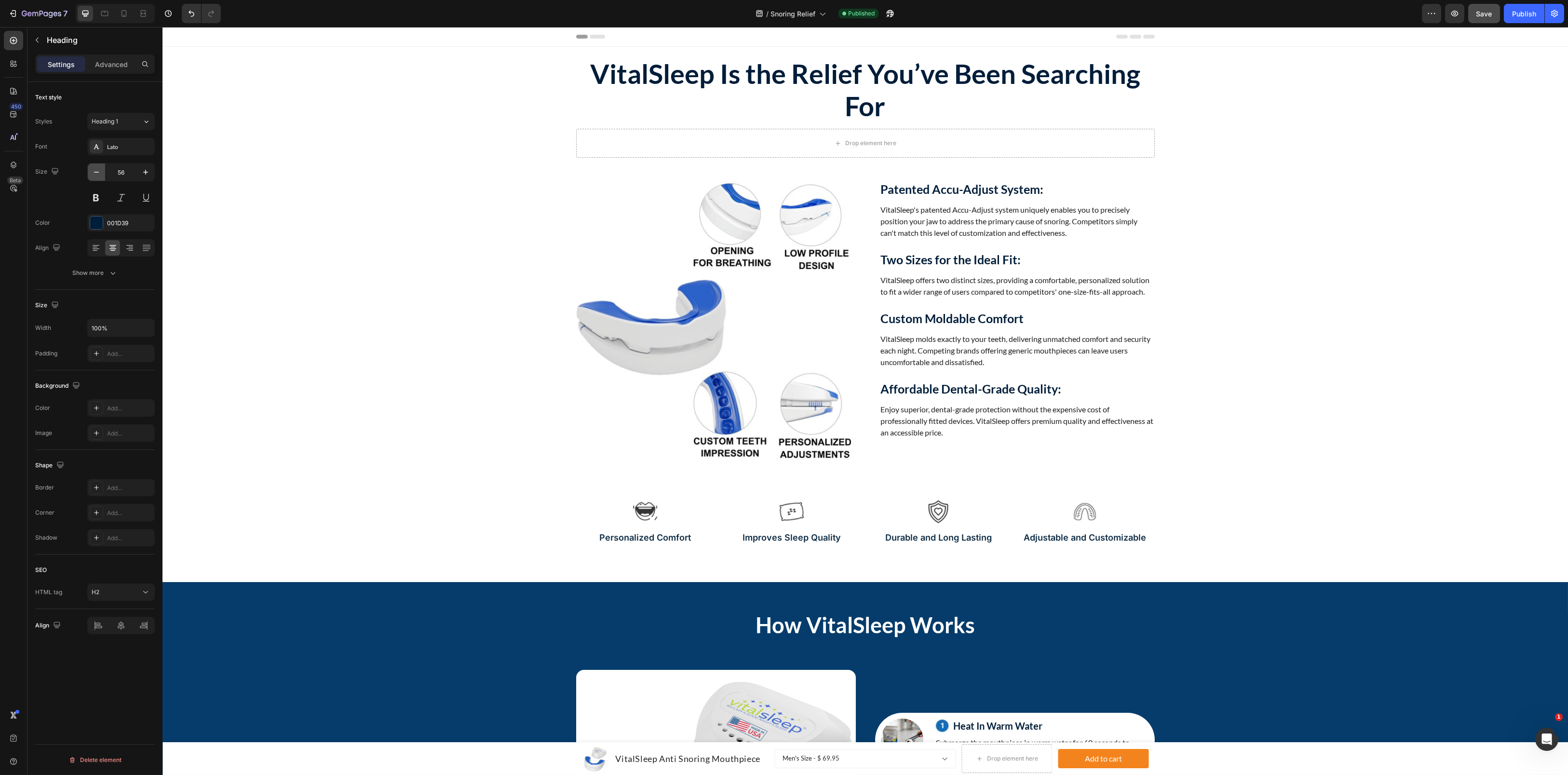
click at [99, 176] on icon "button" at bounding box center [97, 172] width 10 height 10
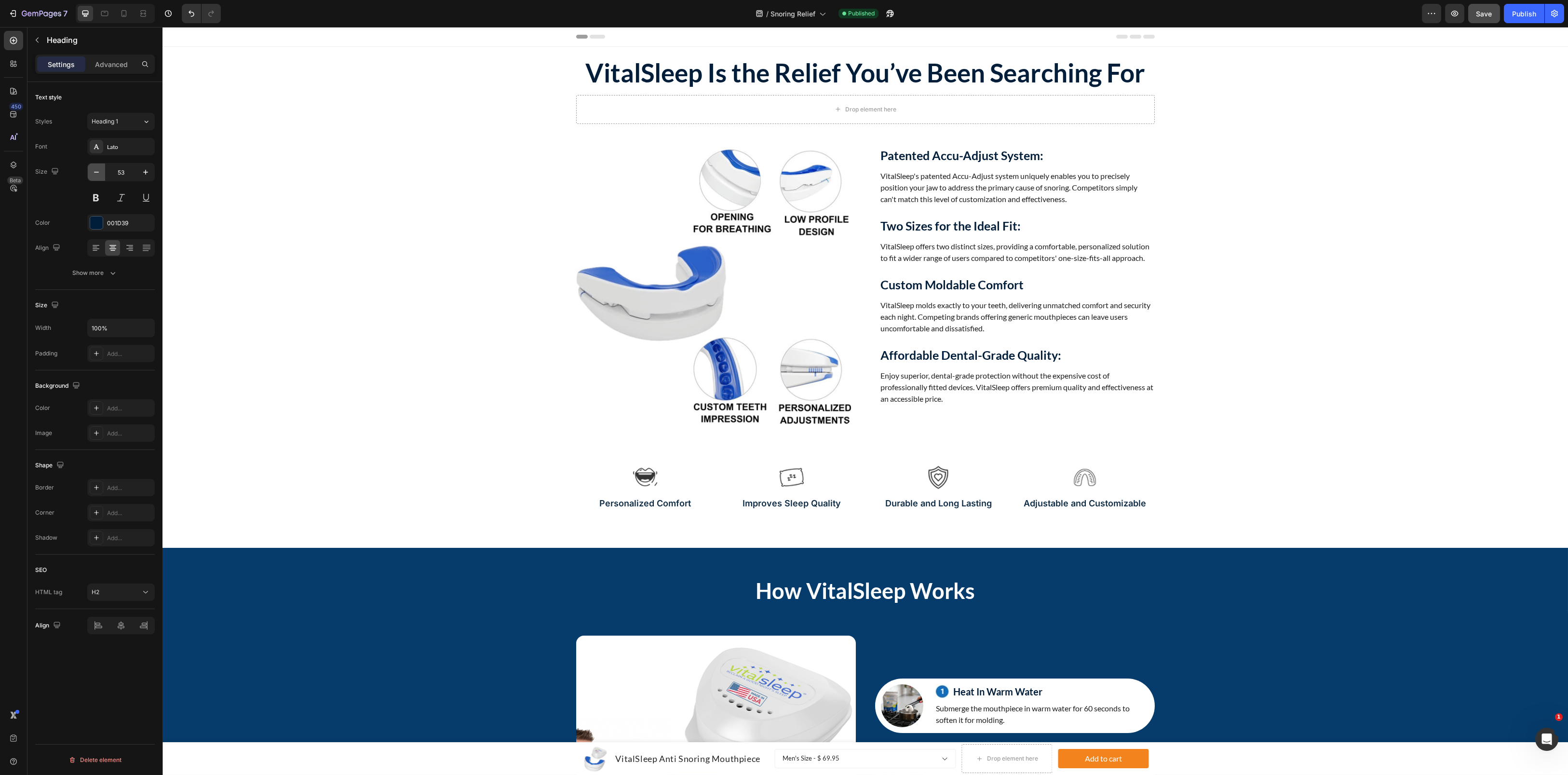
click at [99, 176] on icon "button" at bounding box center [97, 172] width 10 height 10
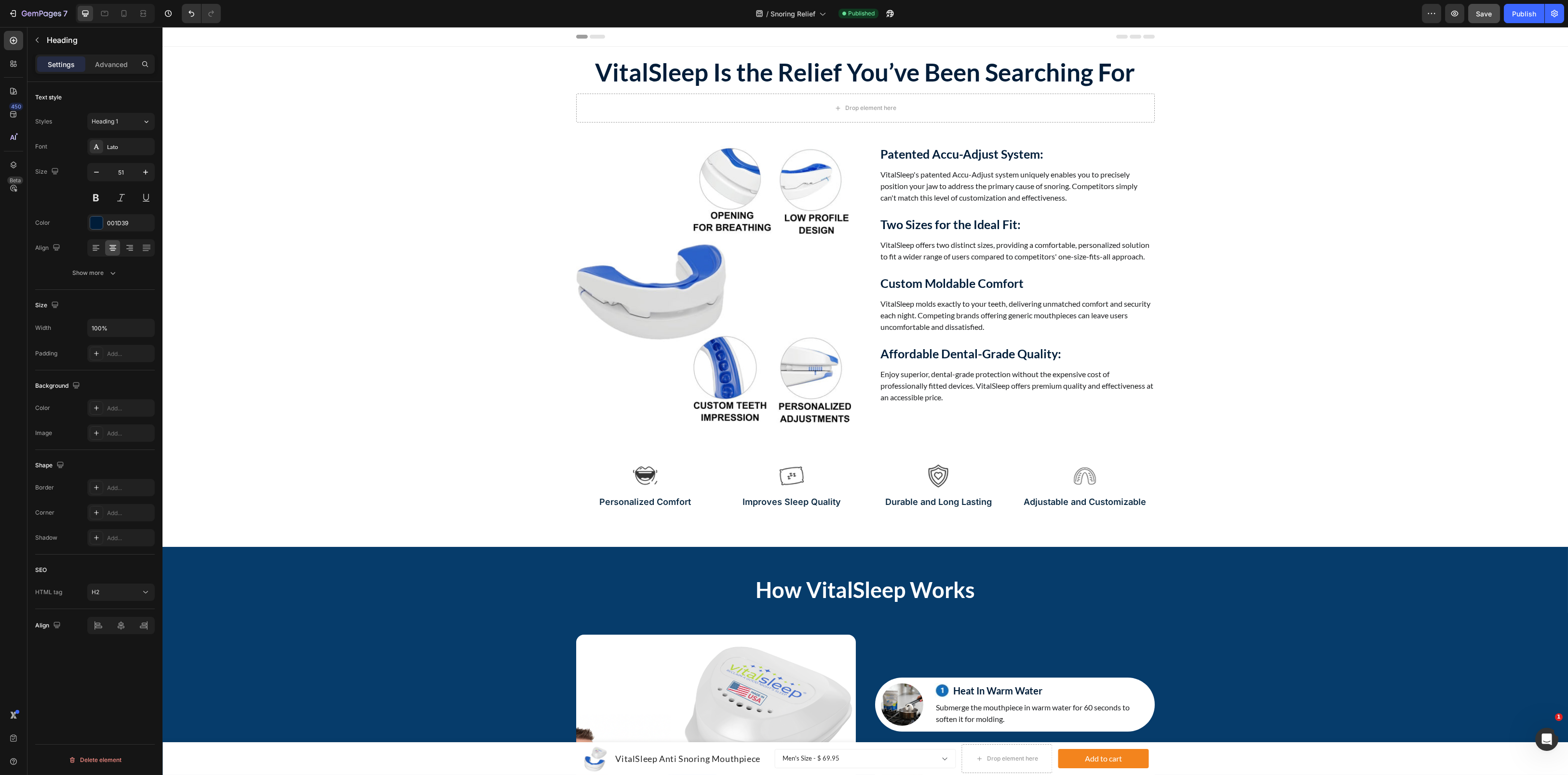
click at [739, 77] on p "VitalSleep Is the Relief You’ve Been Searching For" at bounding box center [865, 72] width 576 height 29
click at [778, 74] on p "VitalSleep Is the Relief You’ve Been Searching For" at bounding box center [865, 72] width 576 height 29
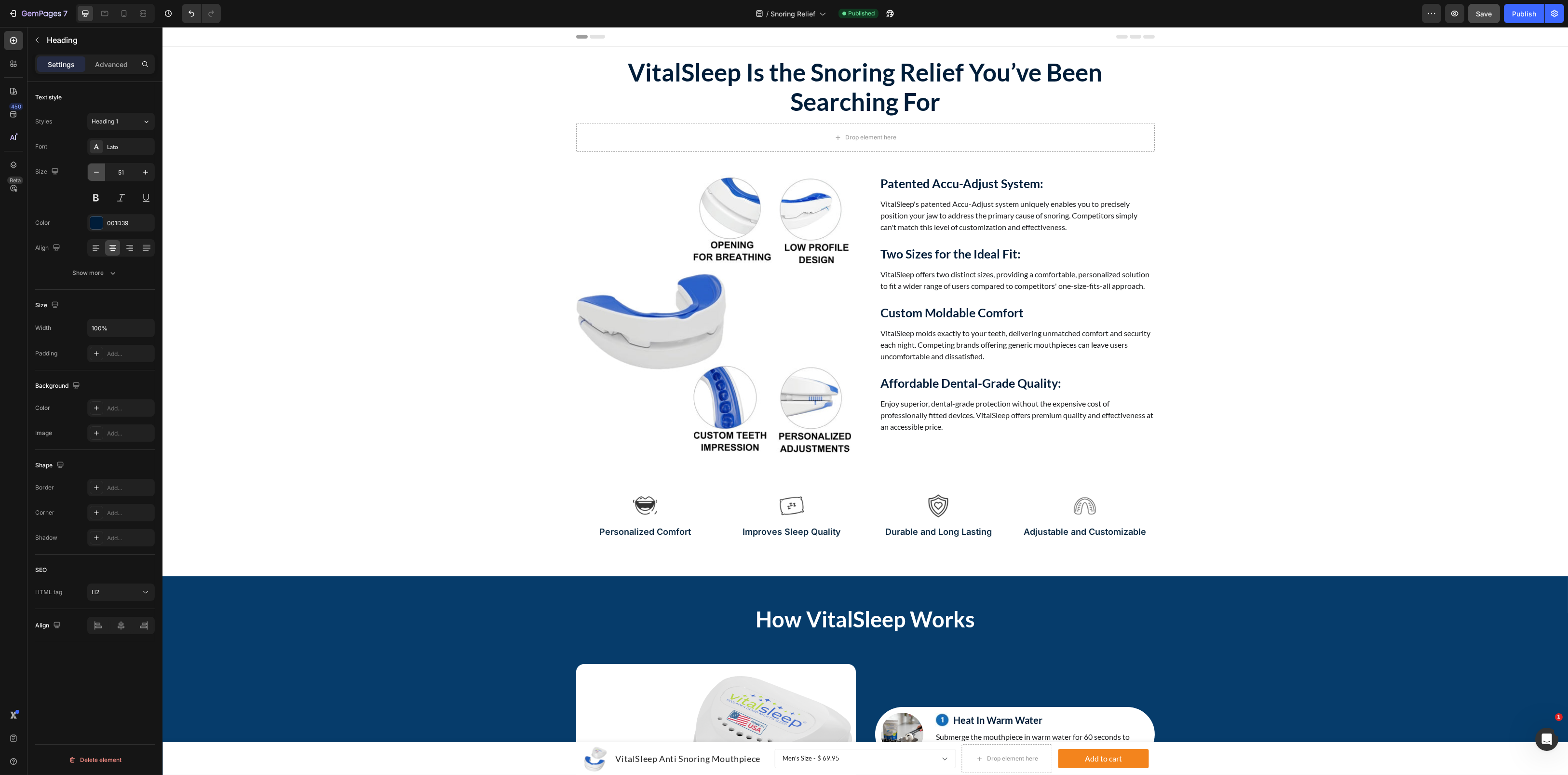
click at [94, 175] on icon "button" at bounding box center [97, 172] width 10 height 10
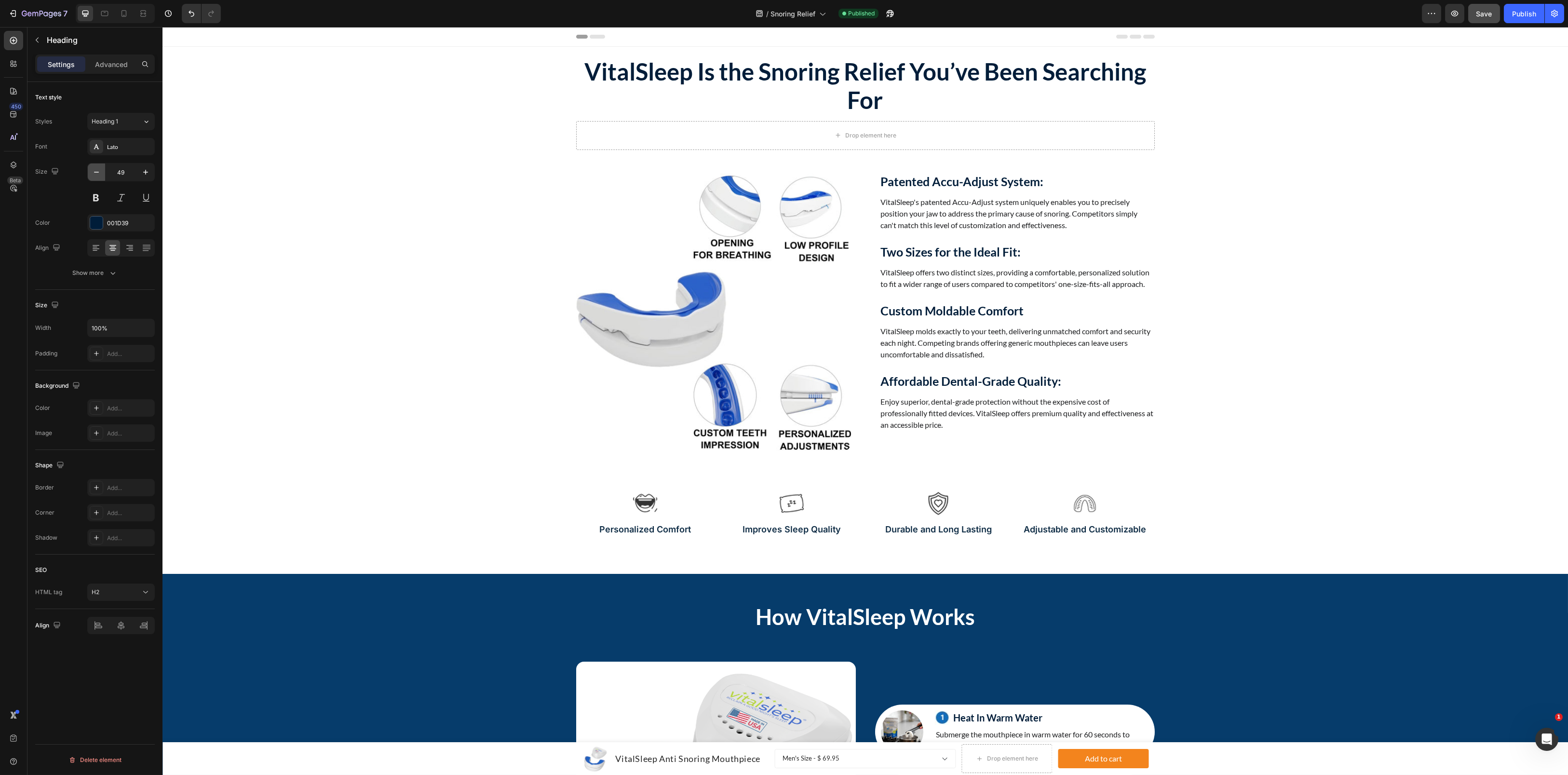
click at [94, 175] on icon "button" at bounding box center [97, 172] width 10 height 10
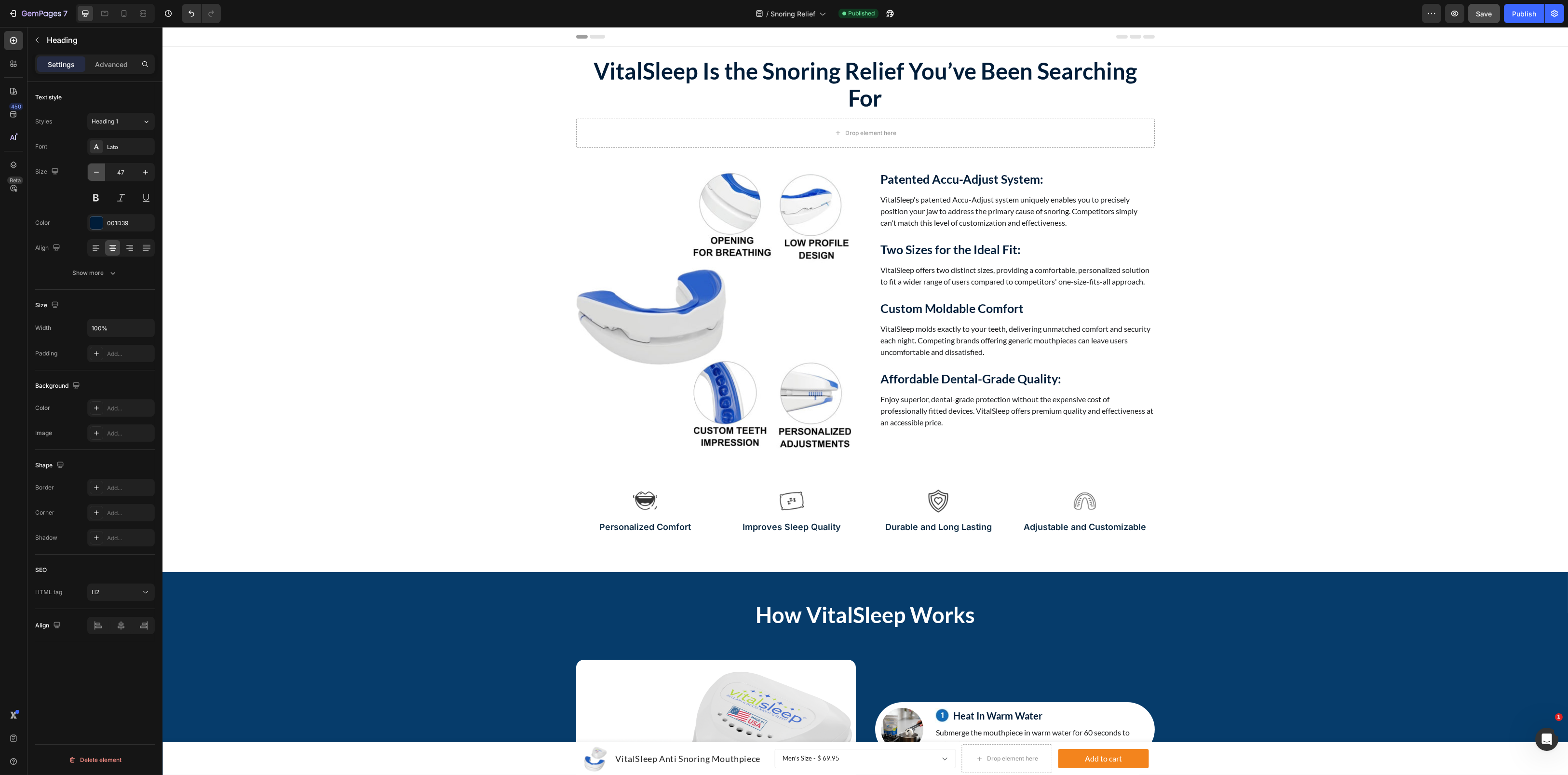
click at [94, 175] on icon "button" at bounding box center [97, 172] width 10 height 10
type input "46"
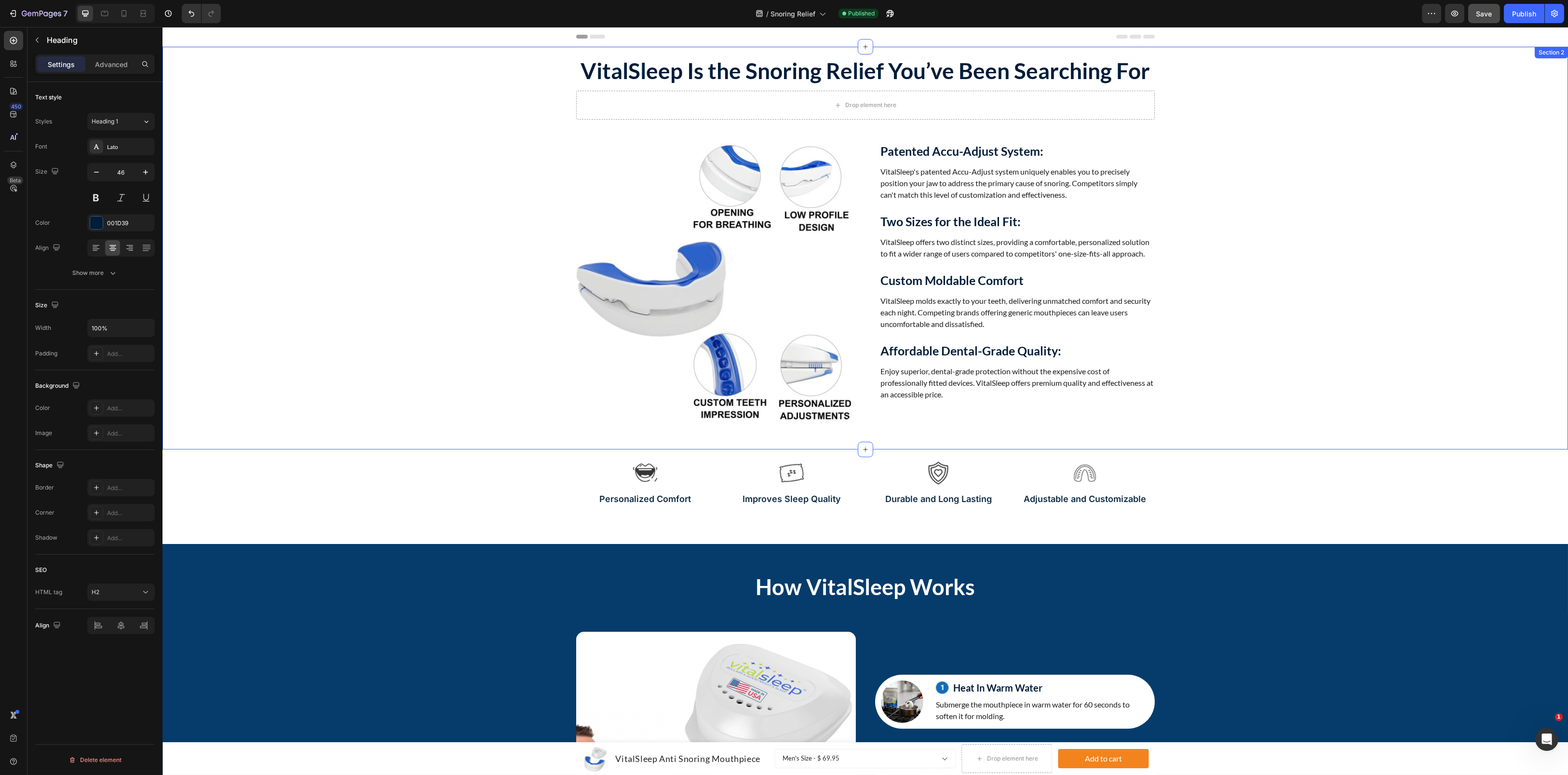
click at [430, 186] on div "VitalSleep Is the Snoring Relief You’ve Been Searching For Heading VitalSleep I…" at bounding box center [865, 239] width 1391 height 364
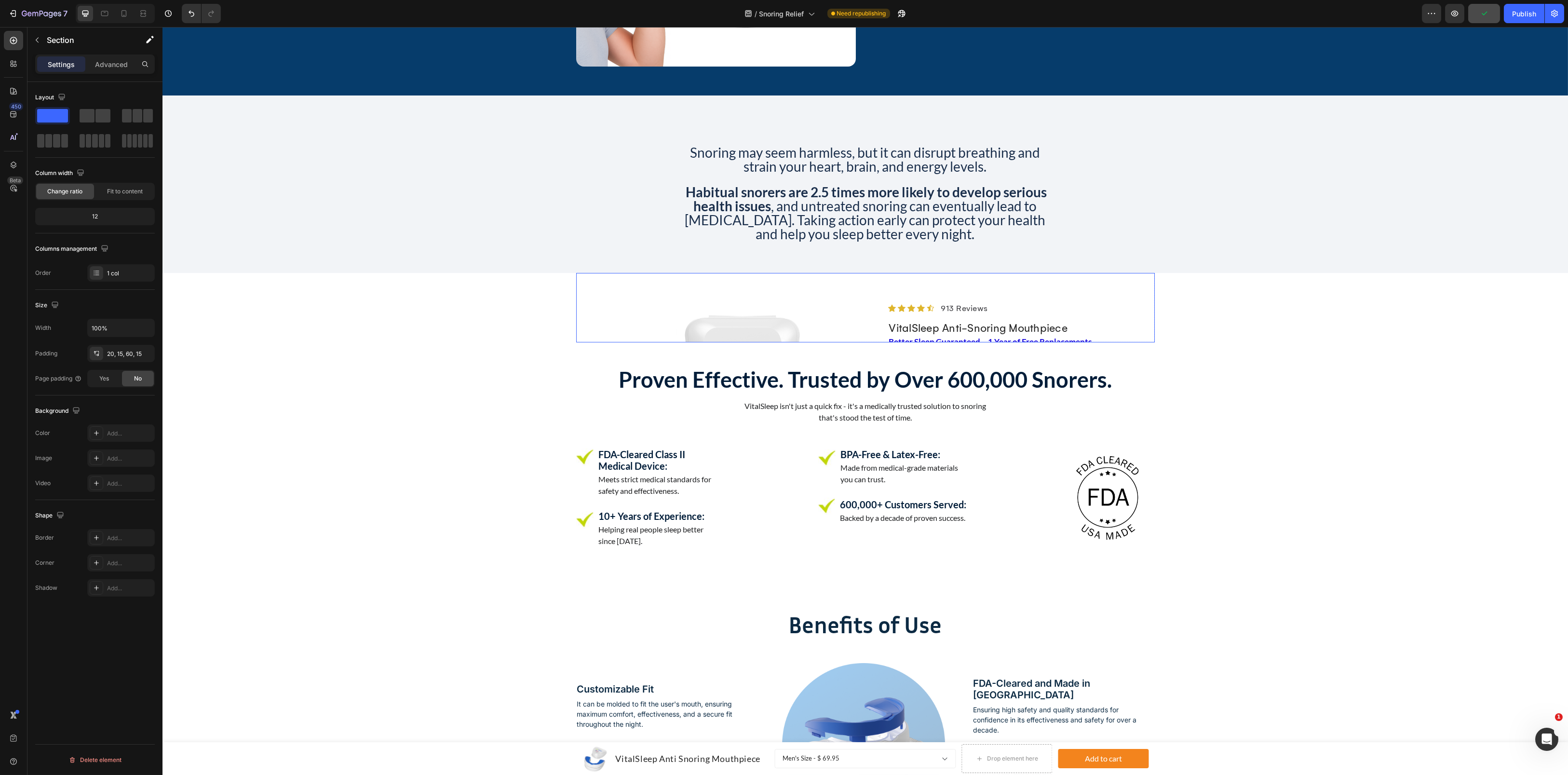
scroll to position [964, 0]
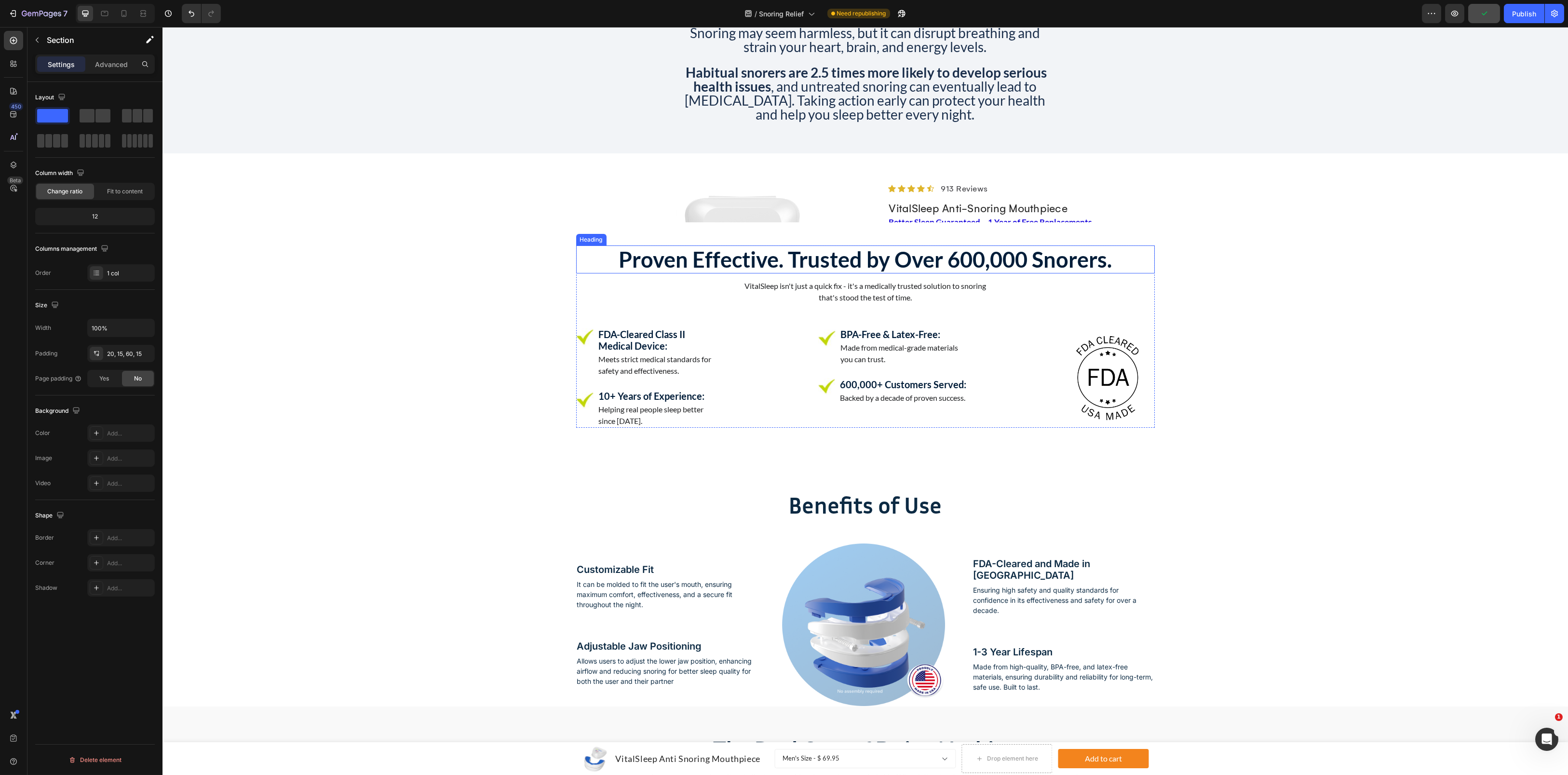
click at [749, 268] on h2 "Proven Effective. Trusted by Over 600,000 Snorers." at bounding box center [866, 259] width 579 height 28
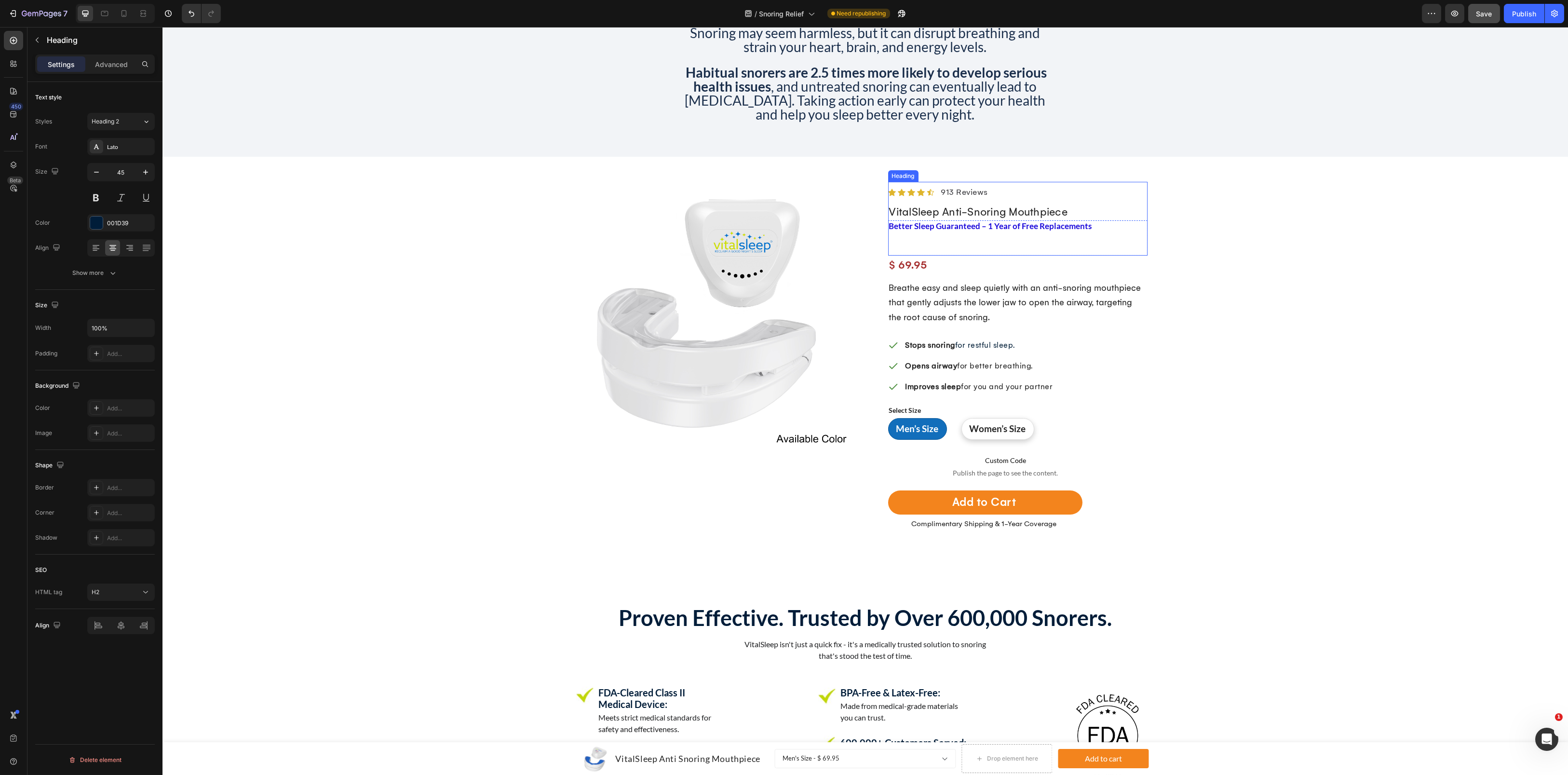
click at [992, 211] on h2 "Better Sleep Guaranteed – 1 Year of Free Replacements" at bounding box center [1018, 223] width 259 height 36
click at [992, 211] on p "Better Sleep Guaranteed – 1 Year of Free Replacements" at bounding box center [1018, 223] width 257 height 33
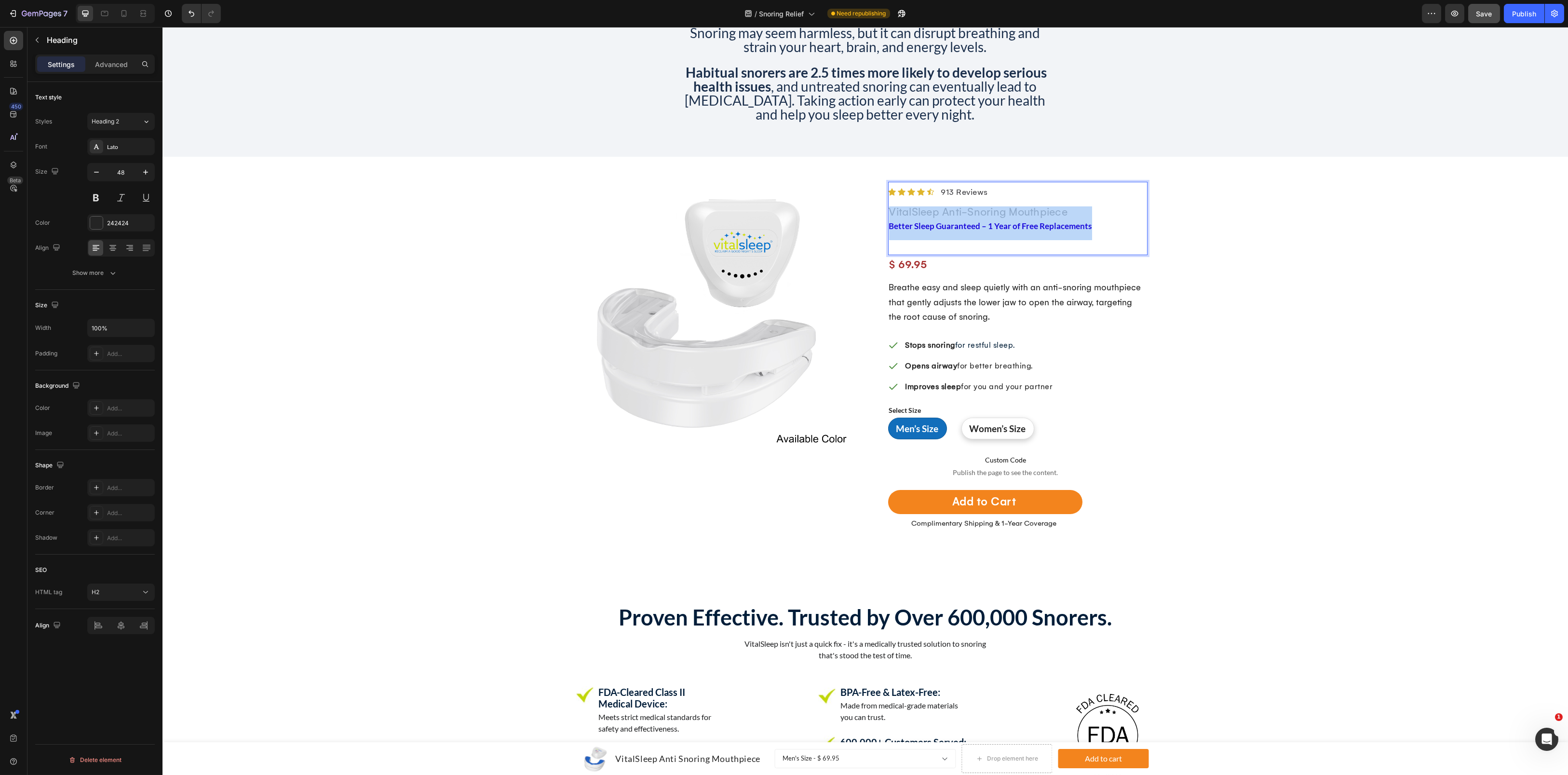
click at [992, 211] on p "Better Sleep Guaranteed – 1 Year of Free Replacements" at bounding box center [1018, 223] width 257 height 33
click at [1370, 89] on div "Snoring may seem harmless, but it can disrupt breathing and strain your heart, …" at bounding box center [865, 74] width 1391 height 119
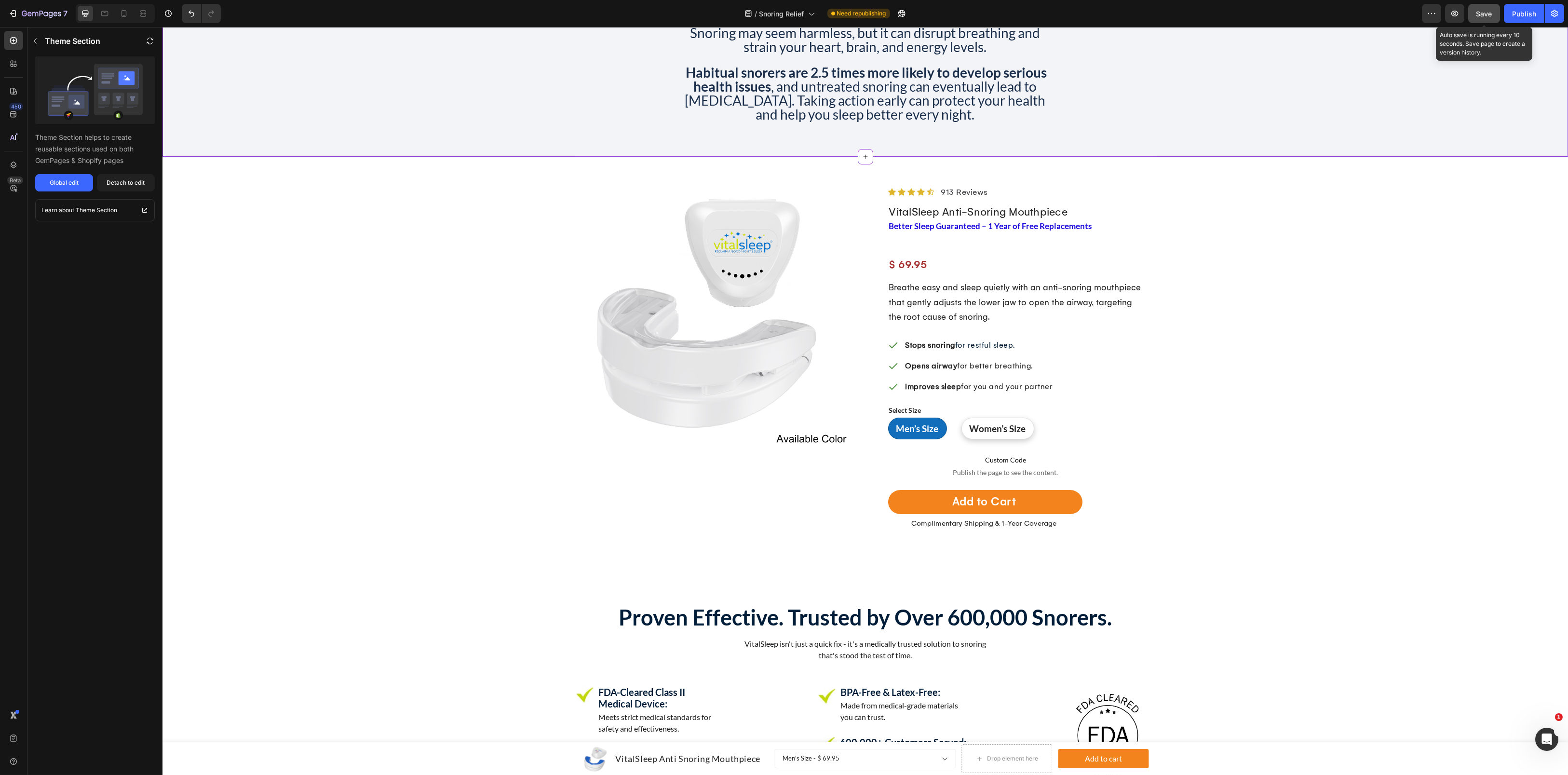
click at [1486, 10] on span "Save" at bounding box center [1484, 13] width 16 height 8
click at [1514, 18] on div "Publish" at bounding box center [1524, 13] width 24 height 10
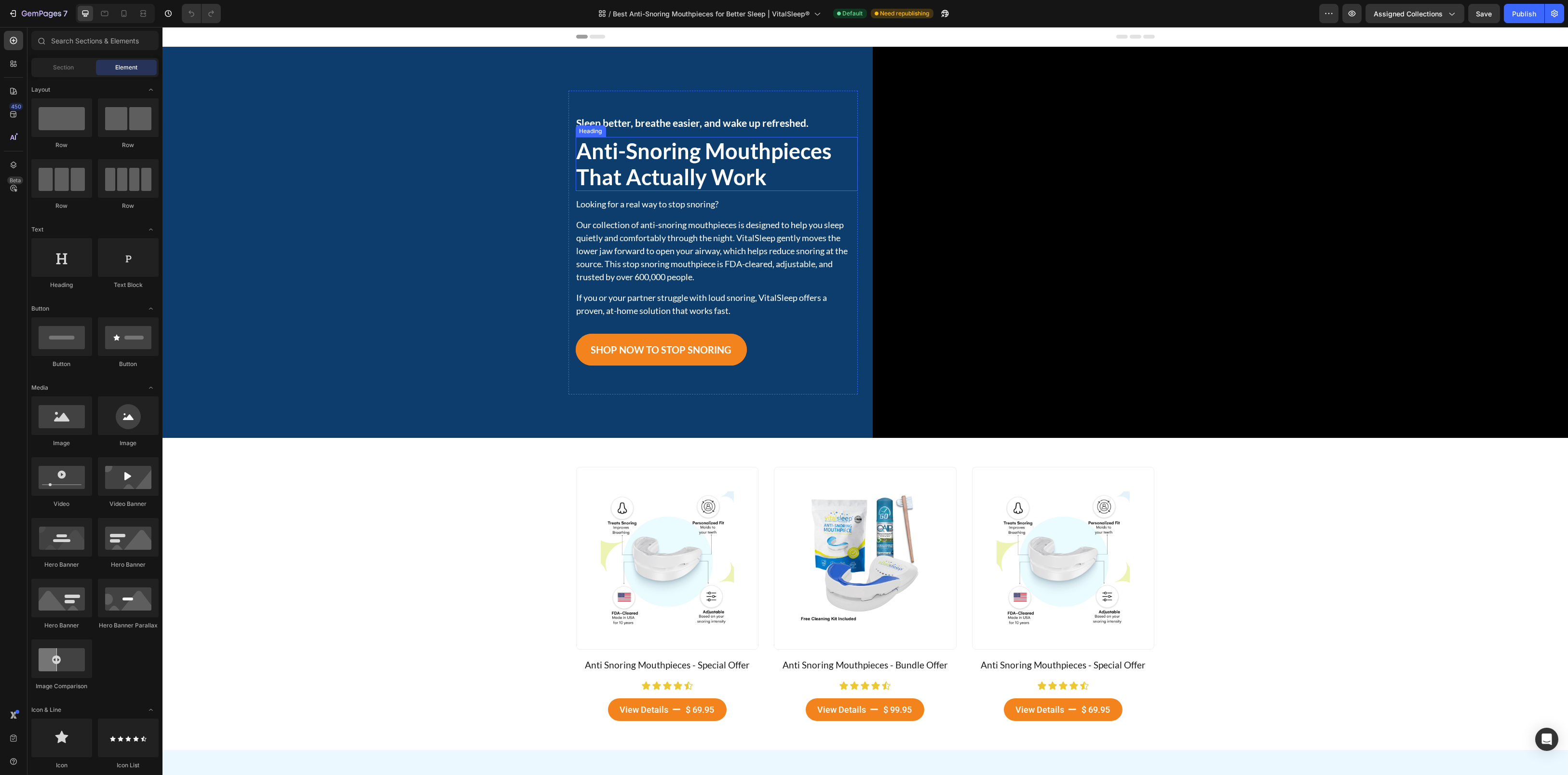
click at [696, 164] on h1 "Anti-Snoring Mouthpieces That Actually Work" at bounding box center [716, 164] width 282 height 54
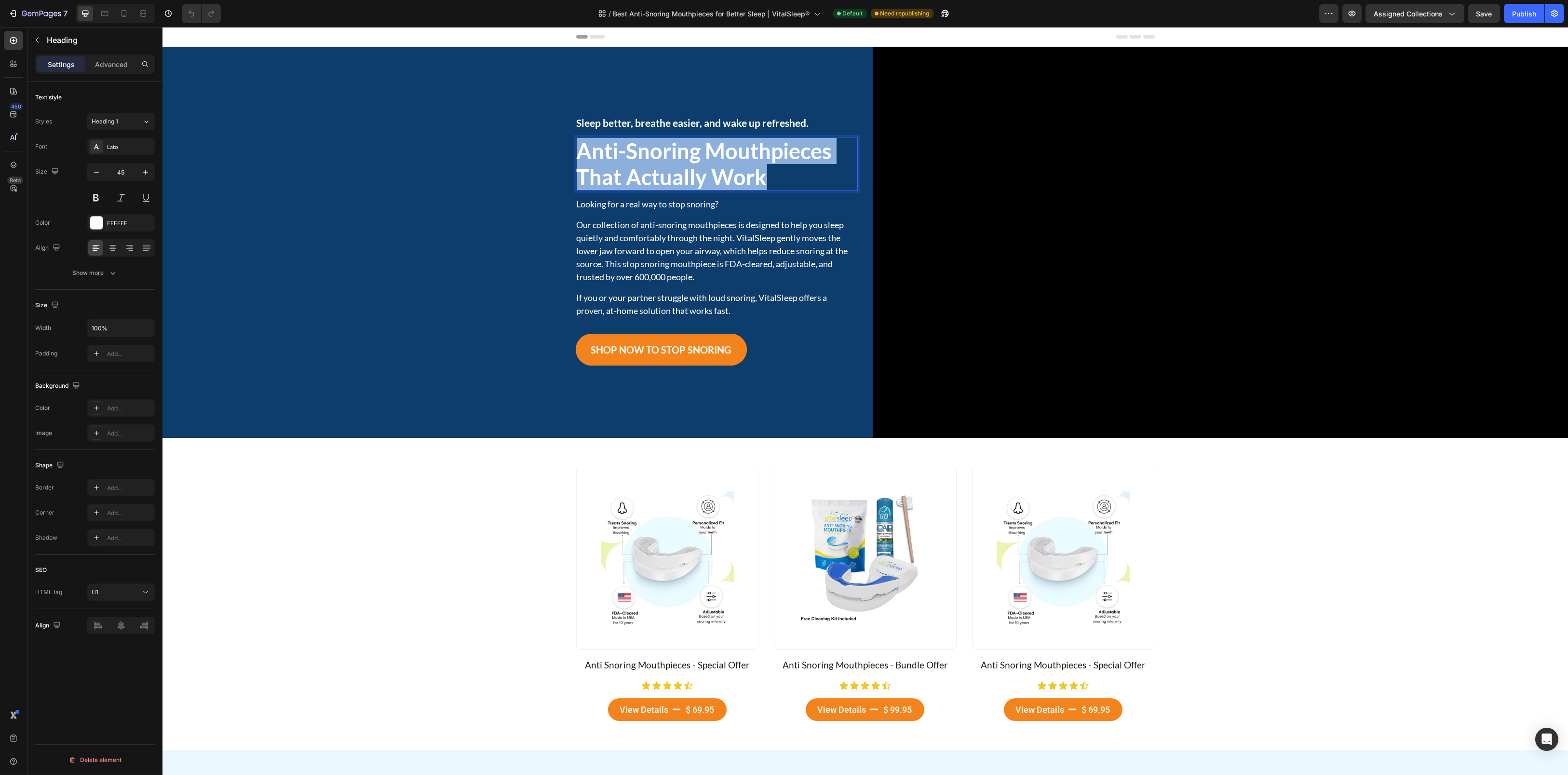
click at [696, 164] on p "Anti-Snoring Mouthpieces That Actually Work" at bounding box center [716, 164] width 280 height 52
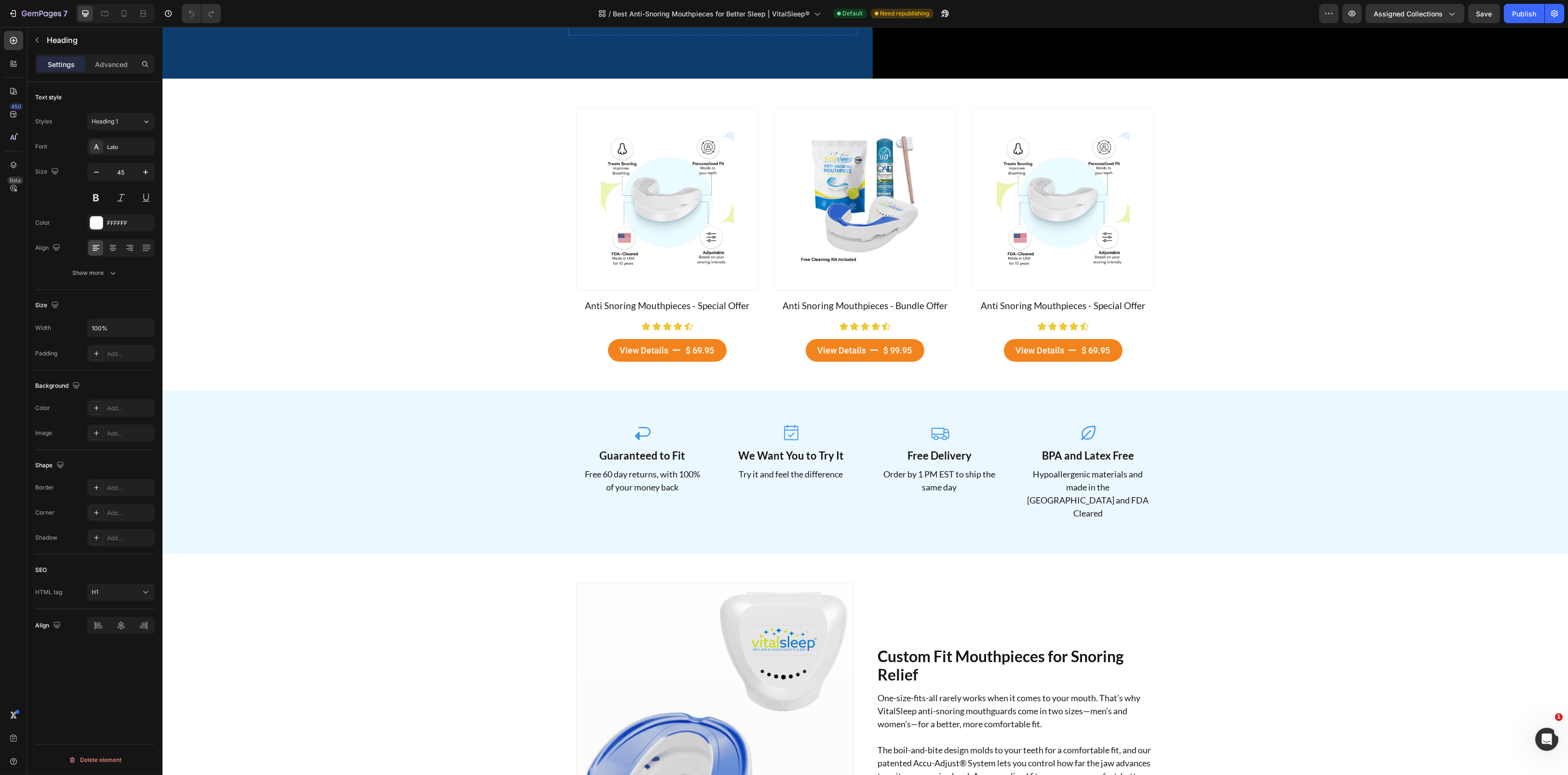
type input "16"
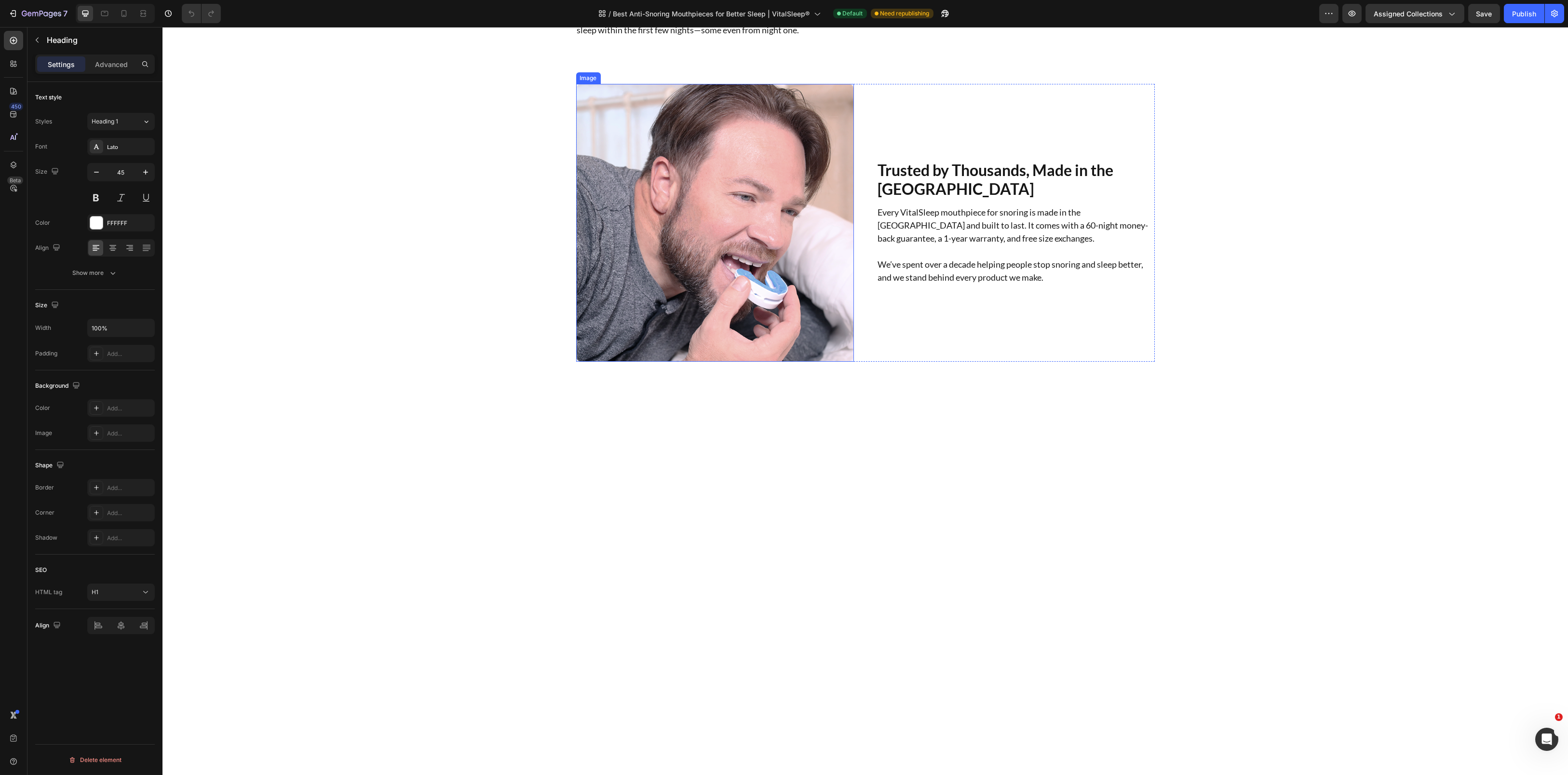
scroll to position [771, 0]
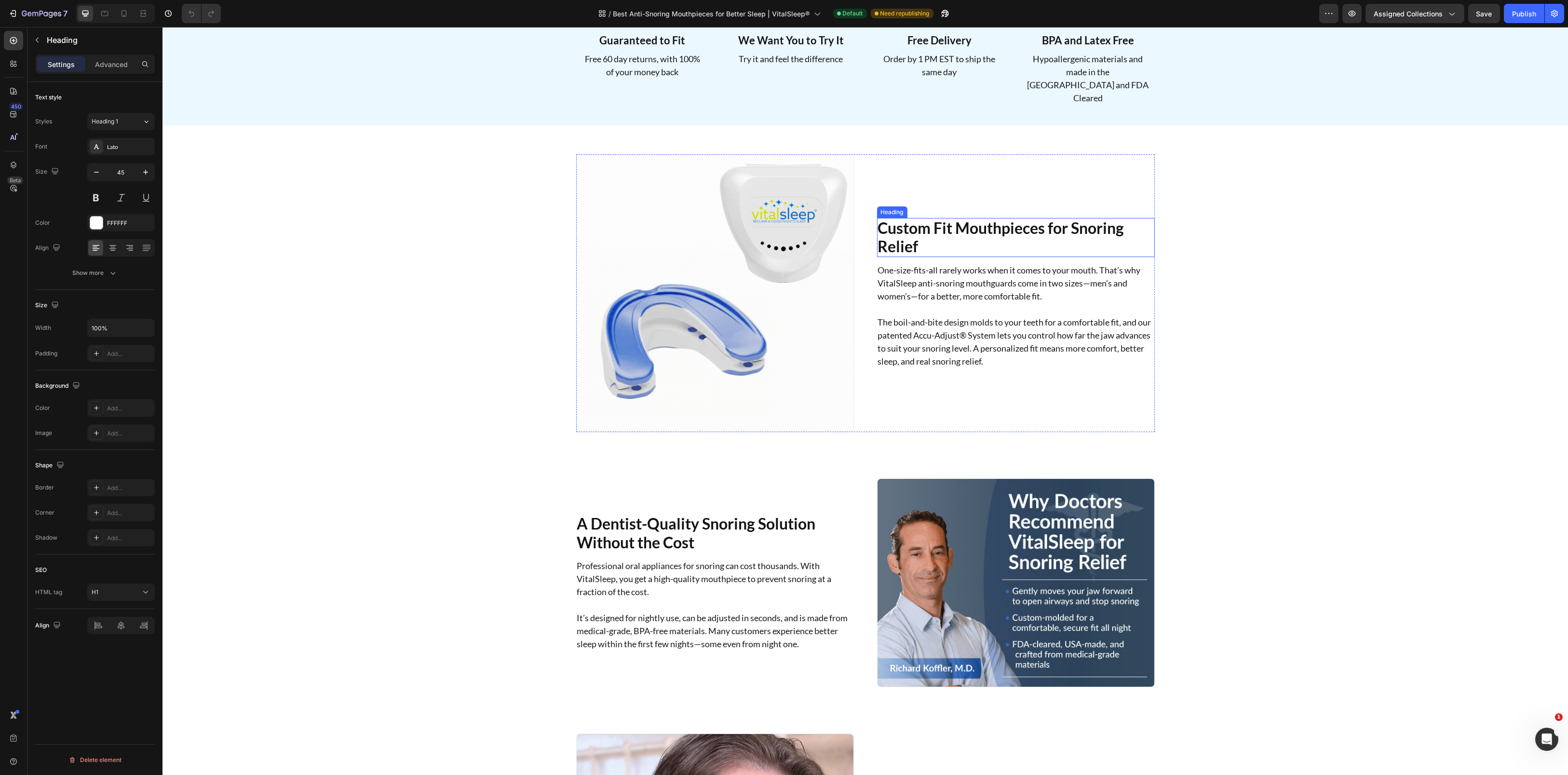
click at [982, 234] on h2 "Custom Fit Mouthpieces for Snoring Relief" at bounding box center [1016, 237] width 278 height 39
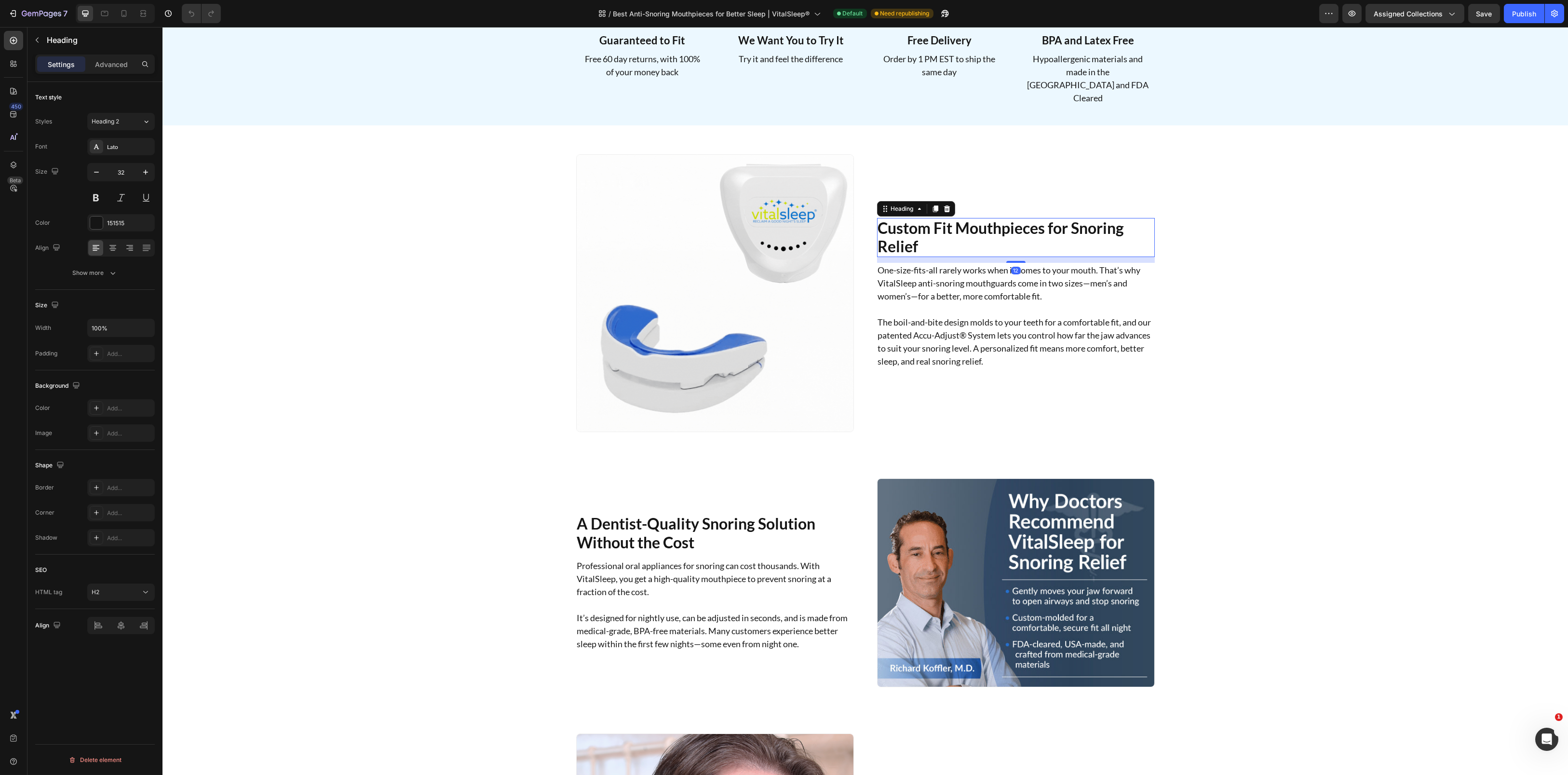
click at [982, 234] on h2 "Custom Fit Mouthpieces for Snoring Relief" at bounding box center [1016, 237] width 278 height 39
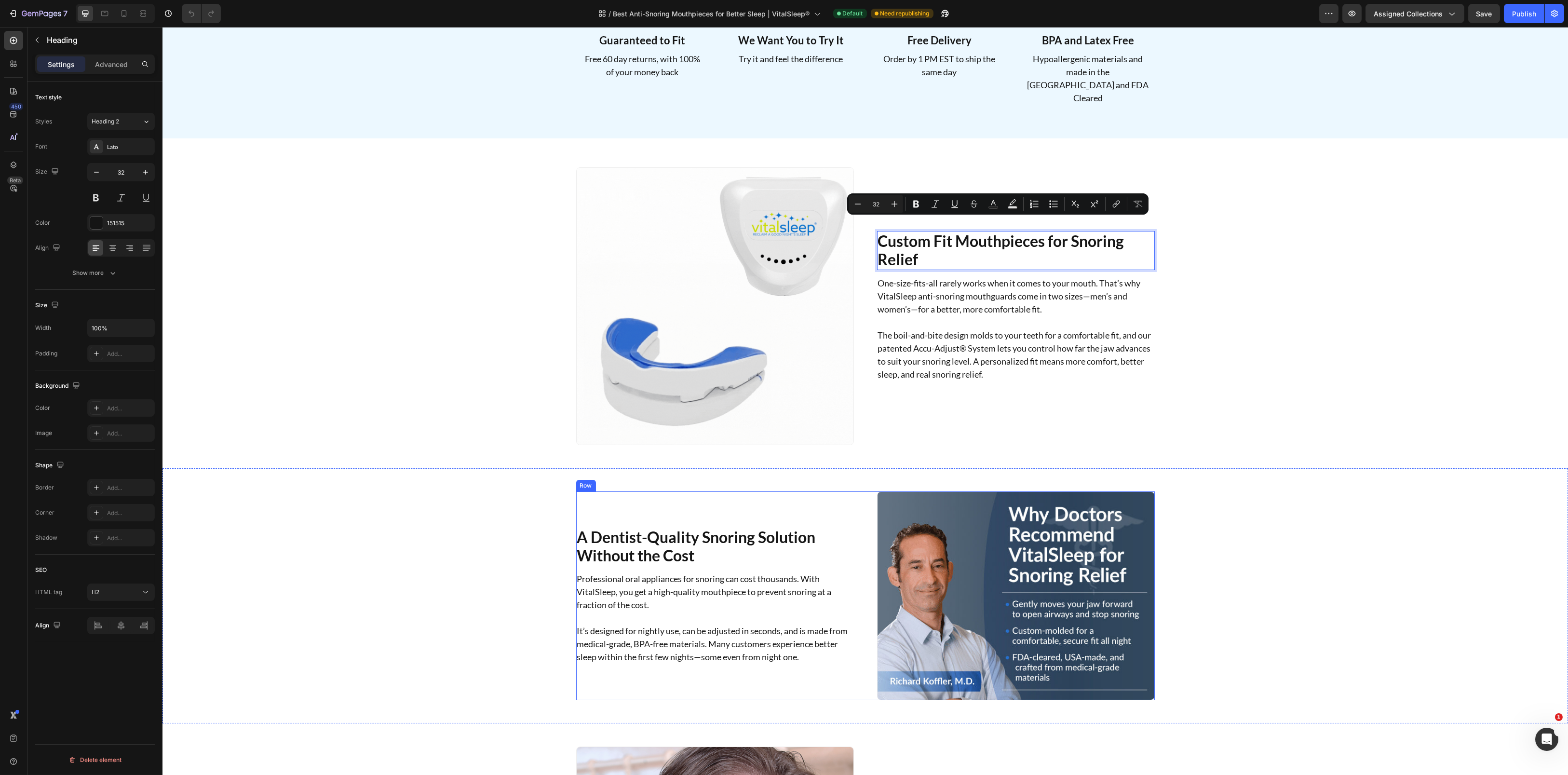
drag, startPoint x: 710, startPoint y: 544, endPoint x: 704, endPoint y: 539, distance: 7.8
click at [709, 544] on h2 "A Dentist-Quality Snoring Solution Without the Cost" at bounding box center [715, 547] width 278 height 39
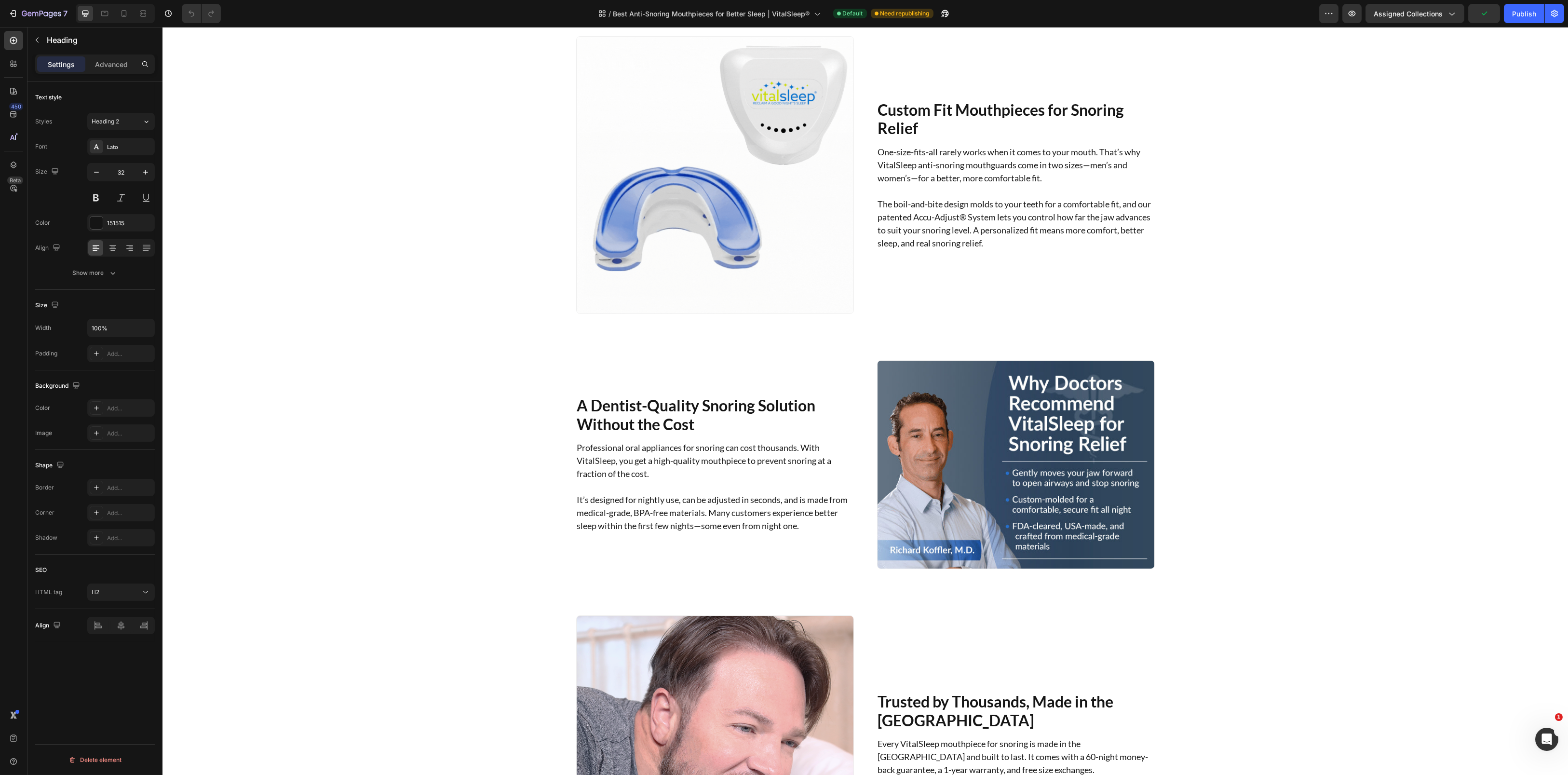
scroll to position [504, 0]
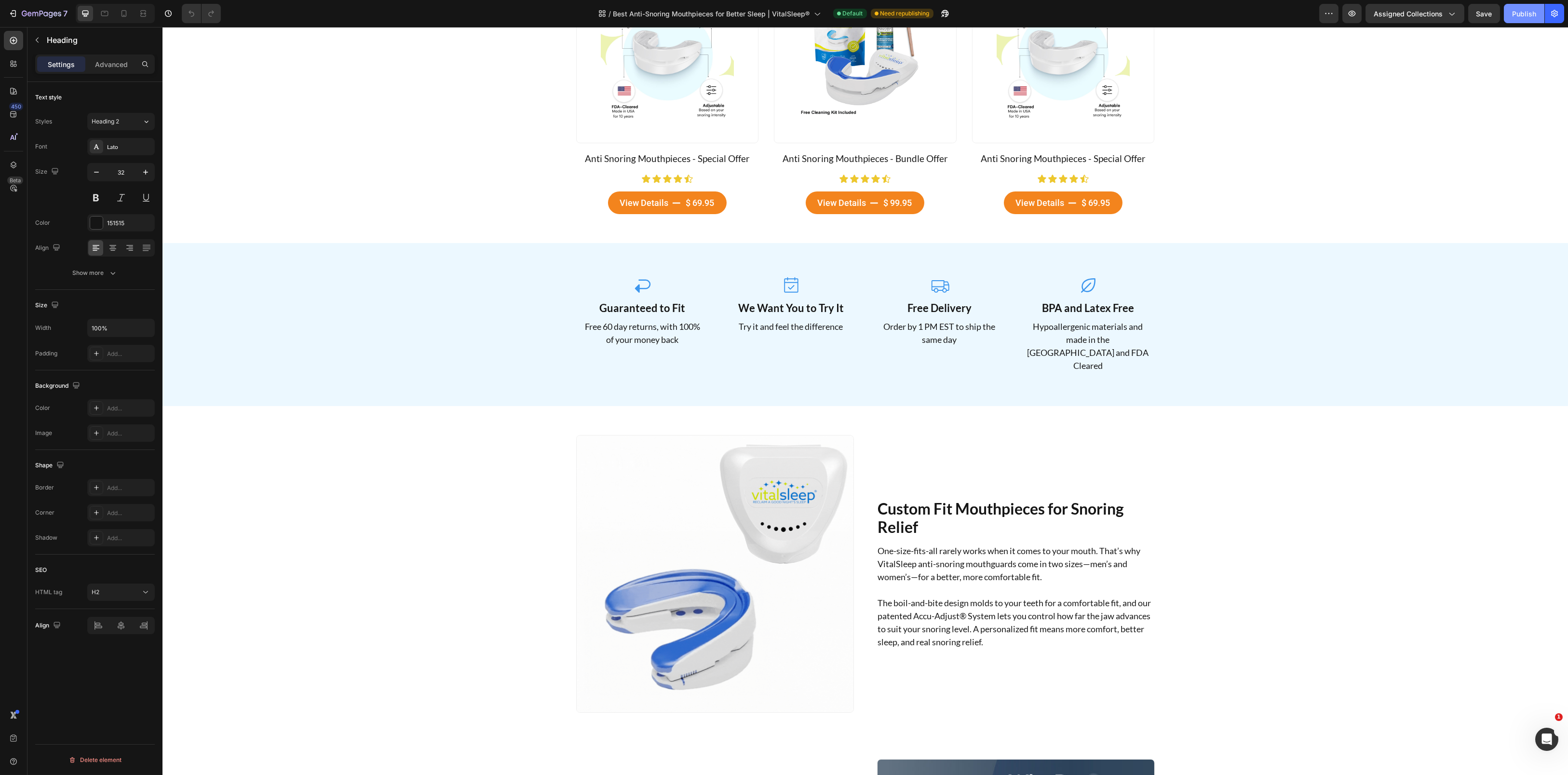
click at [1531, 15] on div "Publish" at bounding box center [1524, 13] width 24 height 10
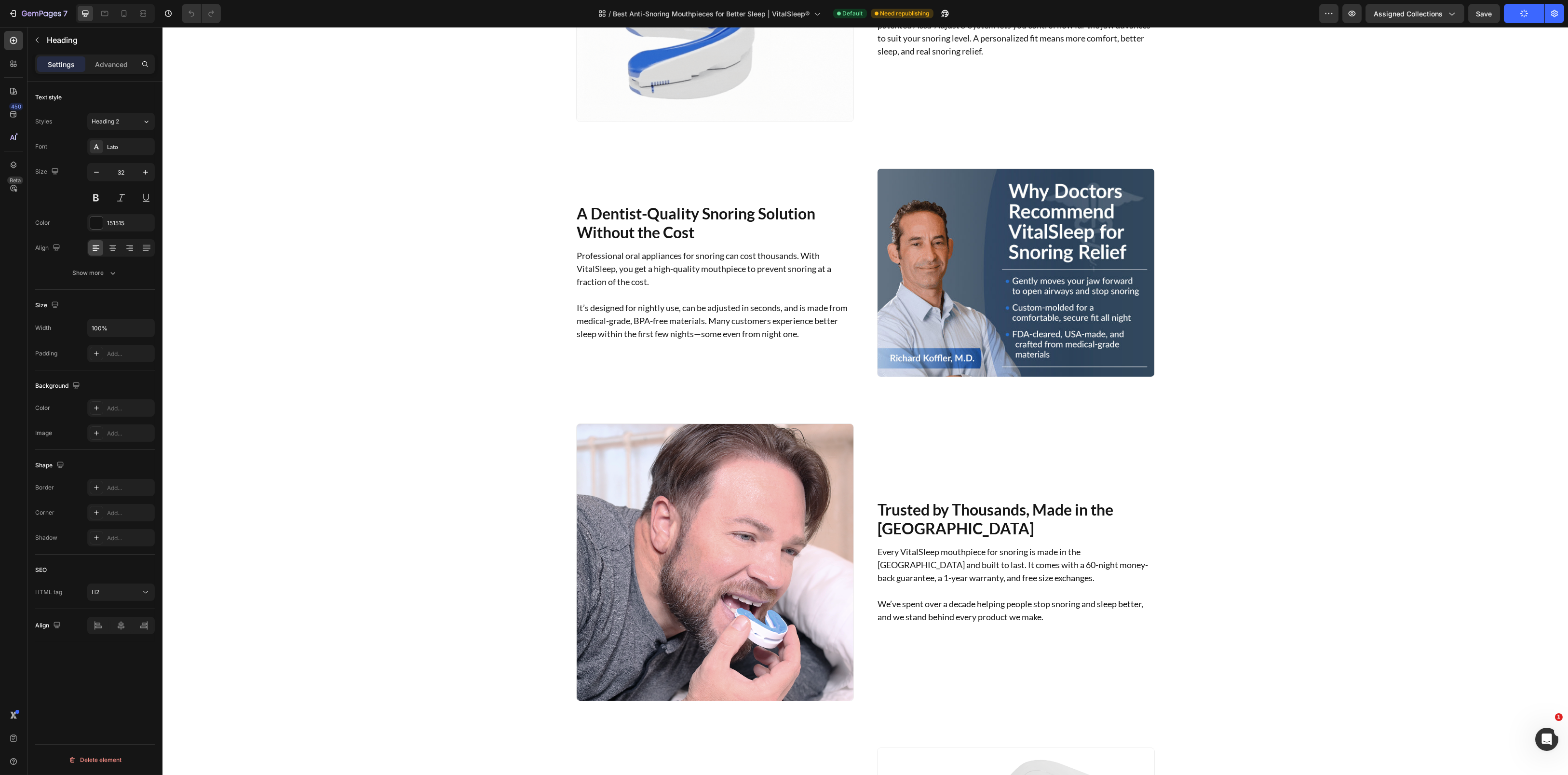
scroll to position [696, 0]
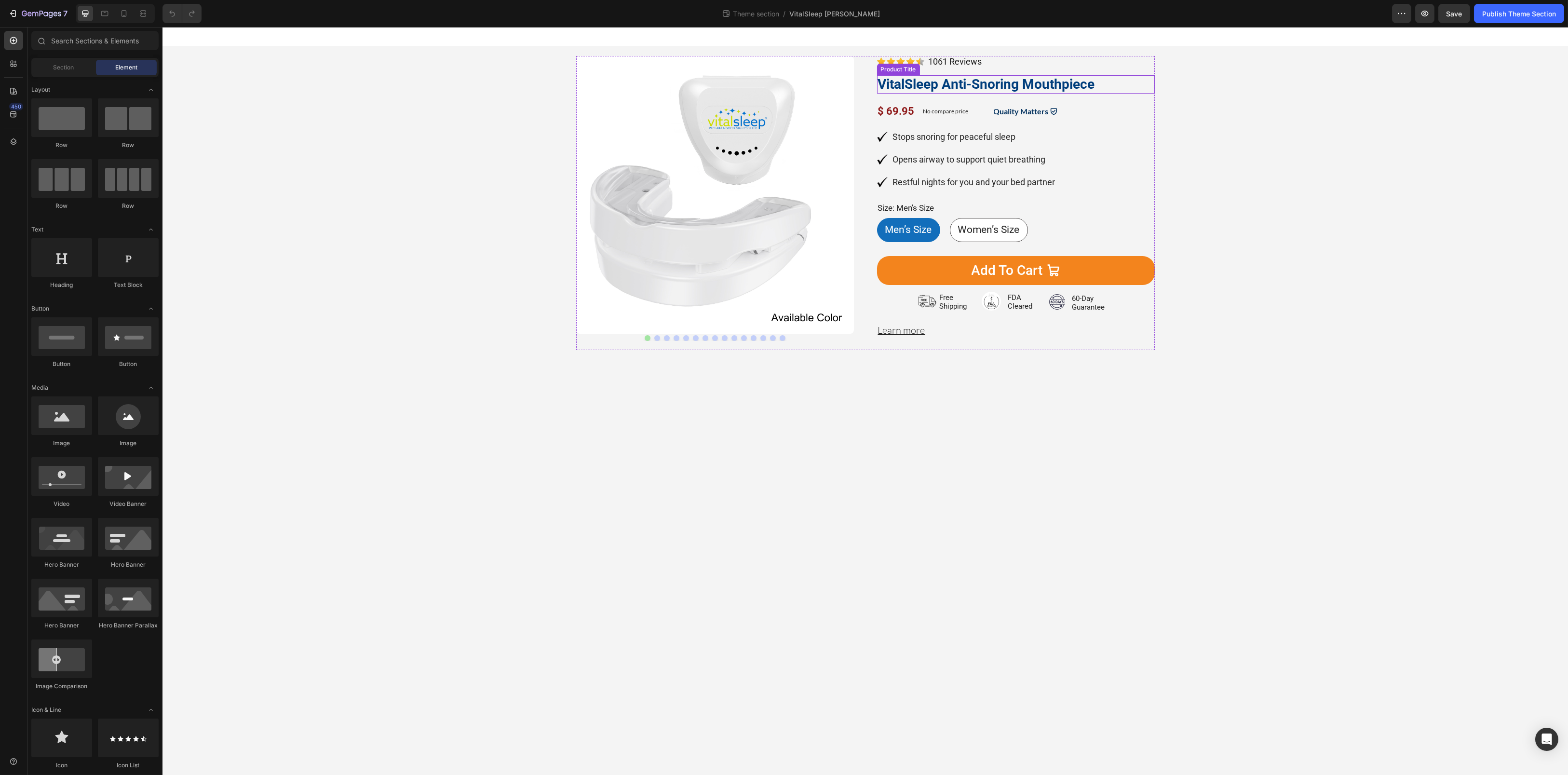
click at [940, 91] on h1 "VitalSleep Anti-Snoring Mouthpiece" at bounding box center [1016, 85] width 278 height 18
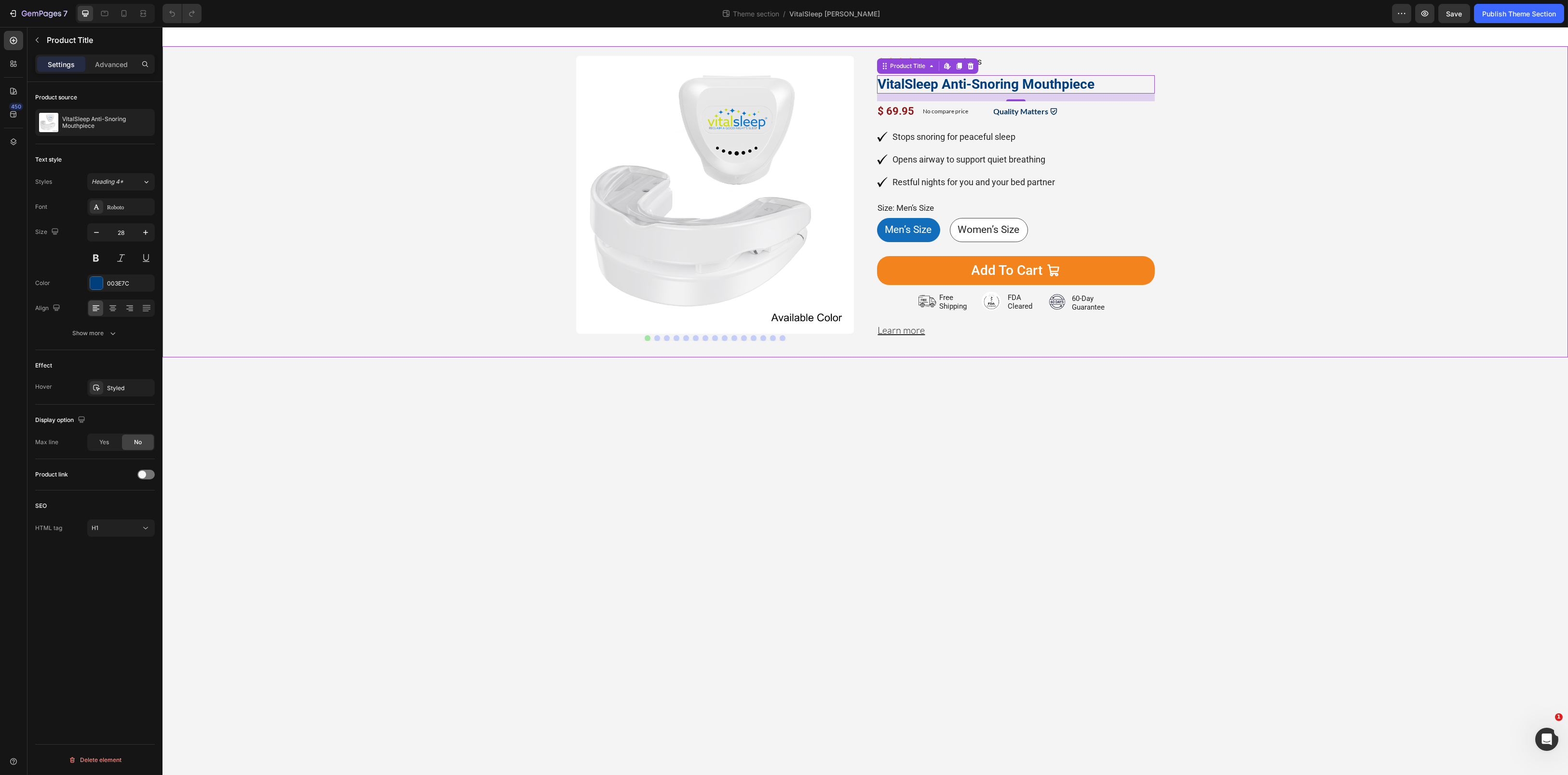
click at [1279, 141] on div "Product Images Image 1061 Reviews Button Advanced List VitalSleep Anti-Snoring …" at bounding box center [865, 203] width 1391 height 294
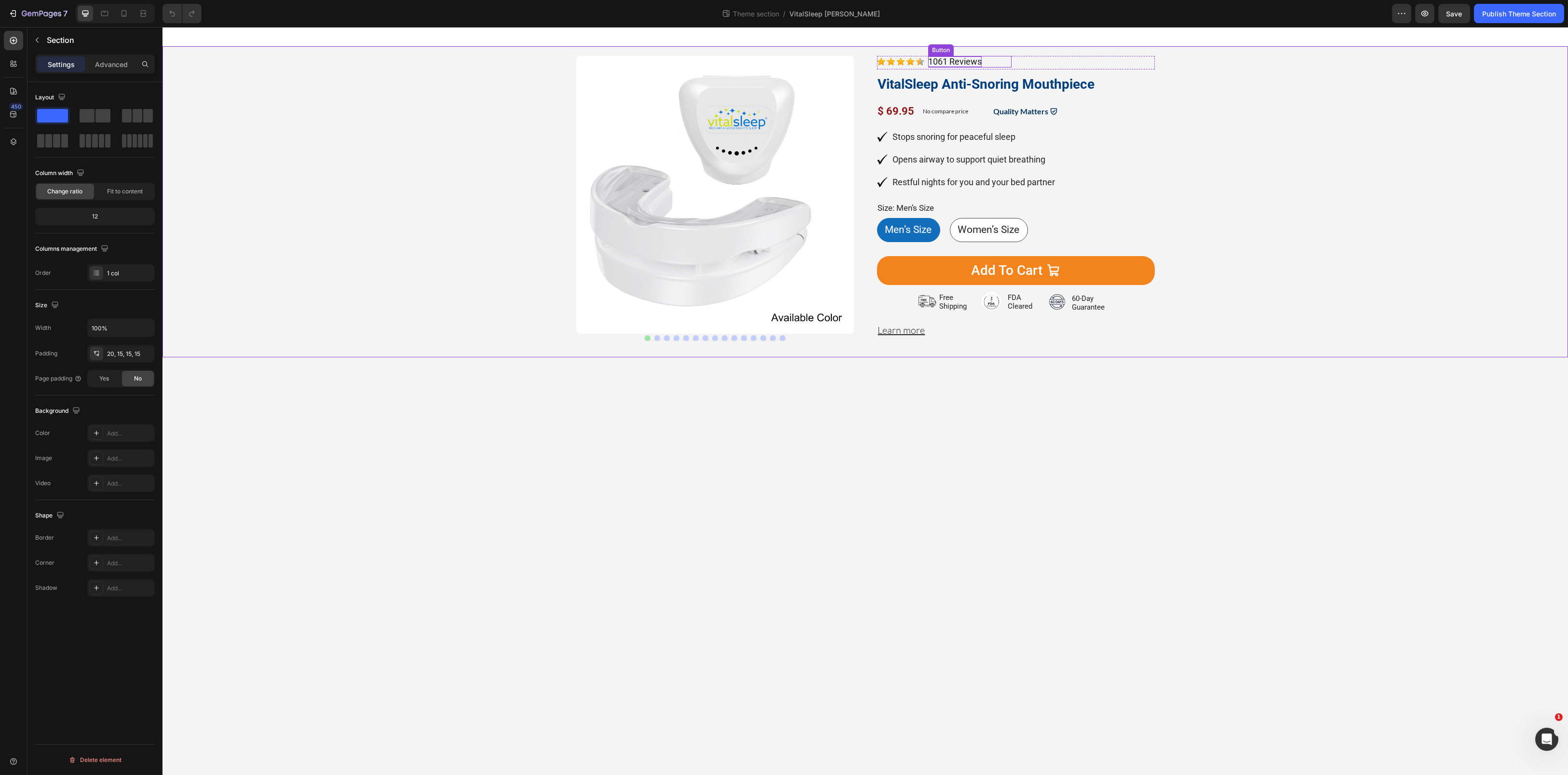
click at [948, 57] on p "1061 Reviews" at bounding box center [955, 61] width 54 height 10
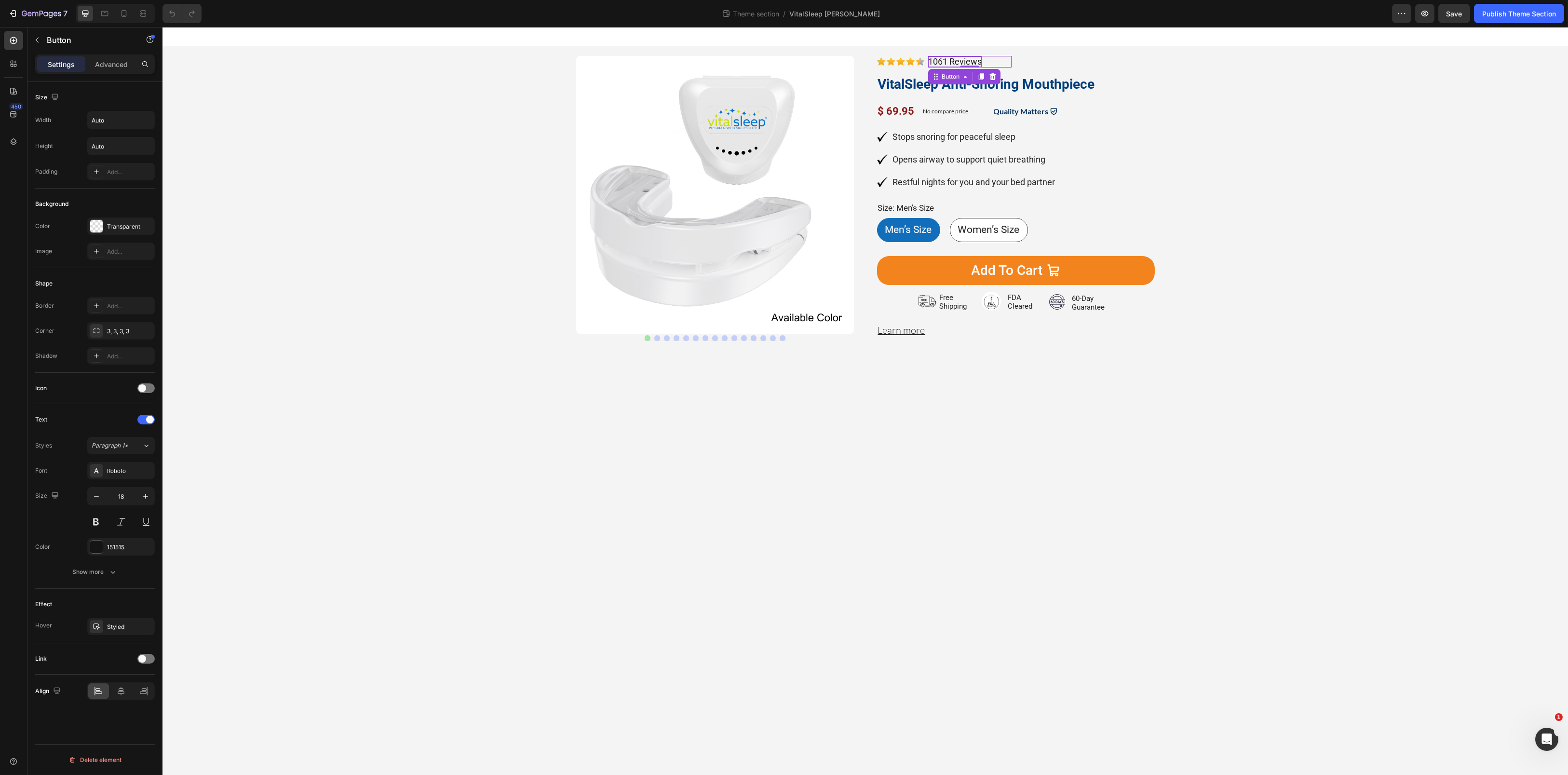
click at [948, 57] on p "1061 Reviews" at bounding box center [955, 61] width 54 height 10
click at [944, 57] on p "1061 Reviews" at bounding box center [955, 61] width 54 height 10
click at [1172, 110] on div "Product Images Image 1066 Reviews Button 0 Advanced List VitalSleep Anti-Snorin…" at bounding box center [865, 203] width 1391 height 294
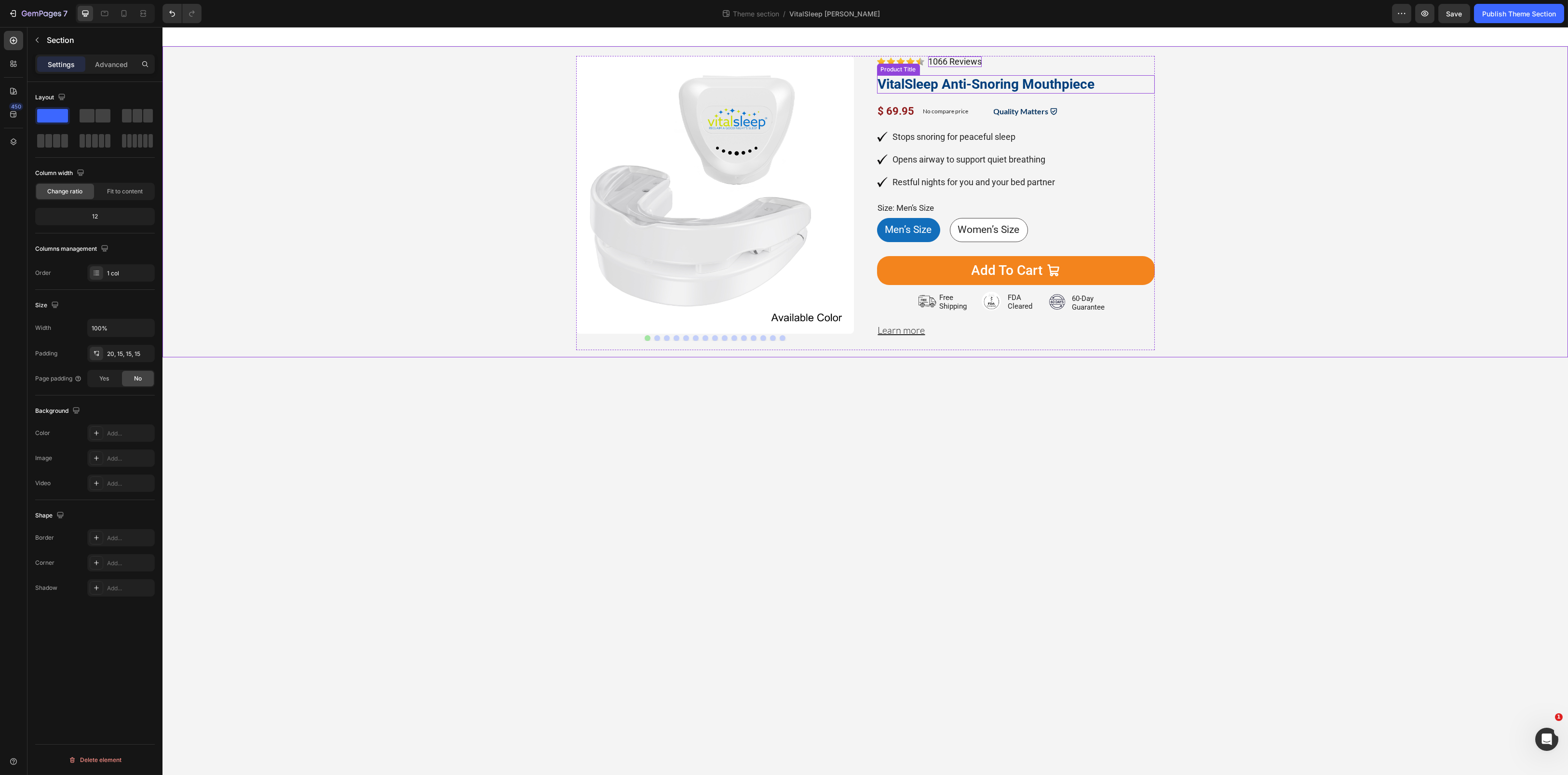
click at [998, 90] on h1 "VitalSleep Anti-Snoring Mouthpiece" at bounding box center [1016, 85] width 278 height 18
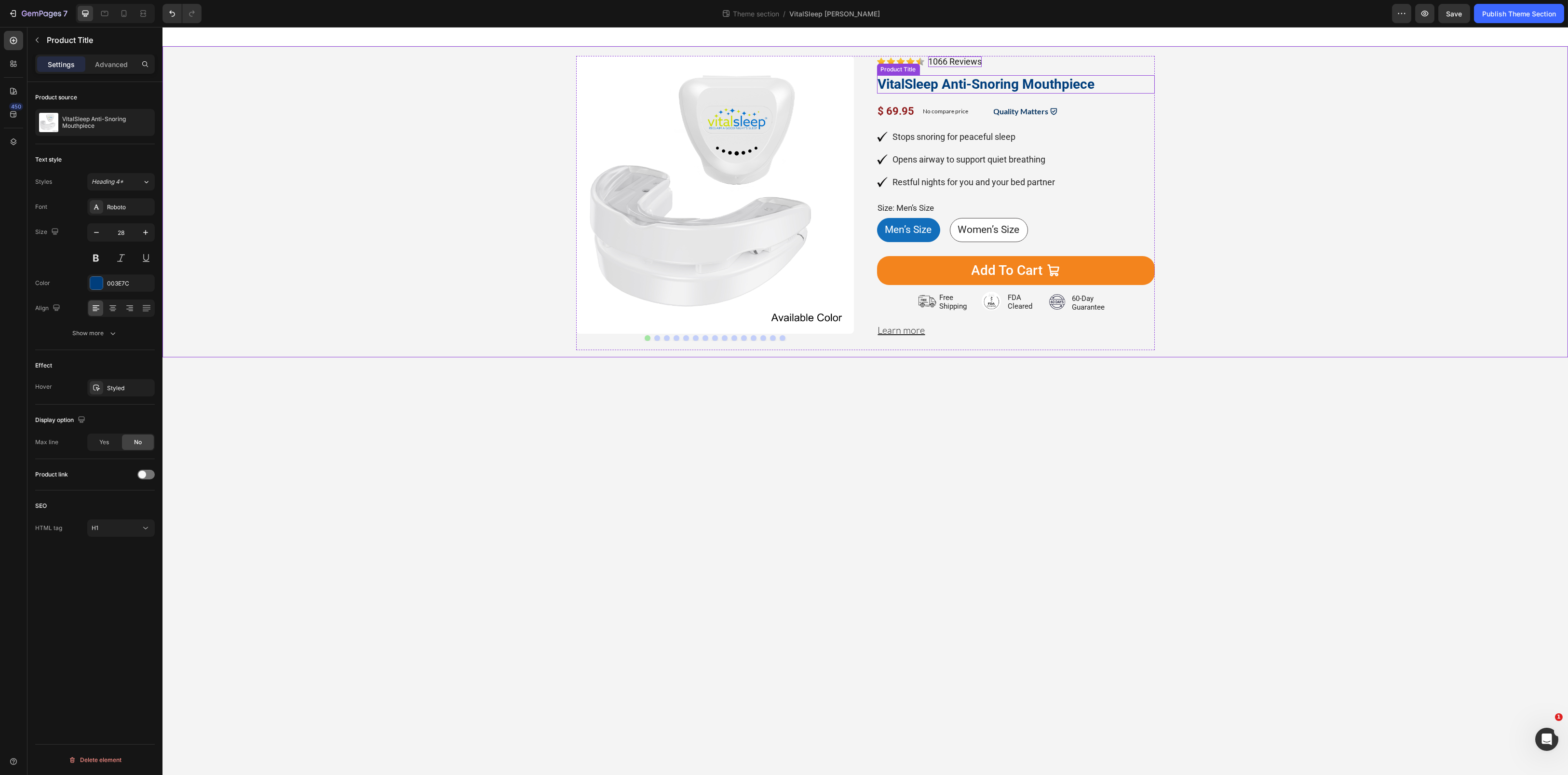
click at [997, 89] on h1 "VitalSleep Anti-Snoring Mouthpiece" at bounding box center [1016, 85] width 278 height 18
click at [992, 89] on h1 "VitalSleep Anti-Snoring Mouthpiece" at bounding box center [1016, 85] width 278 height 18
click at [992, 89] on h1 "VitalSleep Anti-Snoring Mouthpiece" at bounding box center [1016, 85] width 278 height 18
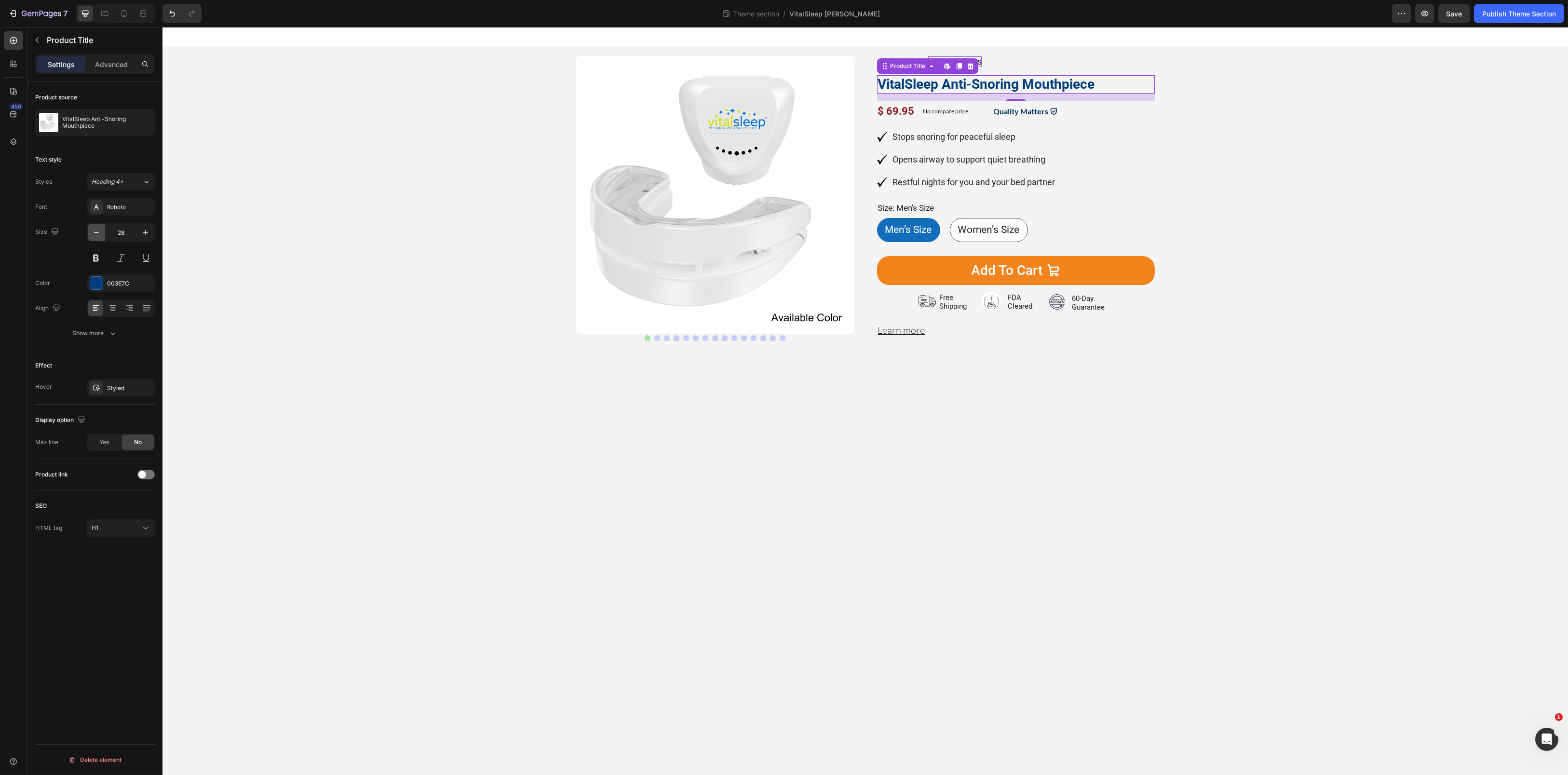
click at [97, 231] on icon "button" at bounding box center [97, 233] width 10 height 10
click at [125, 9] on icon at bounding box center [124, 13] width 10 height 10
type input "23"
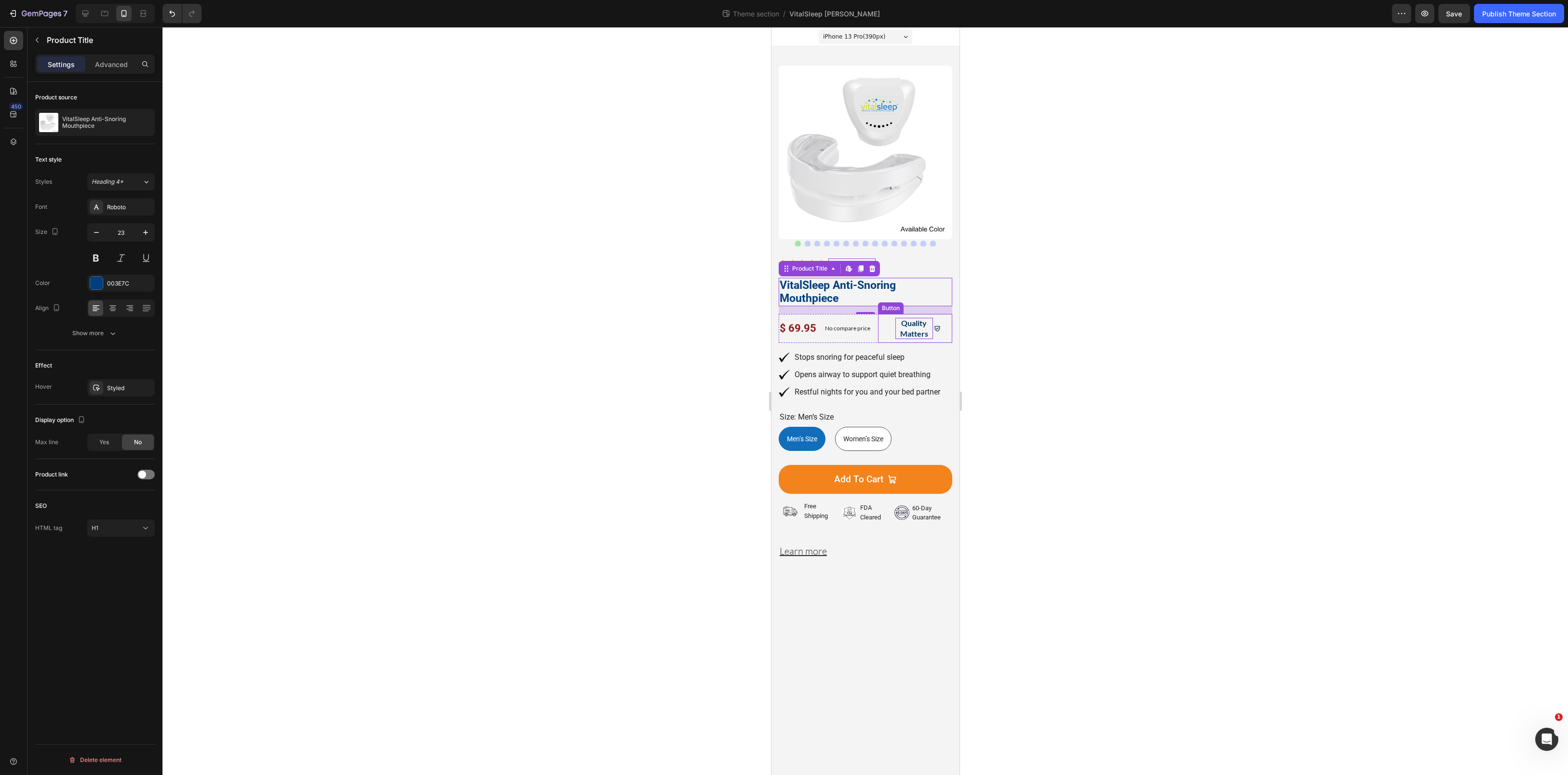
click at [925, 330] on span "Quality Matters" at bounding box center [914, 328] width 28 height 19
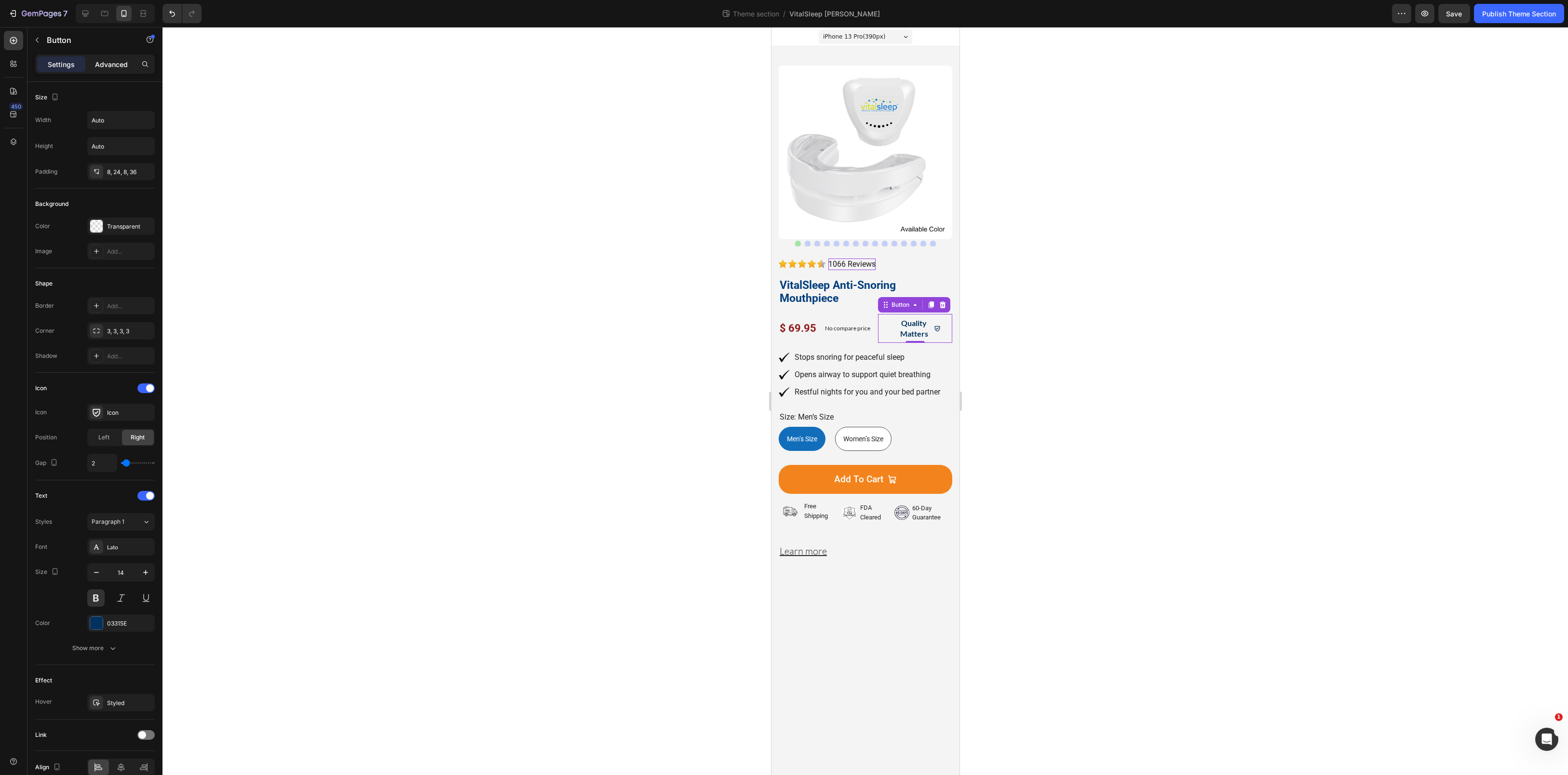
click at [101, 64] on p "Advanced" at bounding box center [111, 64] width 33 height 10
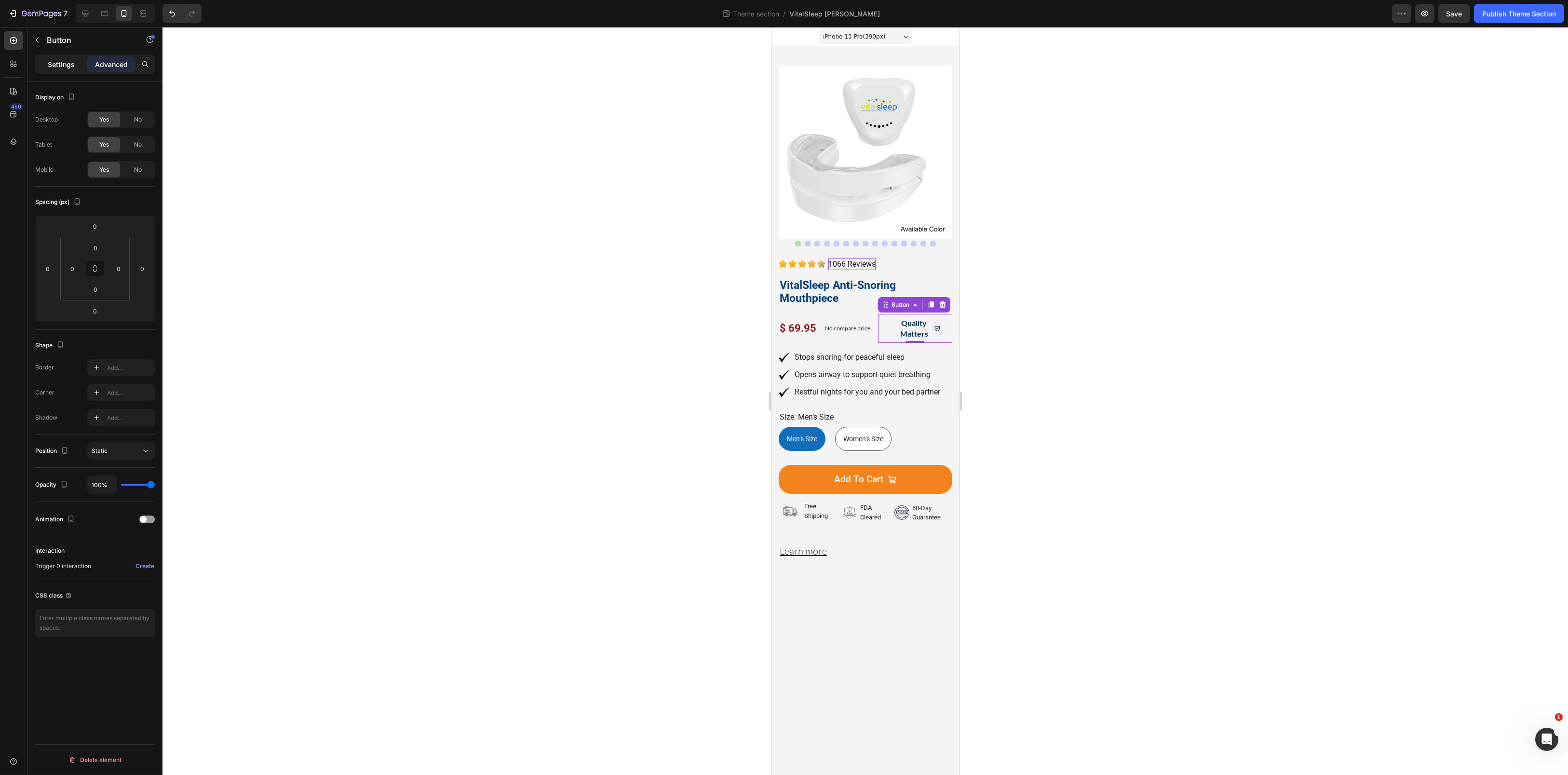
click at [69, 63] on p "Settings" at bounding box center [61, 64] width 27 height 10
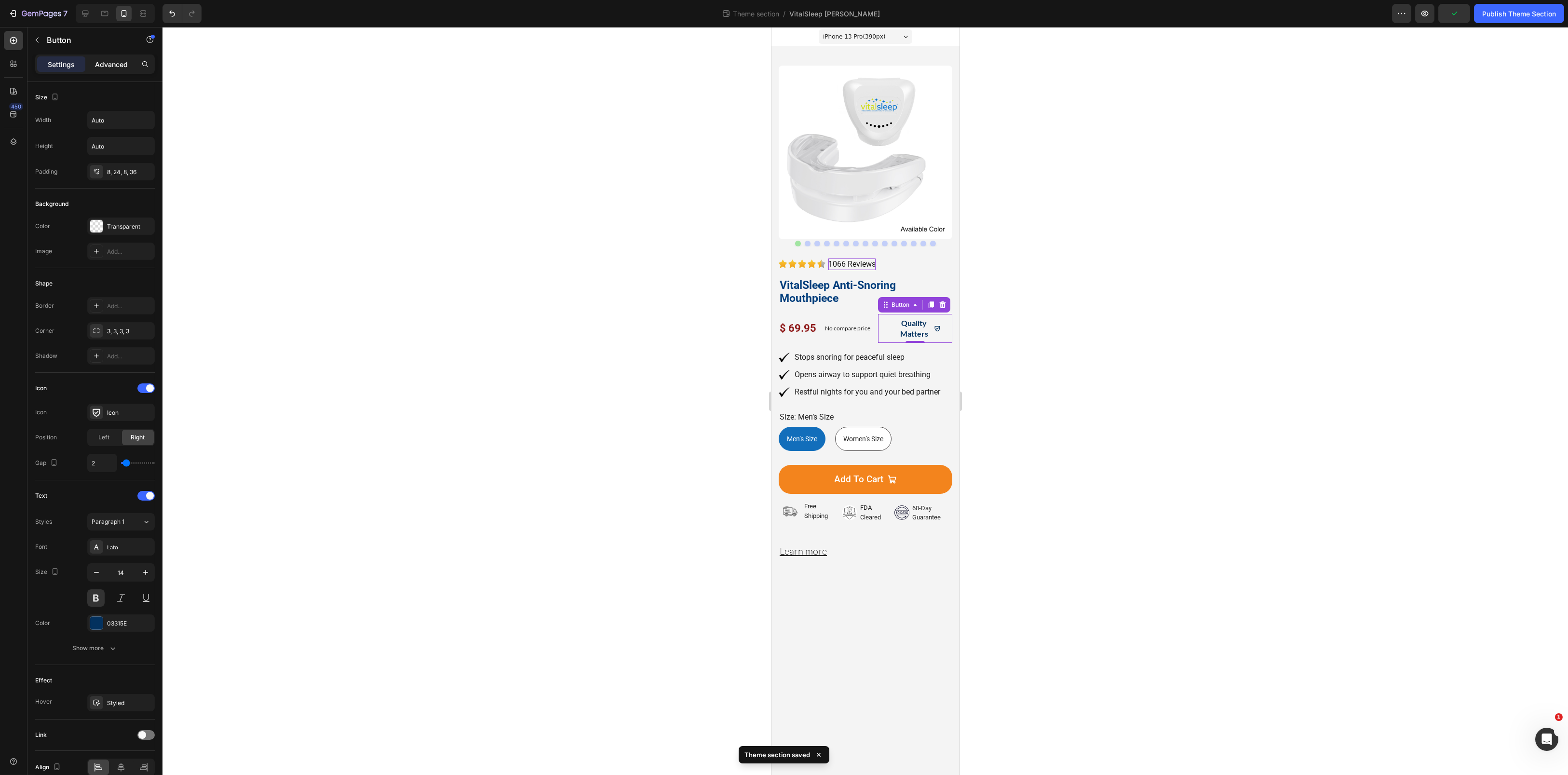
click at [102, 68] on p "Advanced" at bounding box center [111, 64] width 33 height 10
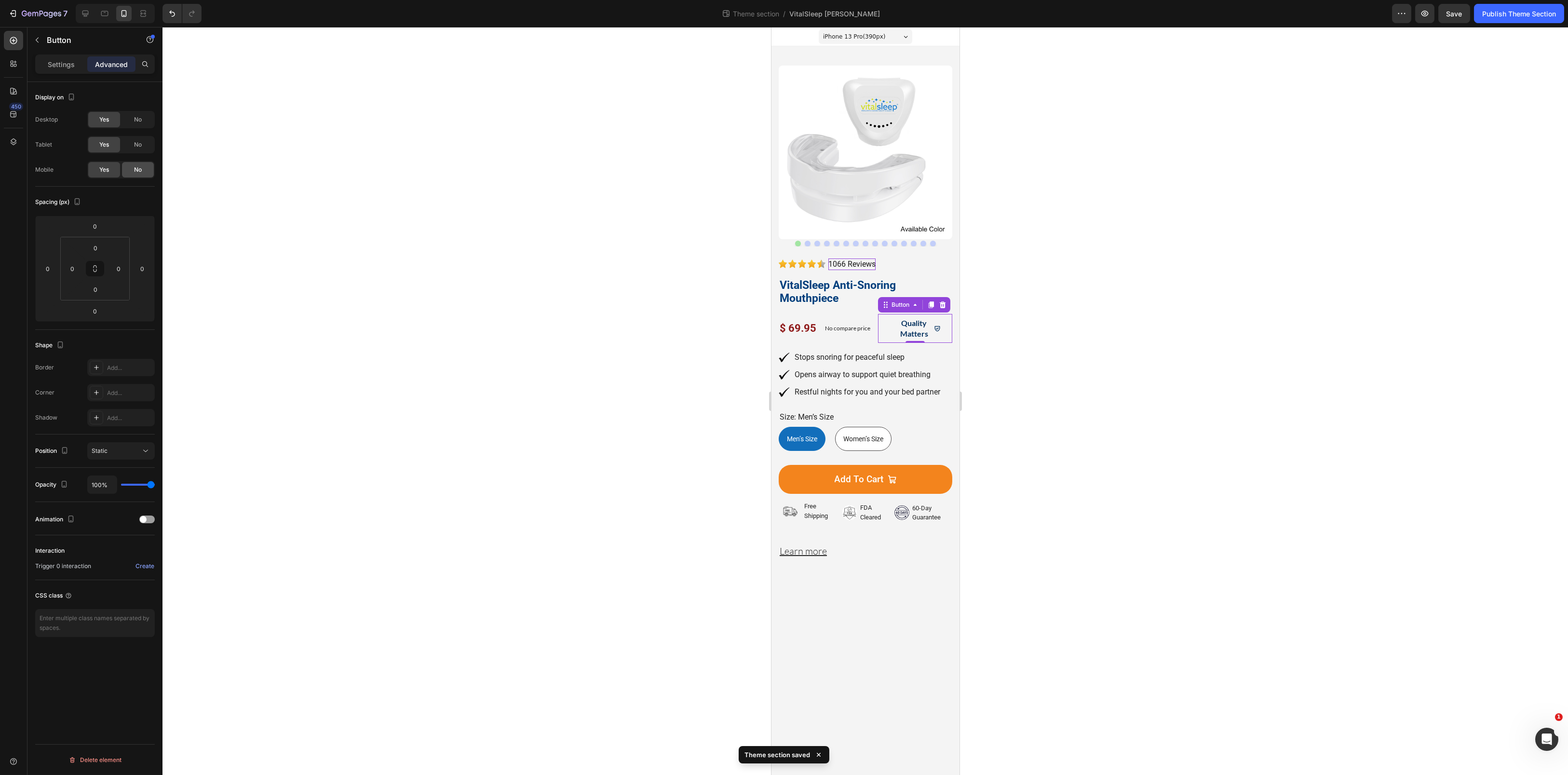
click at [143, 169] on div "No" at bounding box center [138, 169] width 32 height 15
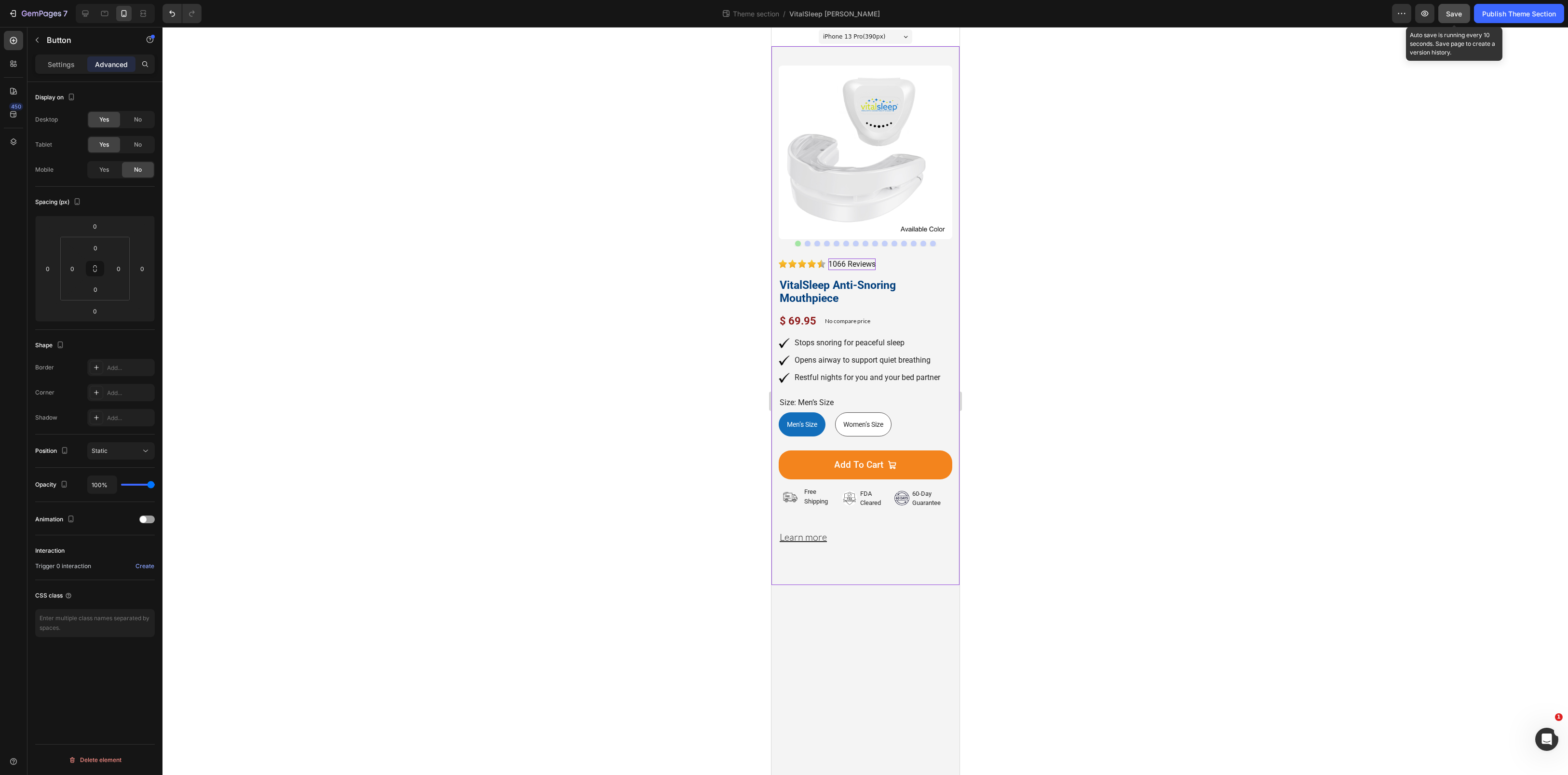
click at [1449, 14] on span "Save" at bounding box center [1454, 13] width 16 height 8
click at [853, 527] on h2 "Learn more" at bounding box center [864, 535] width 173 height 30
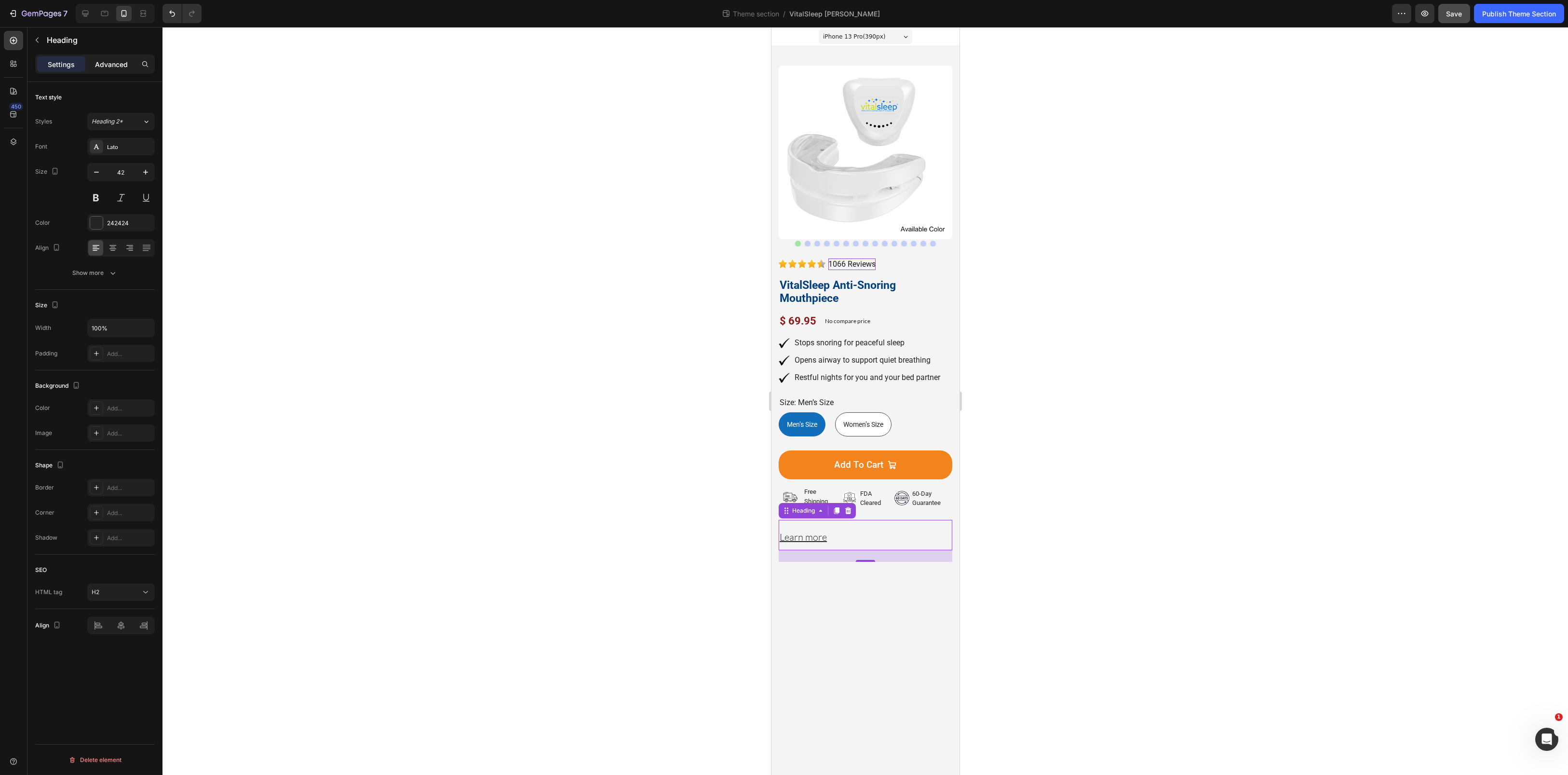
click at [116, 68] on p "Advanced" at bounding box center [111, 64] width 33 height 10
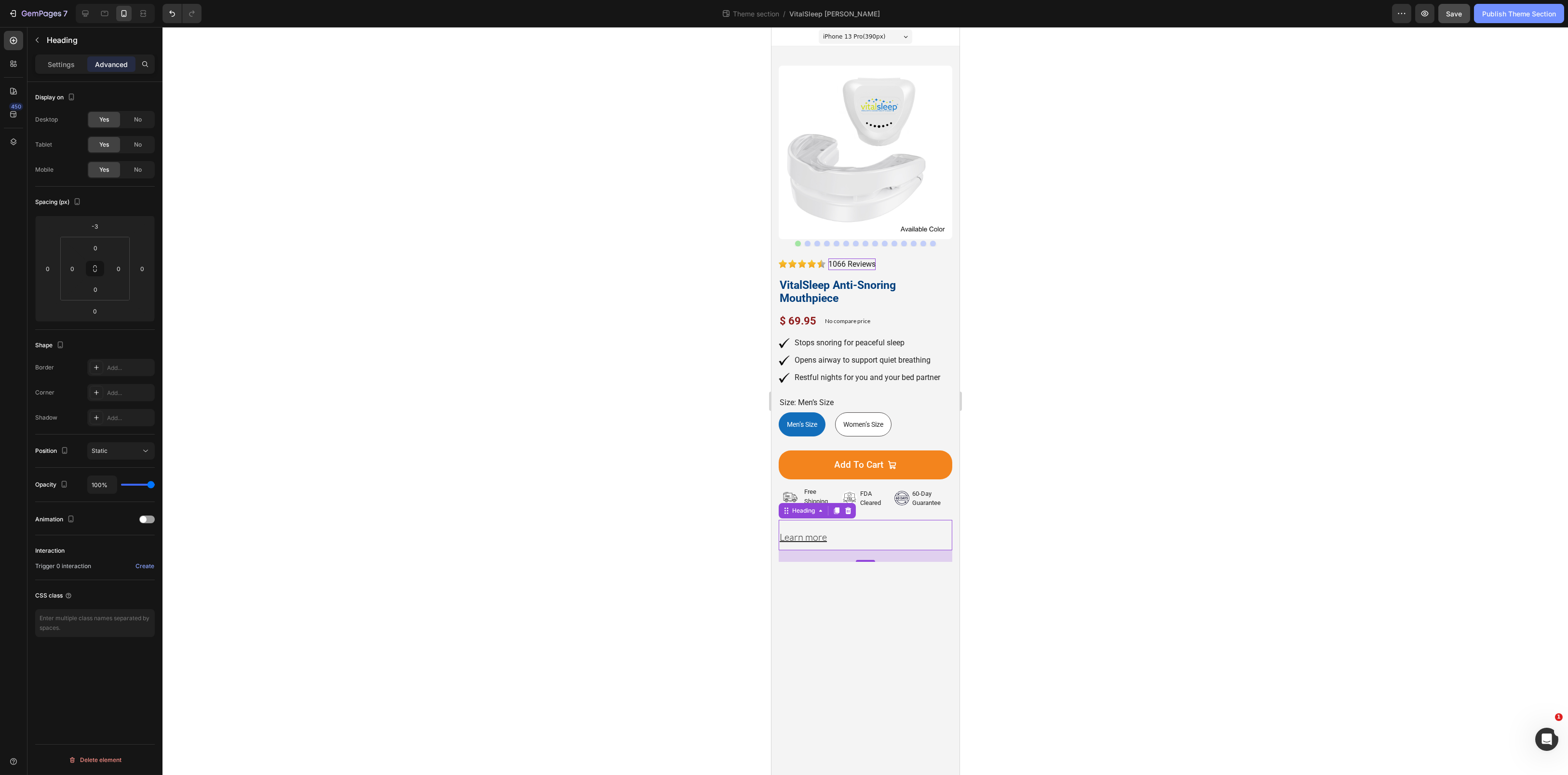
click at [1494, 10] on div "Publish Theme Section" at bounding box center [1519, 13] width 74 height 10
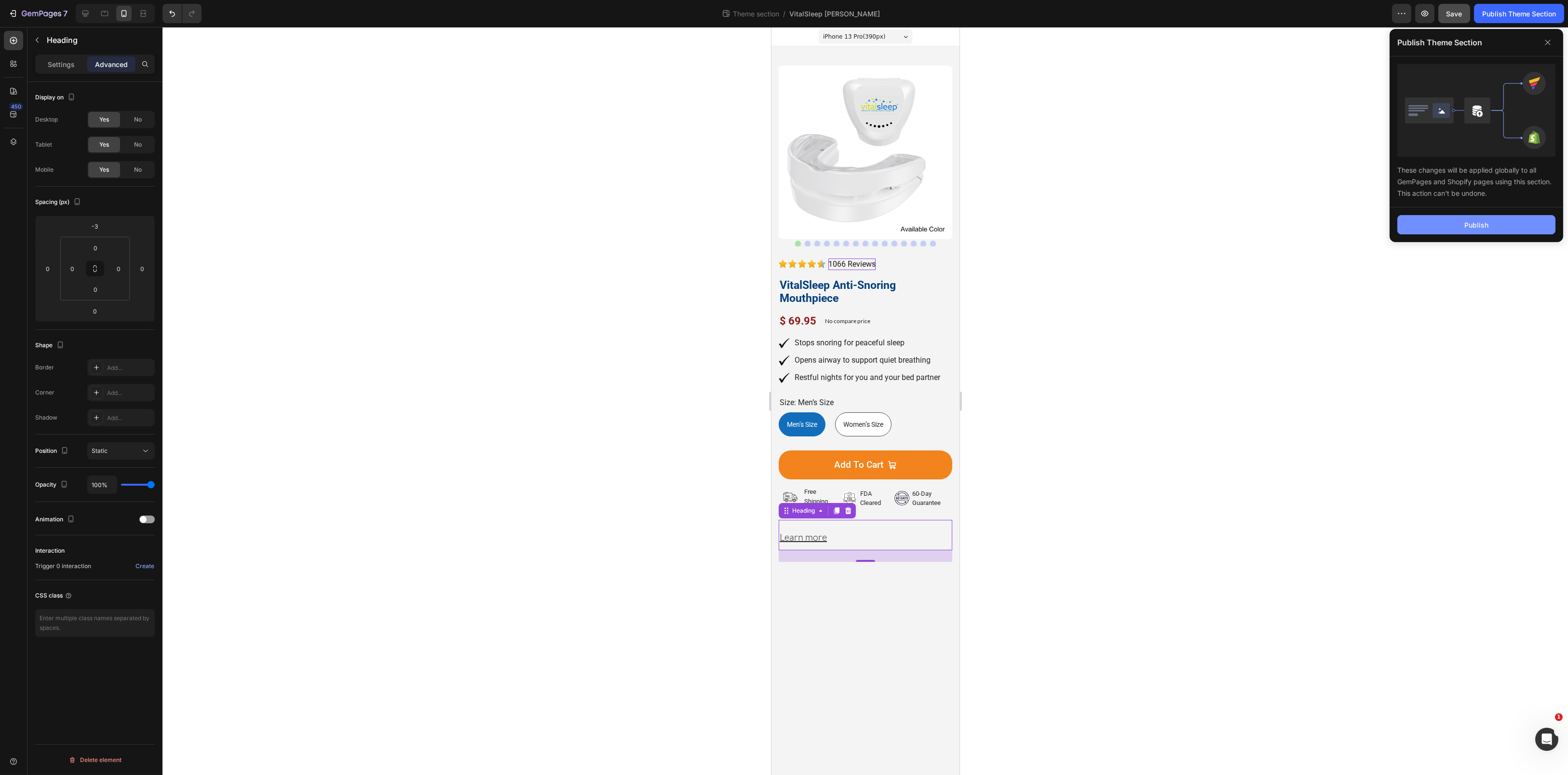
click at [1472, 224] on div "Publish" at bounding box center [1477, 225] width 24 height 10
